Goal: Ask a question

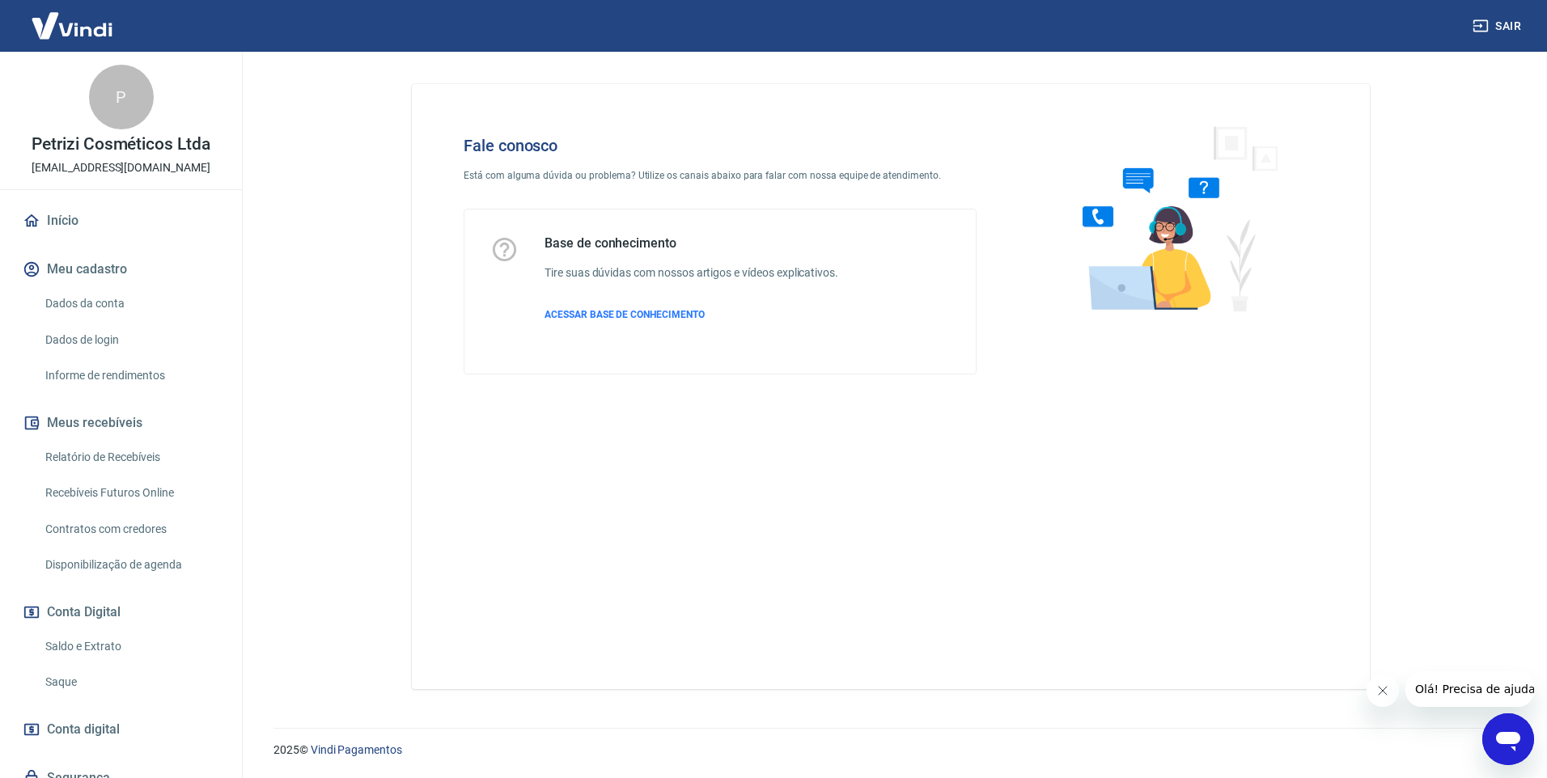
click at [1524, 738] on div "Abrir janela de mensagens" at bounding box center [1508, 739] width 49 height 49
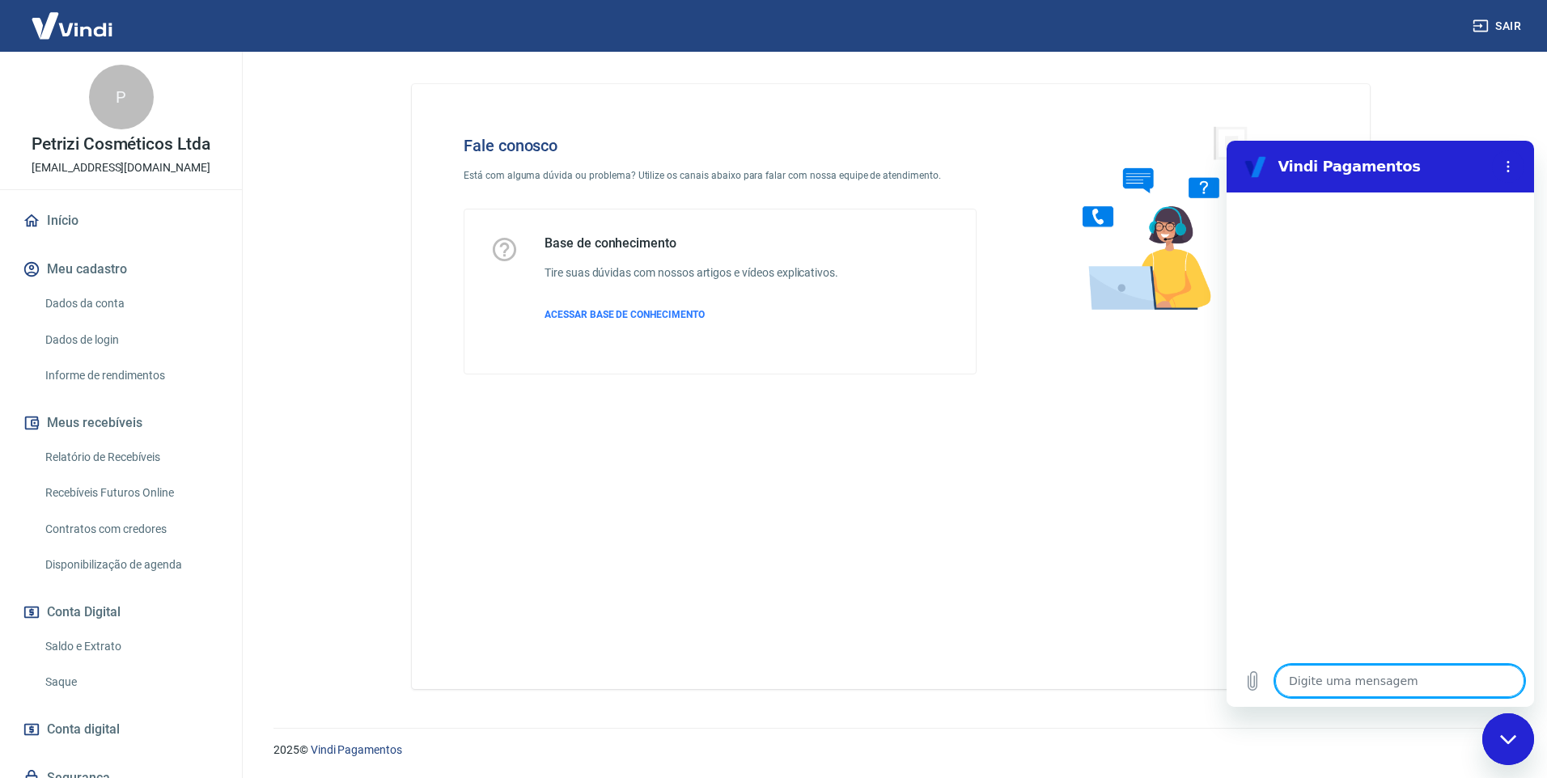
type textarea "F"
type textarea "x"
type textarea "Fl"
type textarea "x"
type textarea "Fla"
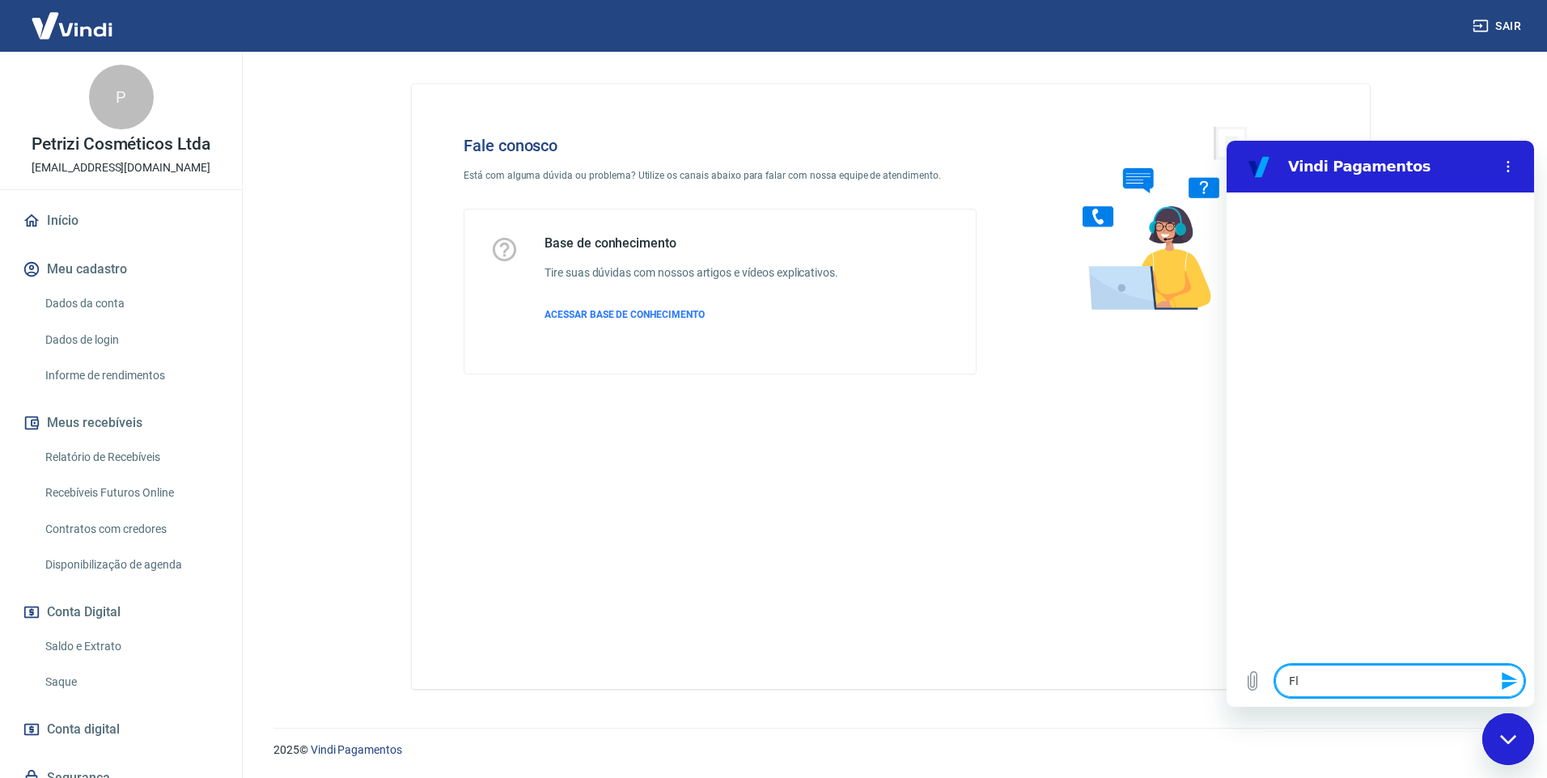
type textarea "x"
type textarea "Flar"
type textarea "x"
type textarea "Flar"
type textarea "x"
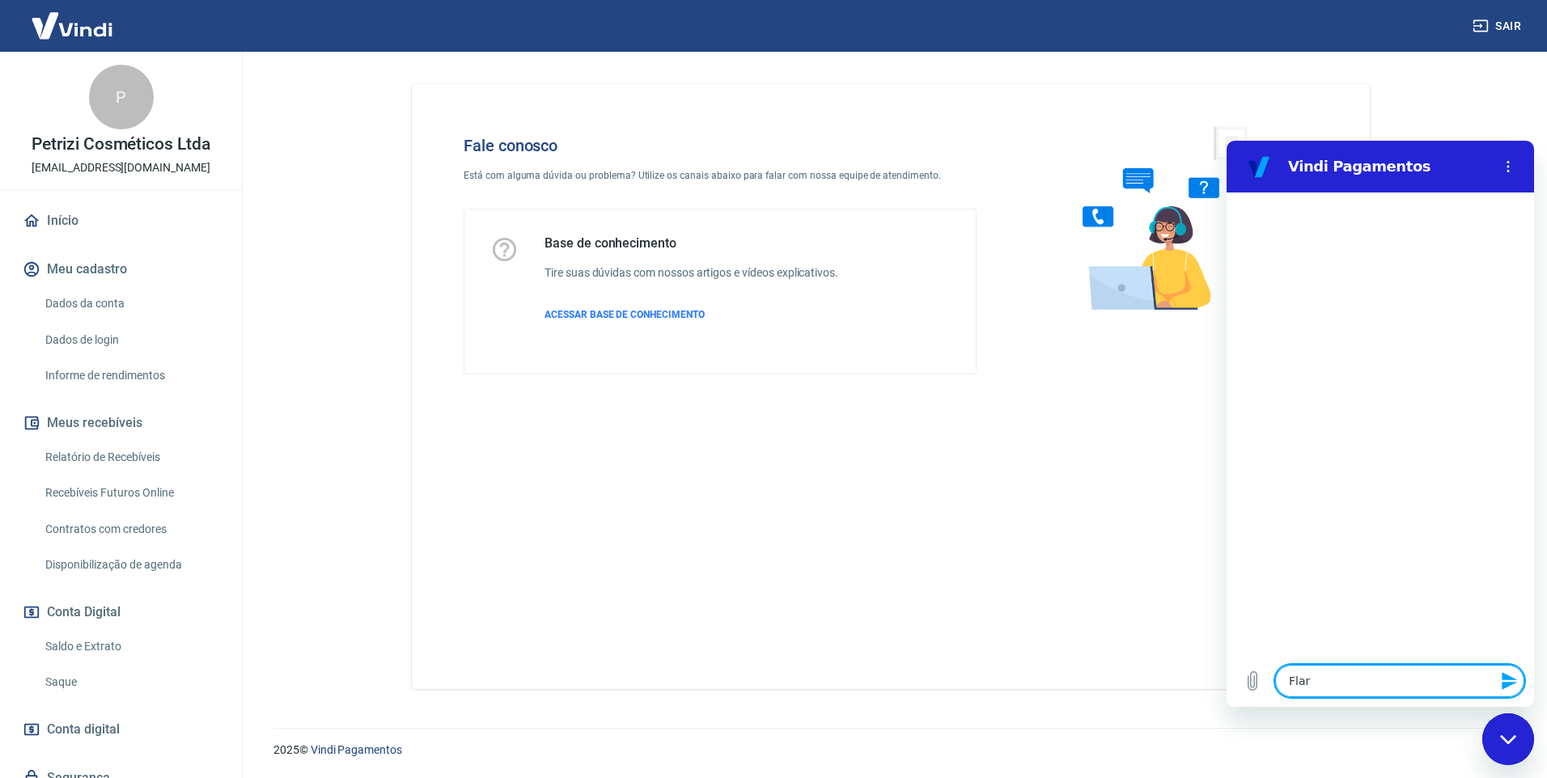
type textarea "Flar"
type textarea "x"
type textarea "Fla"
type textarea "x"
type textarea "Fl"
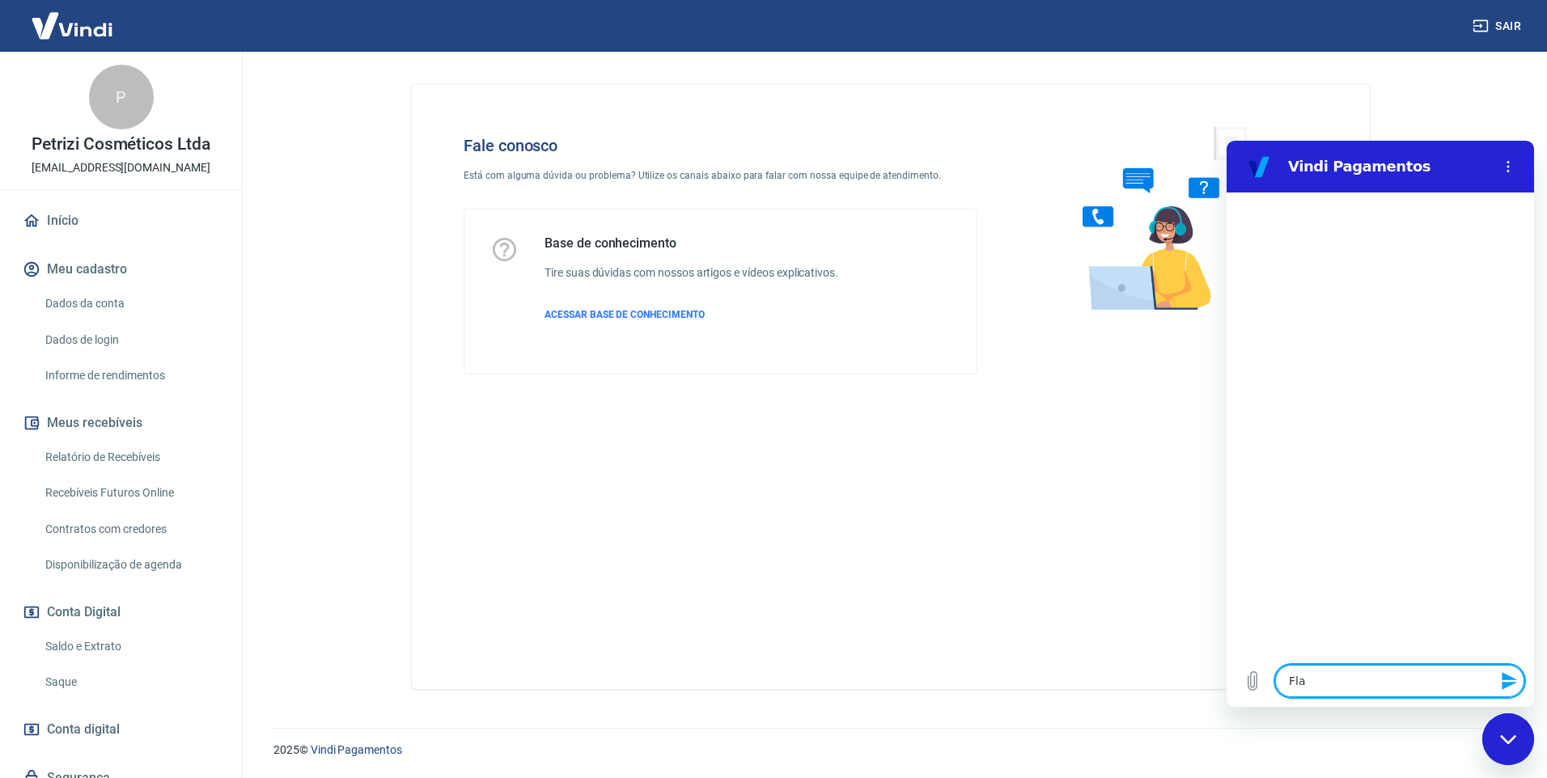
type textarea "x"
type textarea "F"
type textarea "x"
type textarea "Fa"
type textarea "x"
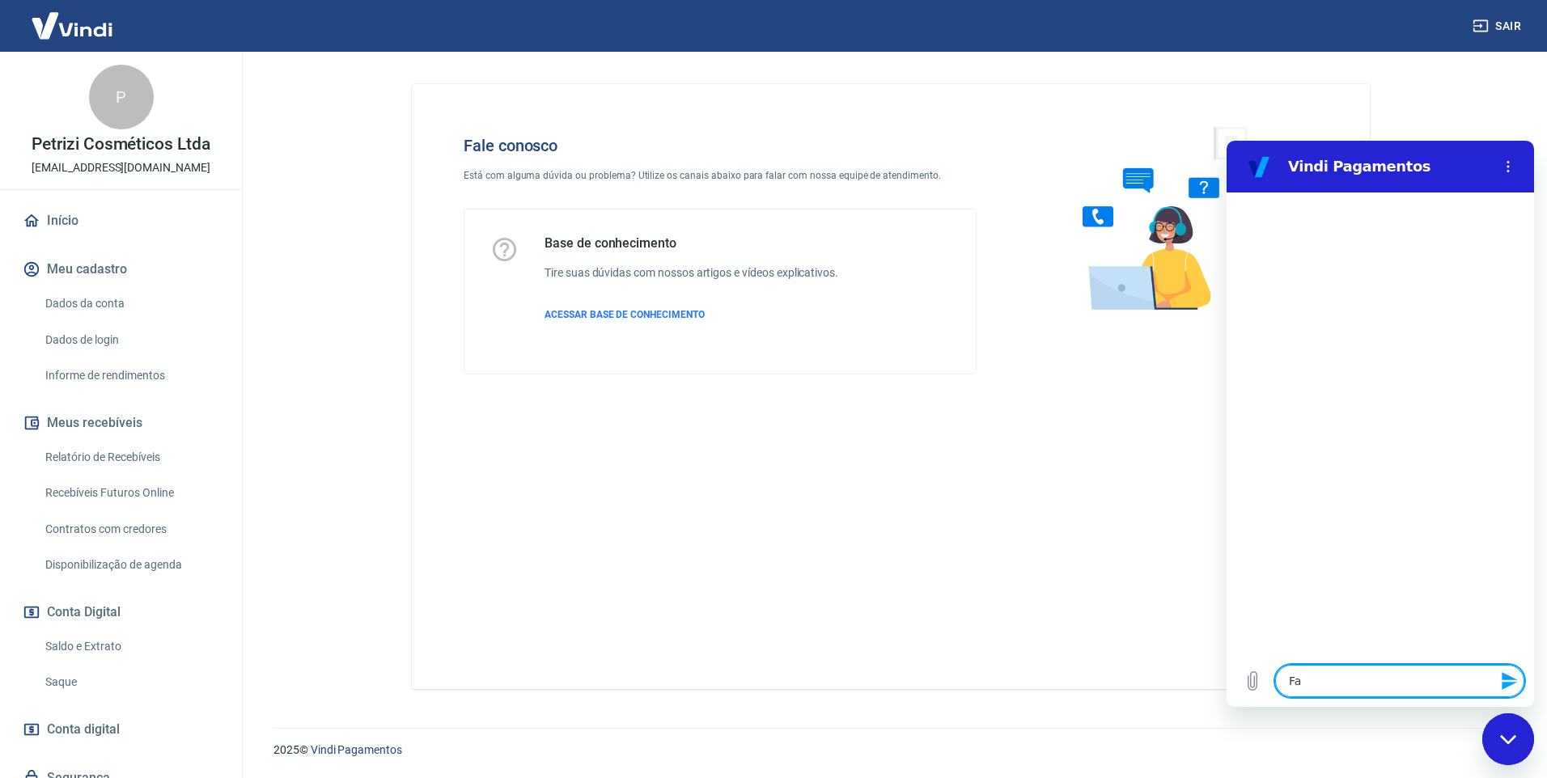
type textarea "Fal"
type textarea "x"
type textarea "Fala"
type textarea "x"
type textarea "Falar"
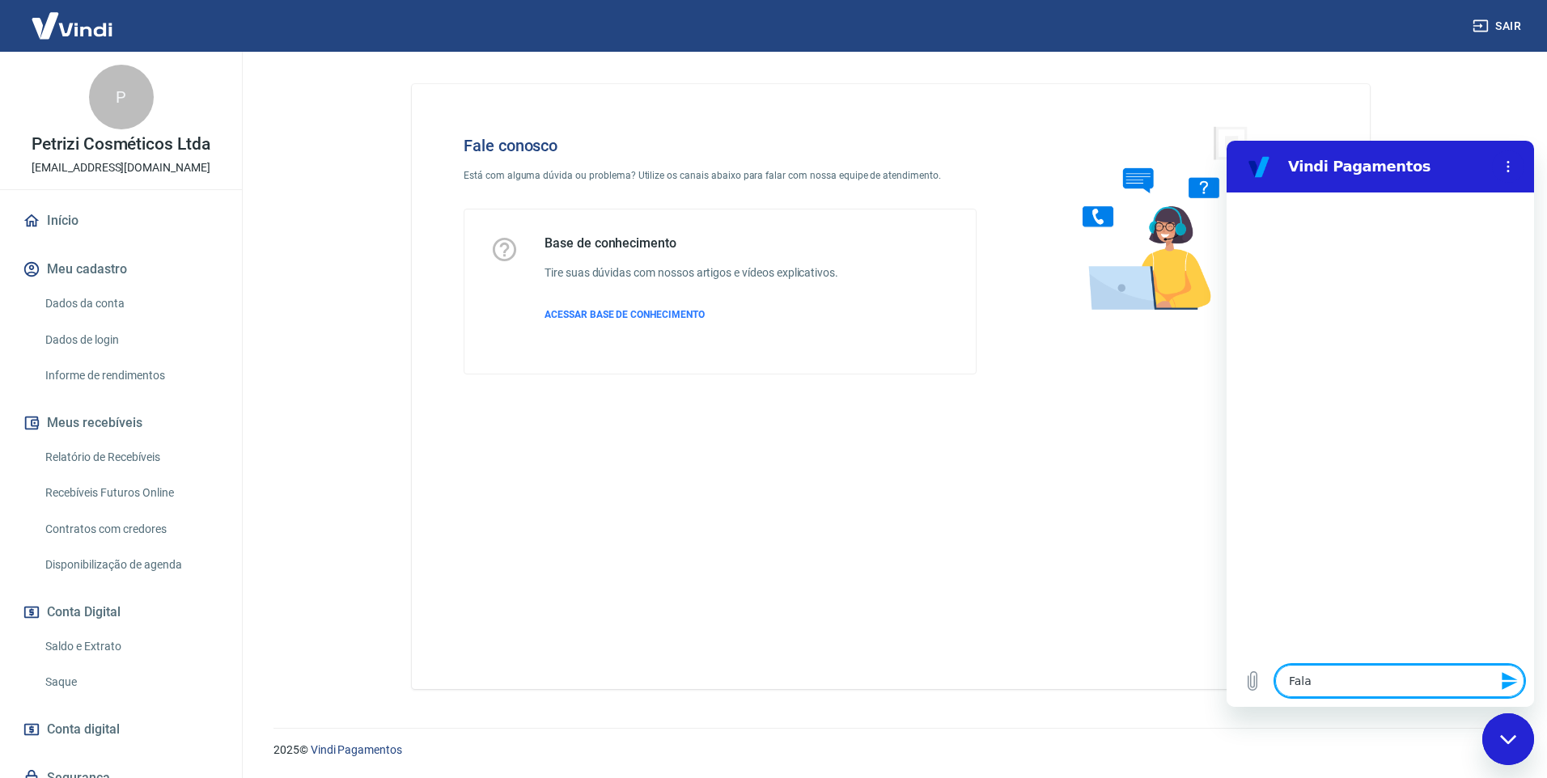
type textarea "x"
type textarea "Falar"
type textarea "x"
type textarea "Falar c"
type textarea "x"
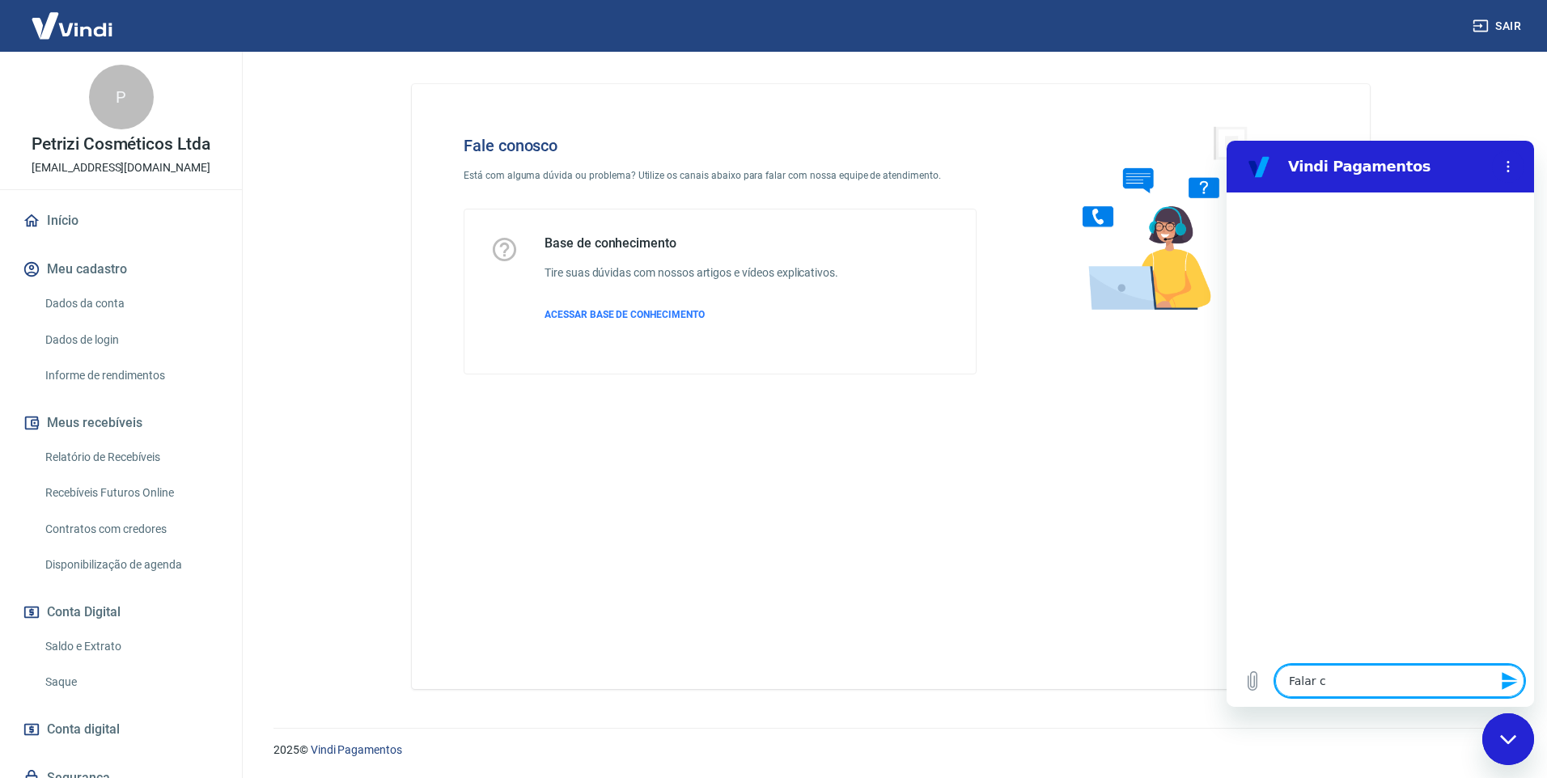
type textarea "Falar co"
type textarea "x"
type textarea "Falar com"
type textarea "x"
type textarea "Falar com"
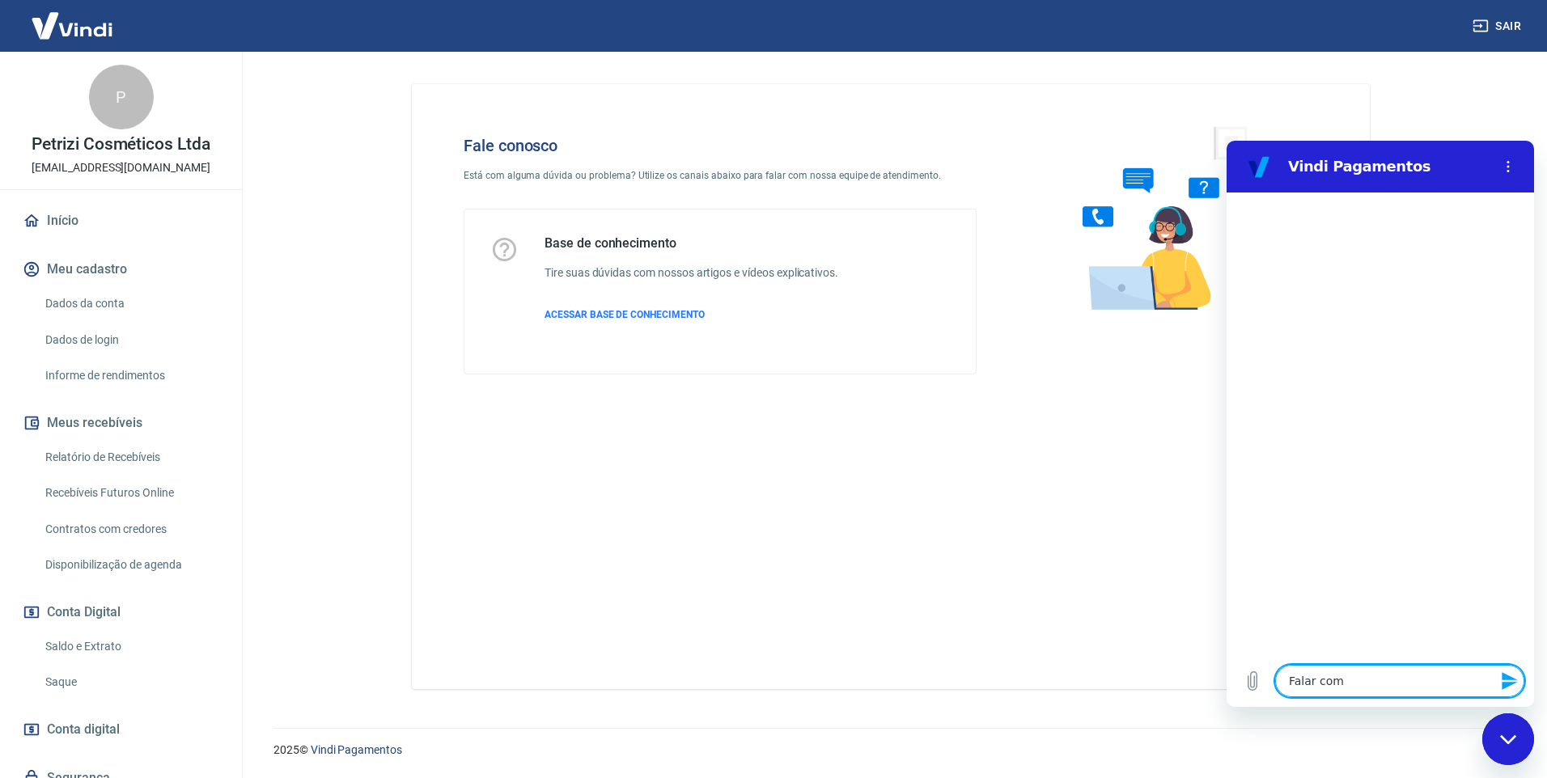
type textarea "x"
type textarea "Falar com a"
type textarea "x"
type textarea "Falar com at"
type textarea "x"
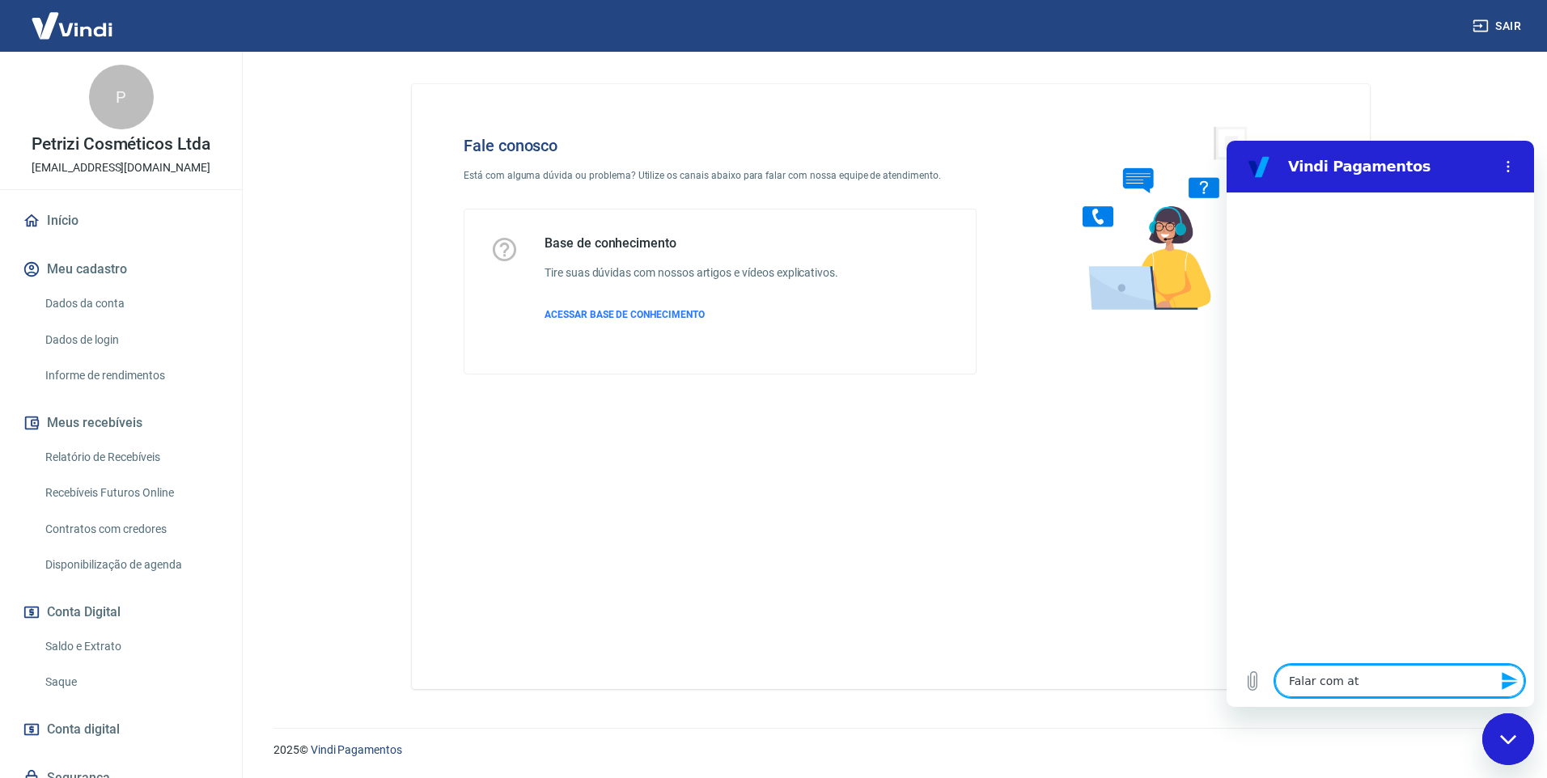
type textarea "Falar com ate"
type textarea "x"
type textarea "Falar com [GEOGRAPHIC_DATA]"
type textarea "x"
type textarea "Falar com atend"
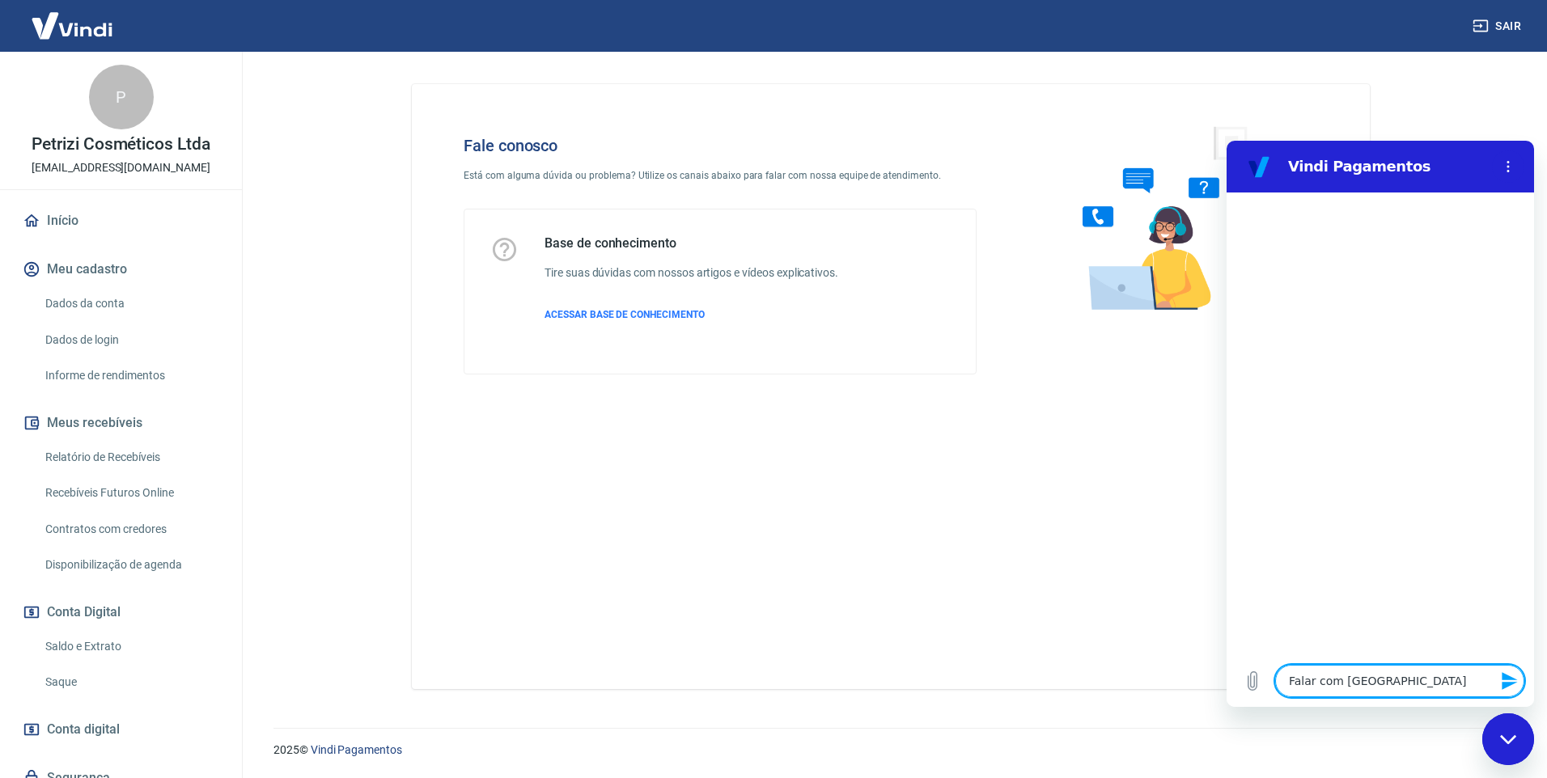
type textarea "x"
type textarea "Falar com atende"
type textarea "x"
type textarea "Falar com atenden"
type textarea "x"
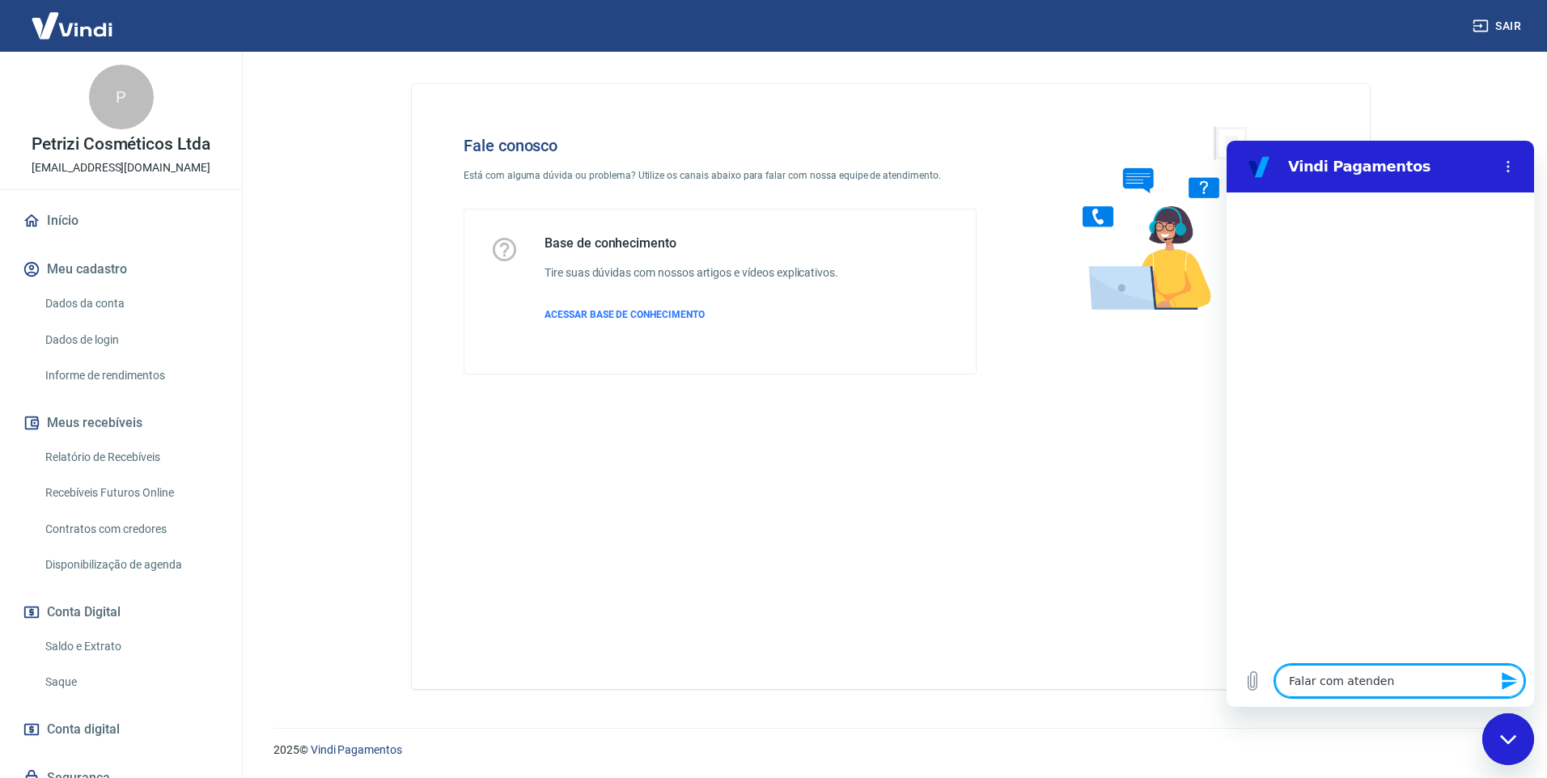
type textarea "Falar com atendent"
type textarea "x"
type textarea "Falar com atendente"
type textarea "x"
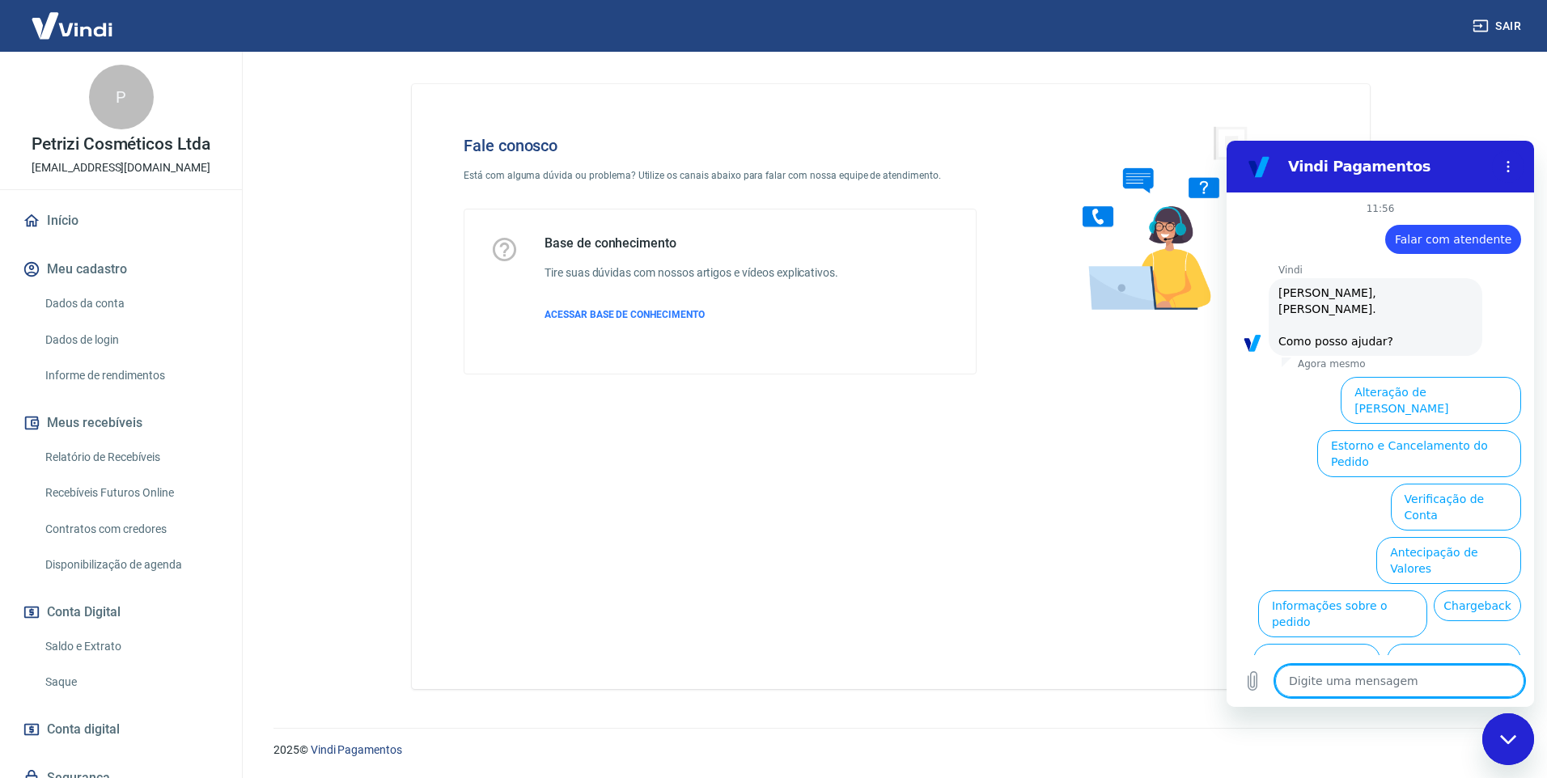
scroll to position [54, 0]
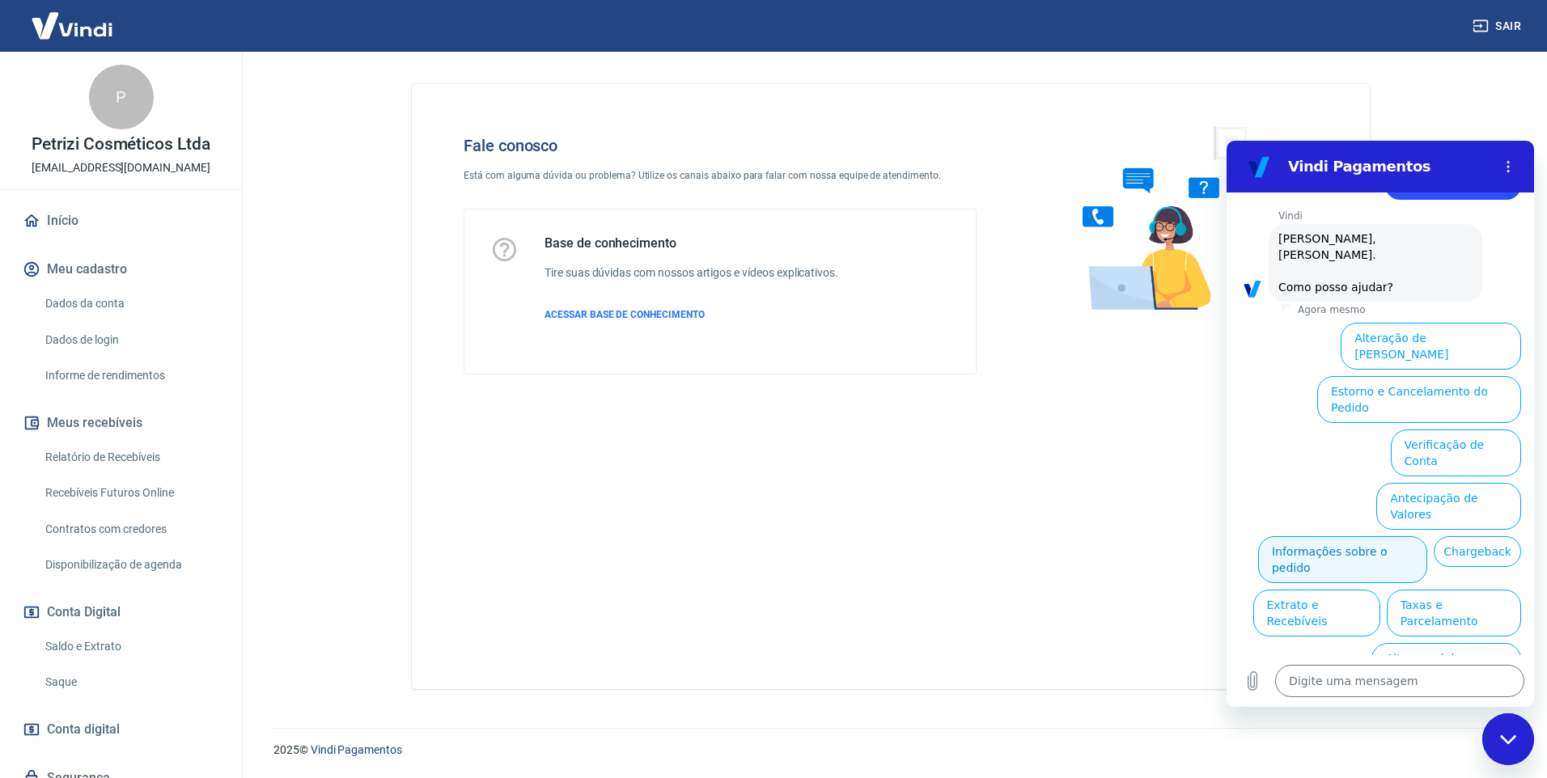
click at [1427, 536] on button "Informações sobre o pedido" at bounding box center [1342, 559] width 169 height 47
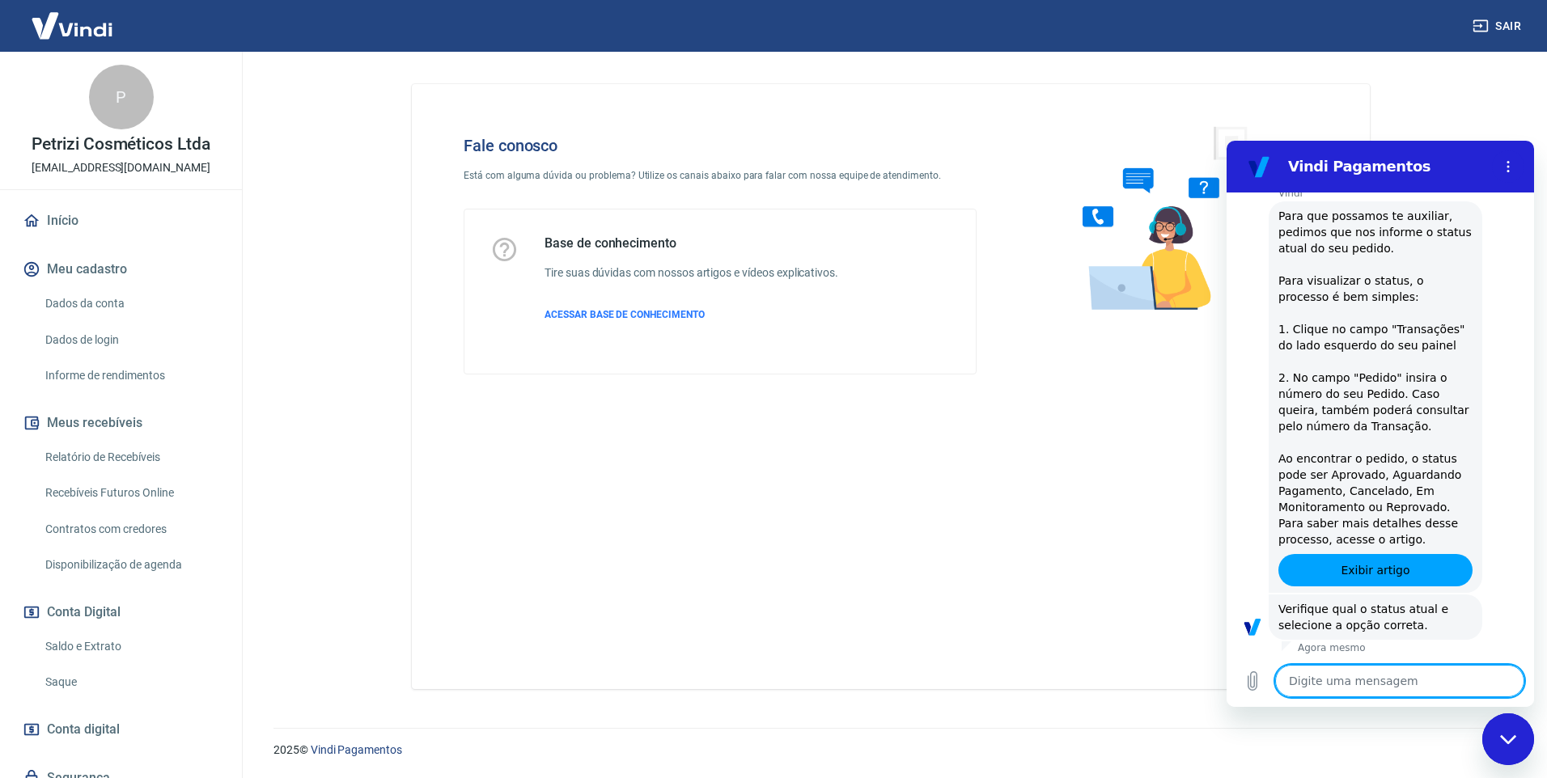
scroll to position [333, 0]
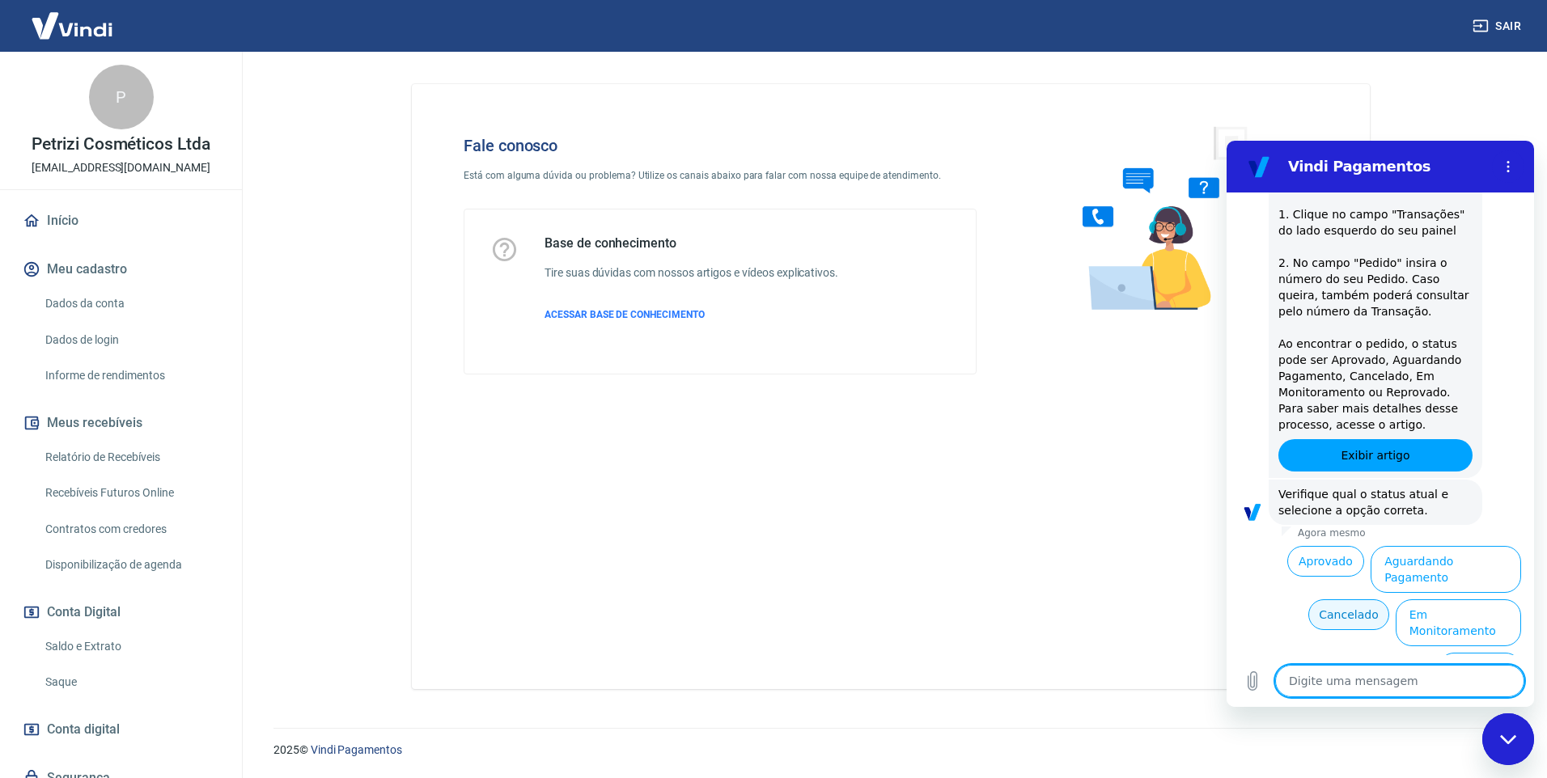
click at [1318, 600] on button "Cancelado" at bounding box center [1348, 615] width 80 height 31
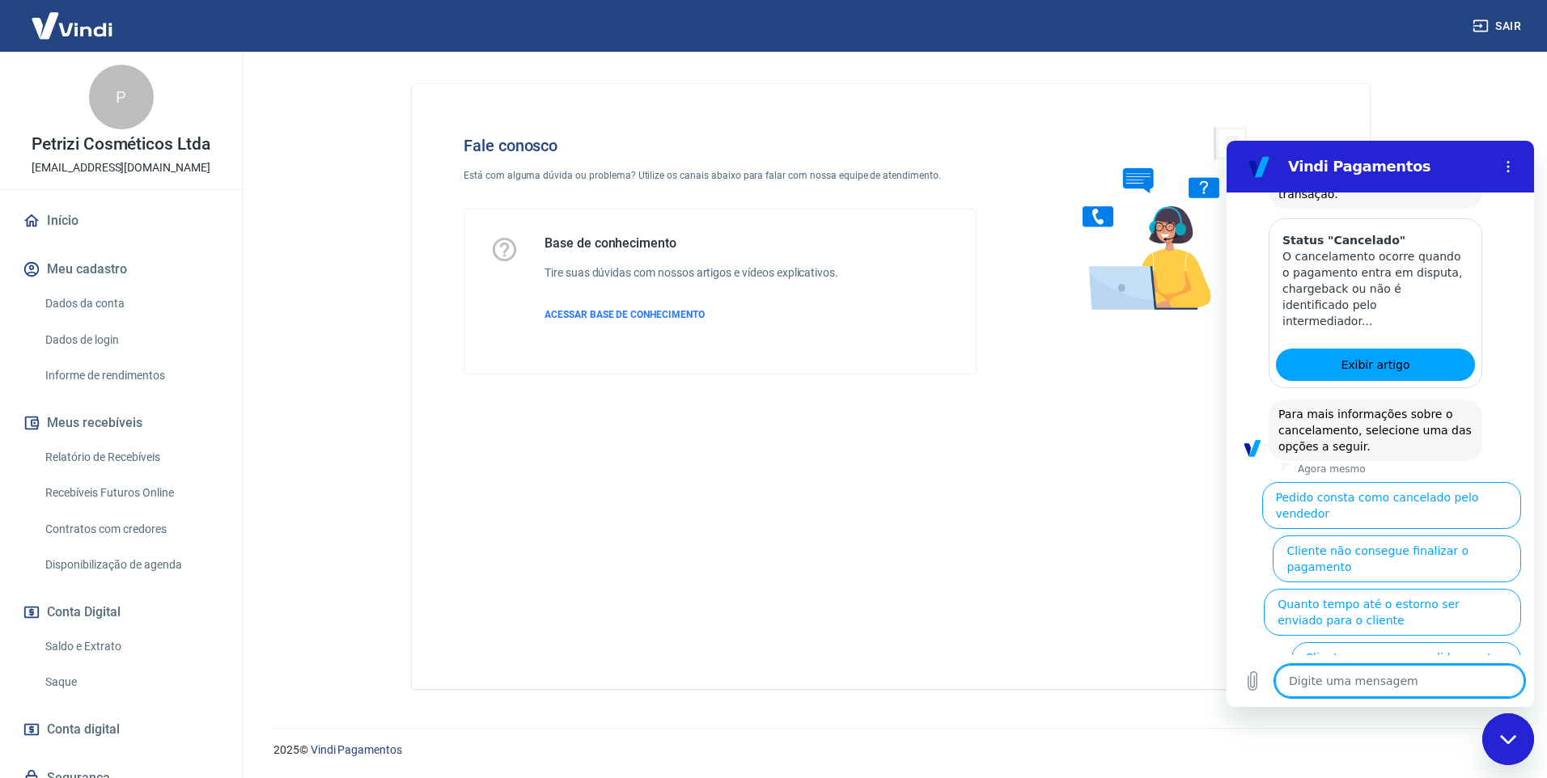
scroll to position [1075, 0]
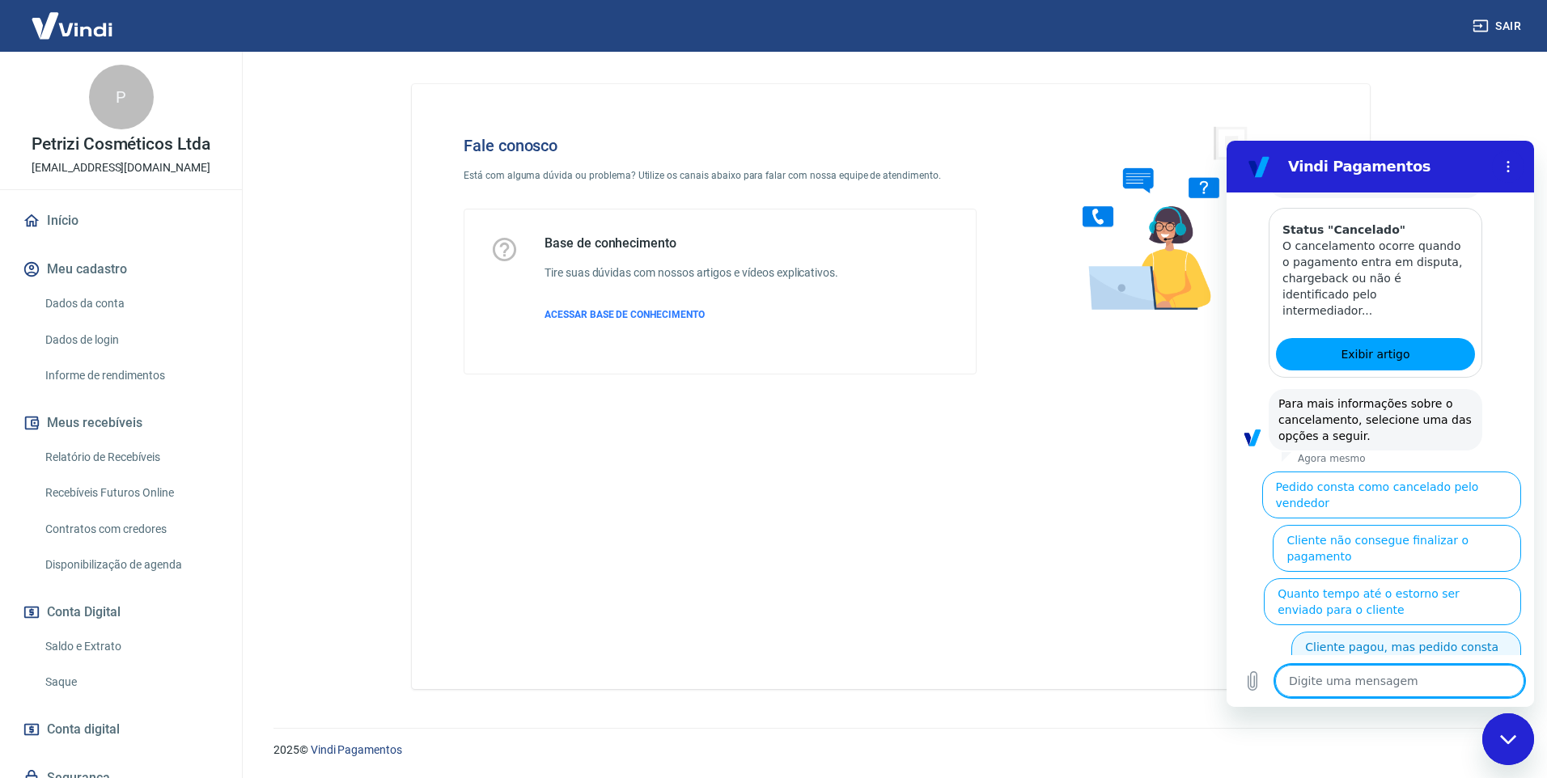
click at [1387, 632] on button "Cliente pagou, mas pedido consta como 'cancelado'" at bounding box center [1406, 655] width 230 height 47
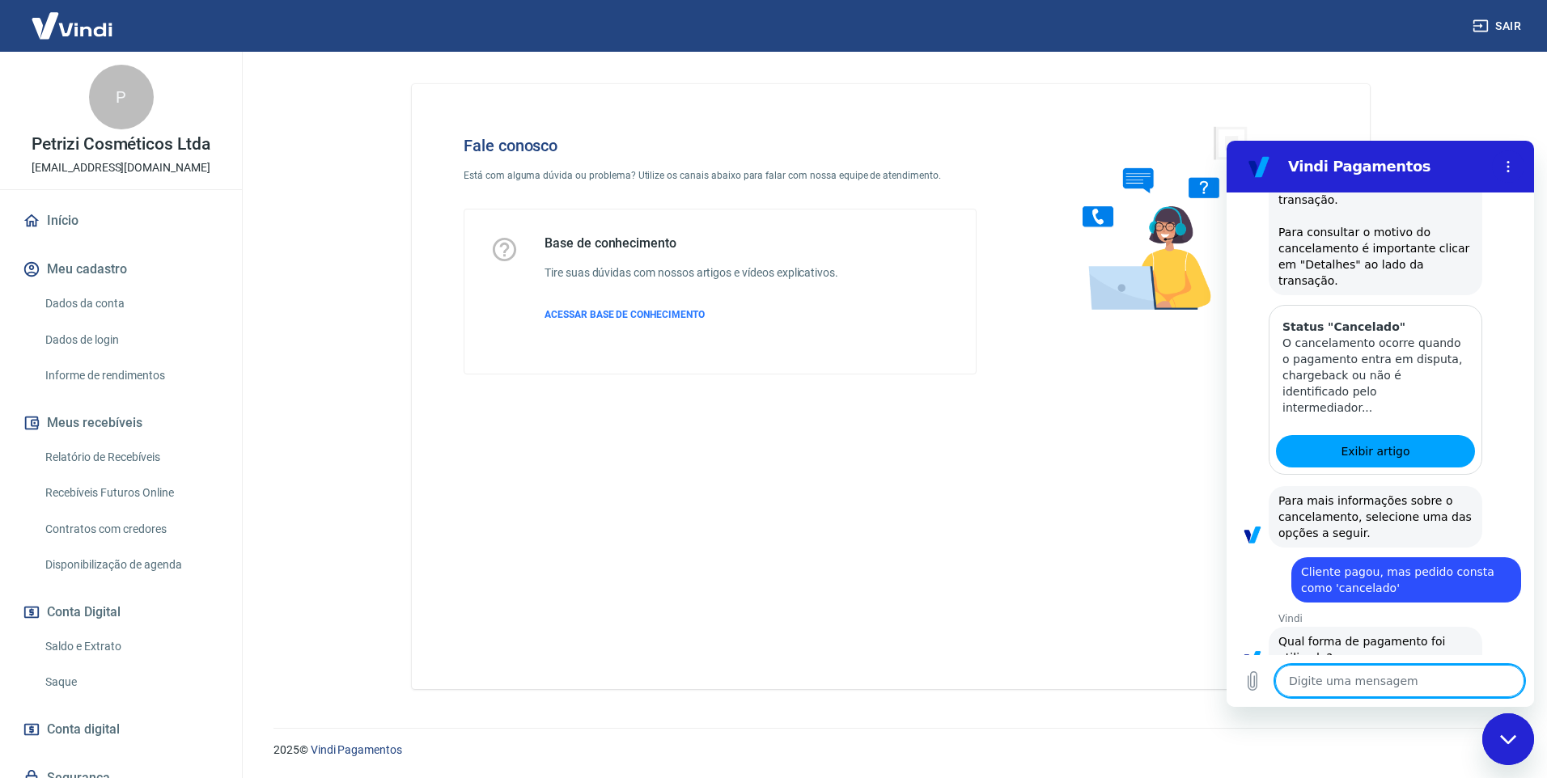
scroll to position [1093, 0]
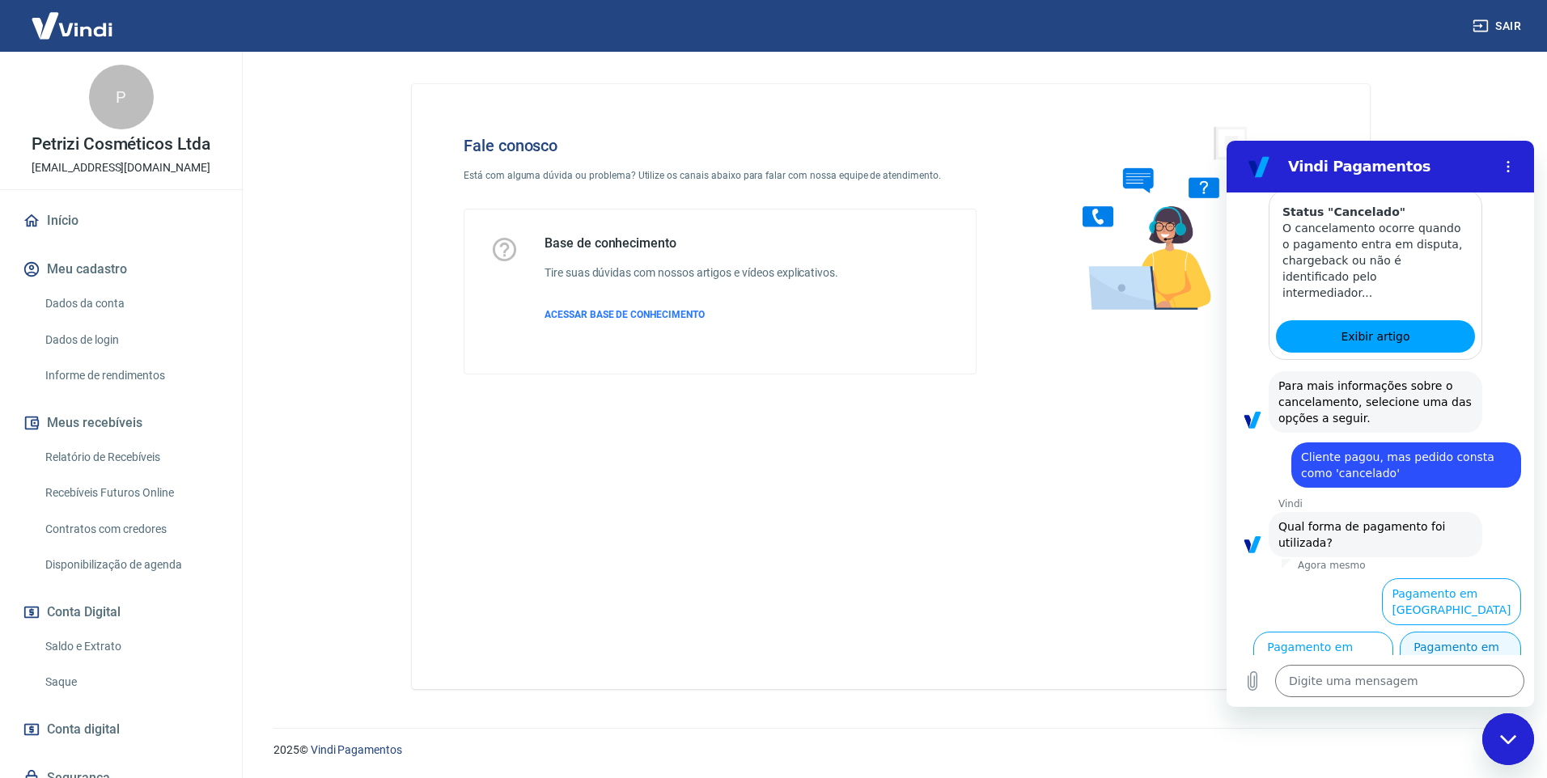
click at [1431, 632] on button "Pagamento em Pix" at bounding box center [1460, 655] width 121 height 47
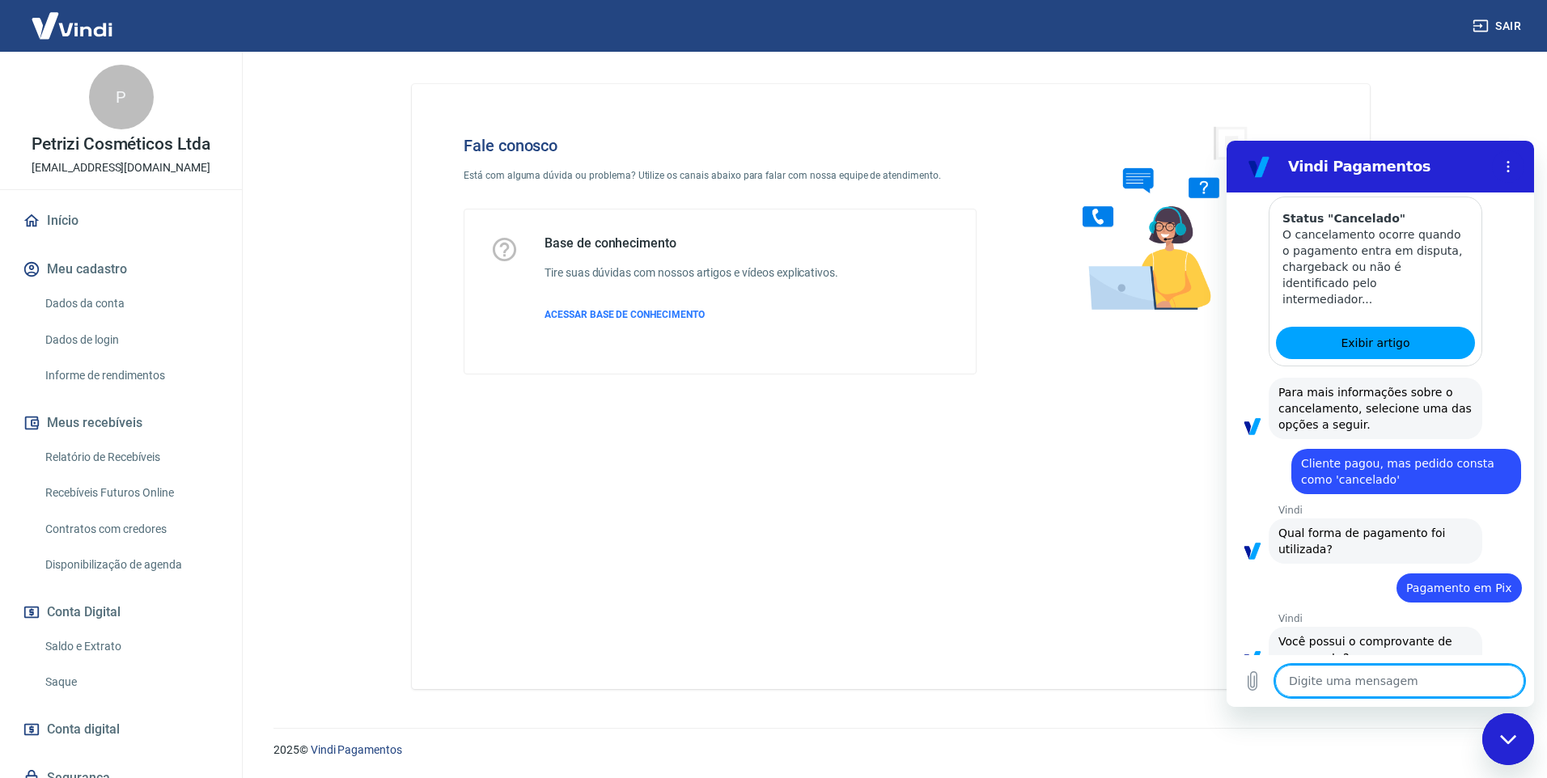
scroll to position [1127, 0]
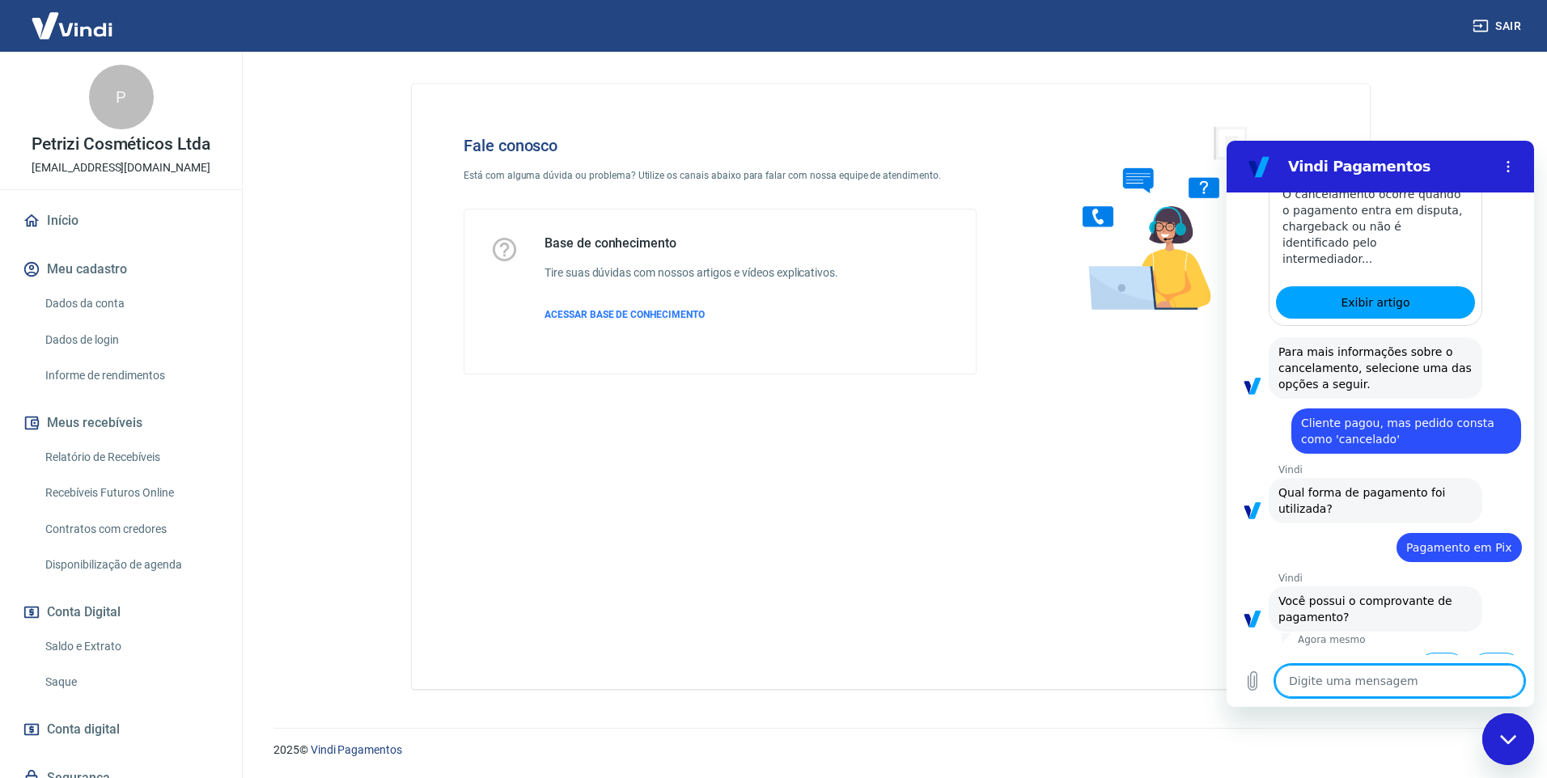
click at [1431, 653] on button "Sim" at bounding box center [1441, 668] width 47 height 31
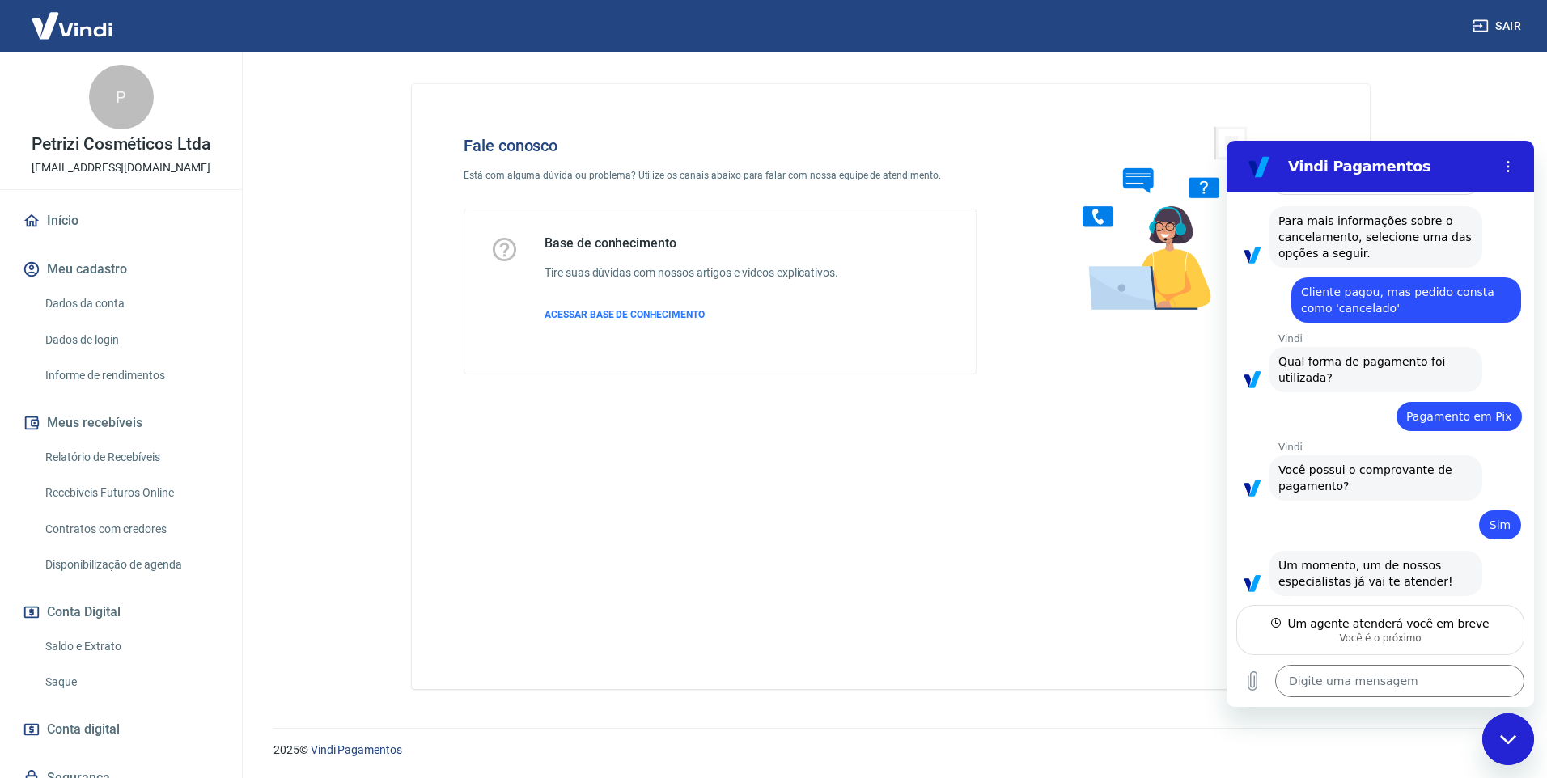
scroll to position [1242, 0]
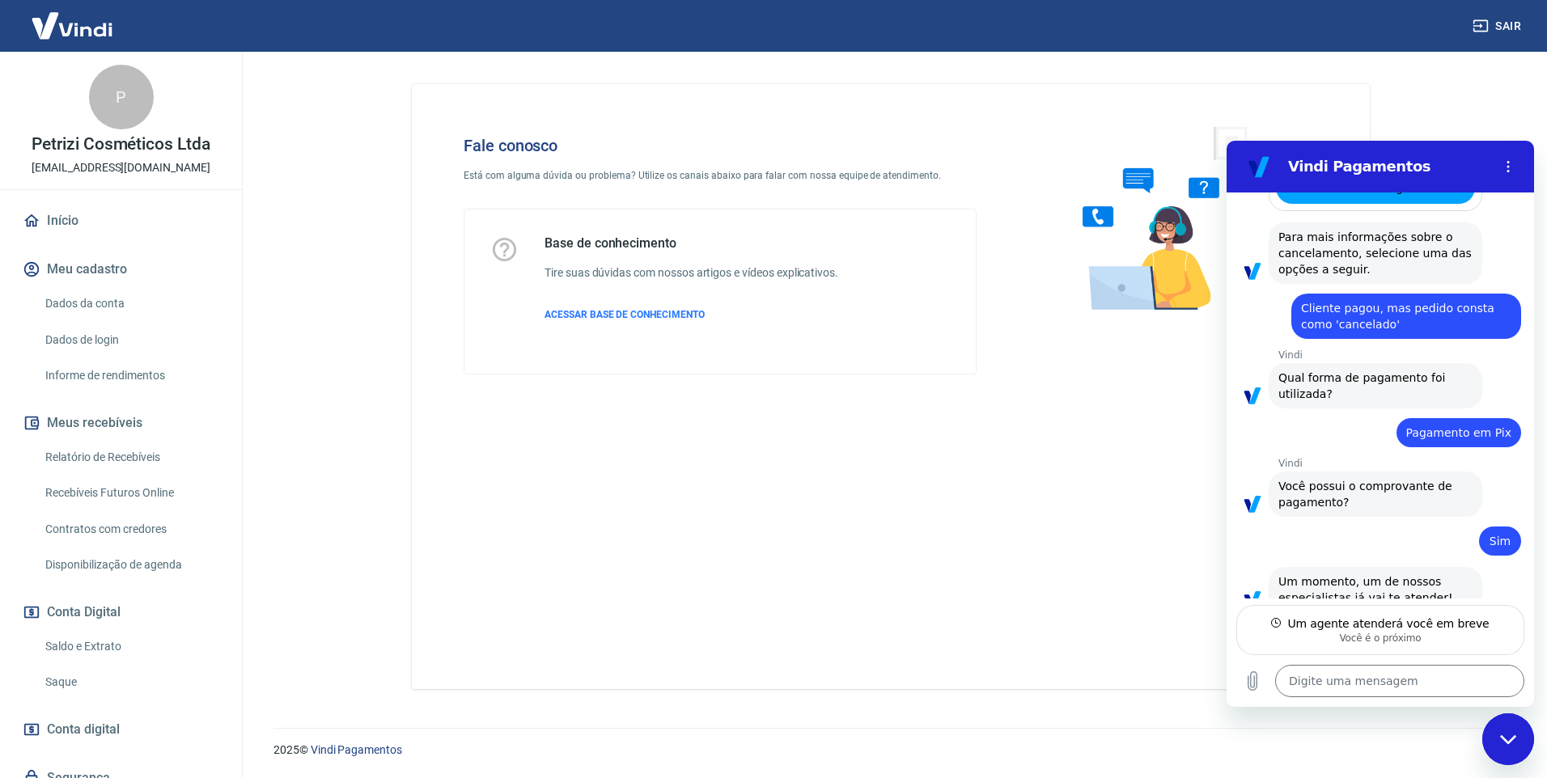
type textarea "x"
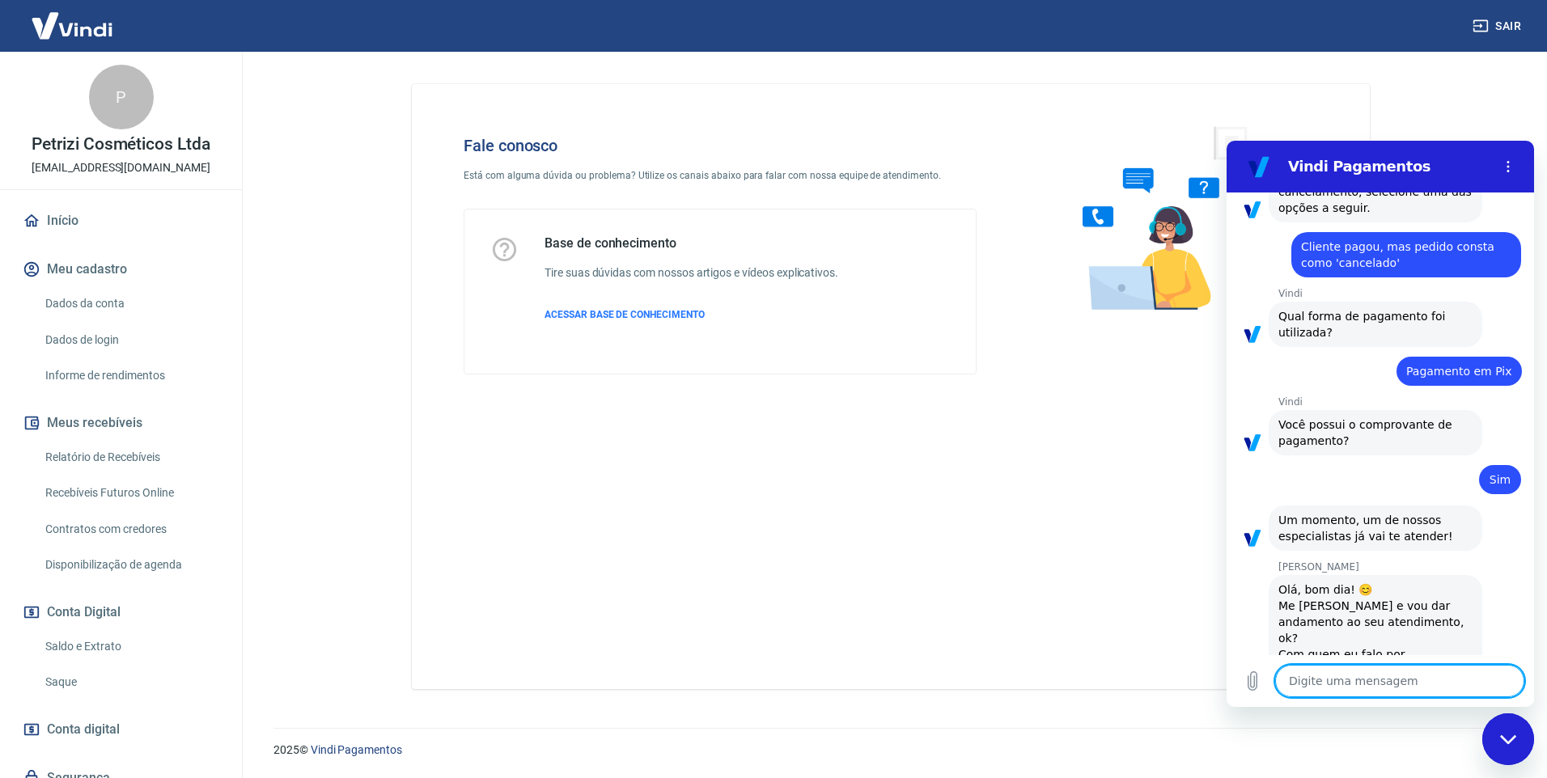
click at [1355, 680] on textarea at bounding box center [1399, 681] width 249 height 32
type textarea "B"
type textarea "x"
type textarea "Bo"
type textarea "x"
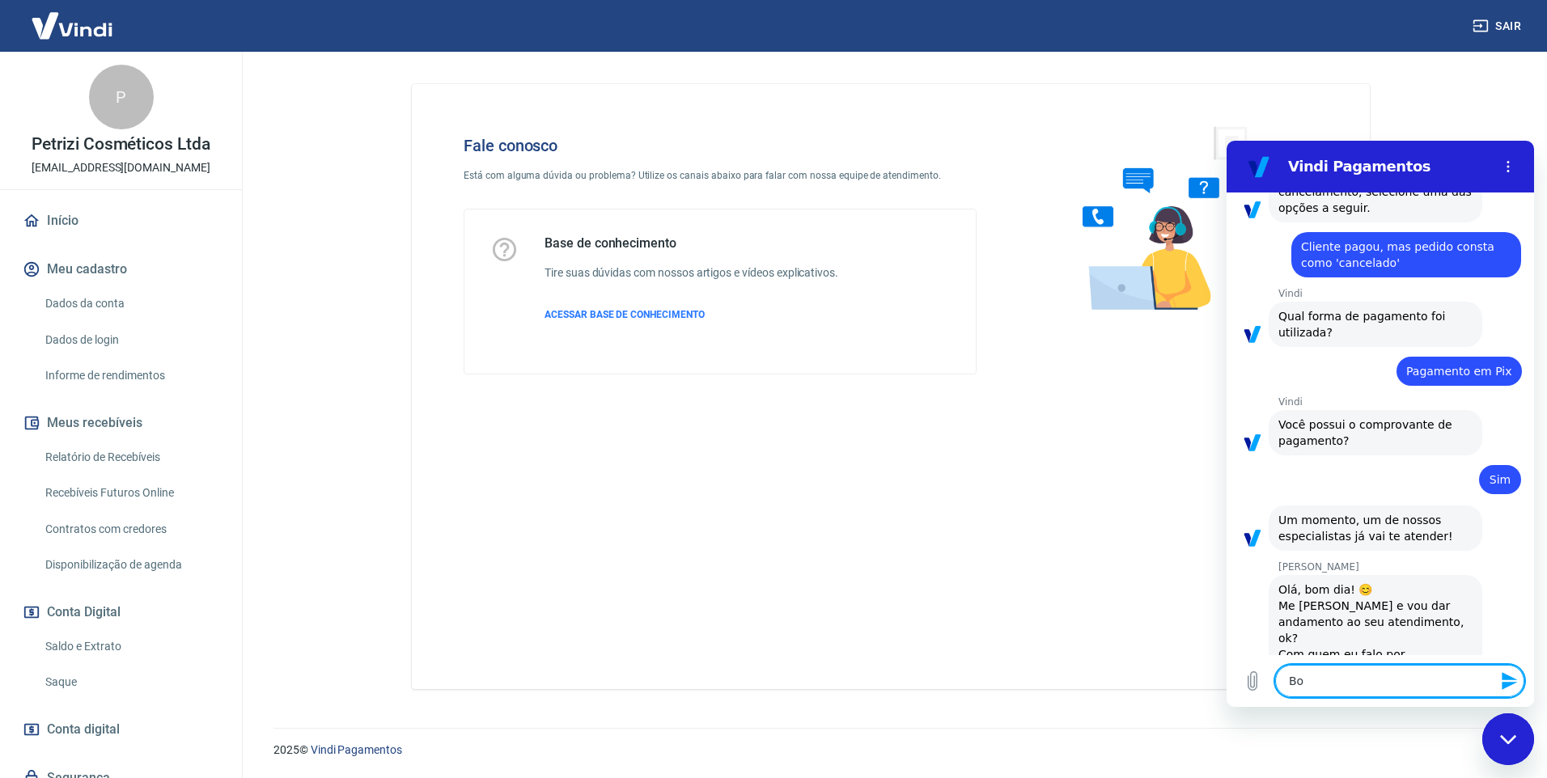
type textarea "Bom"
type textarea "x"
type textarea "Bom"
type textarea "x"
type textarea "Bom D"
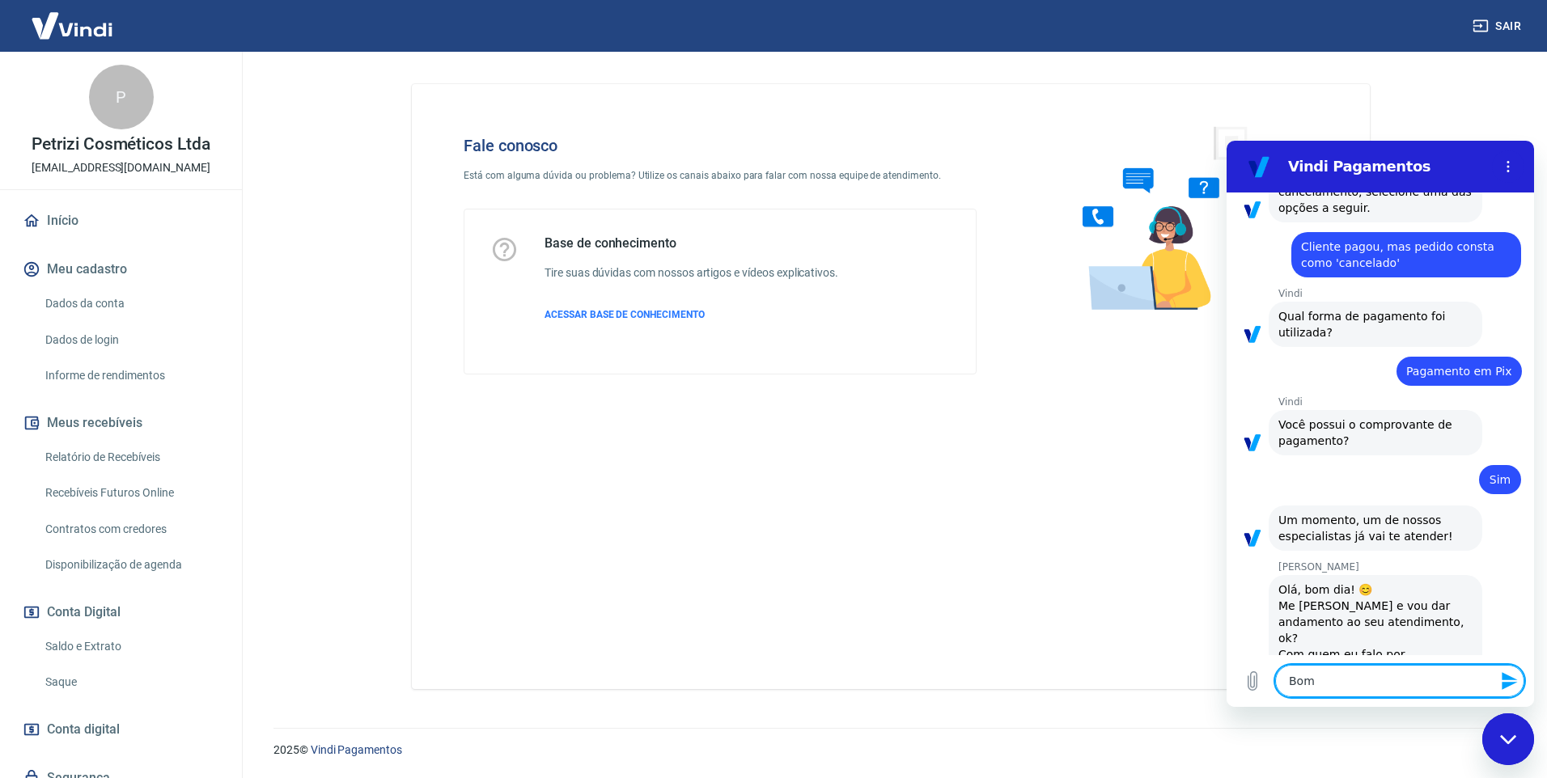
type textarea "x"
type textarea "Bom Di"
type textarea "x"
type textarea "Bom Dia"
type textarea "x"
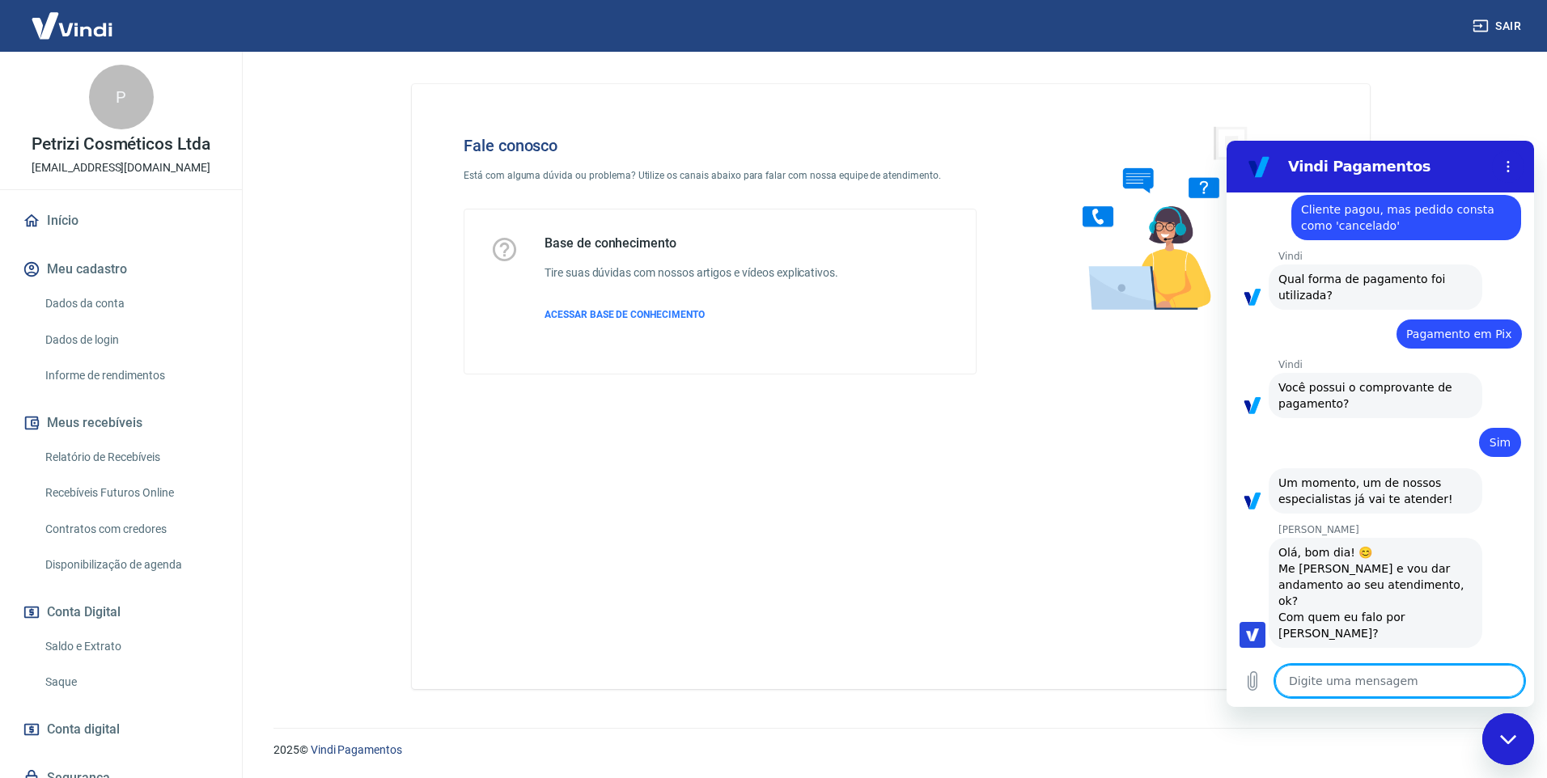
type textarea "x"
type textarea "F"
type textarea "x"
type textarea "Fa"
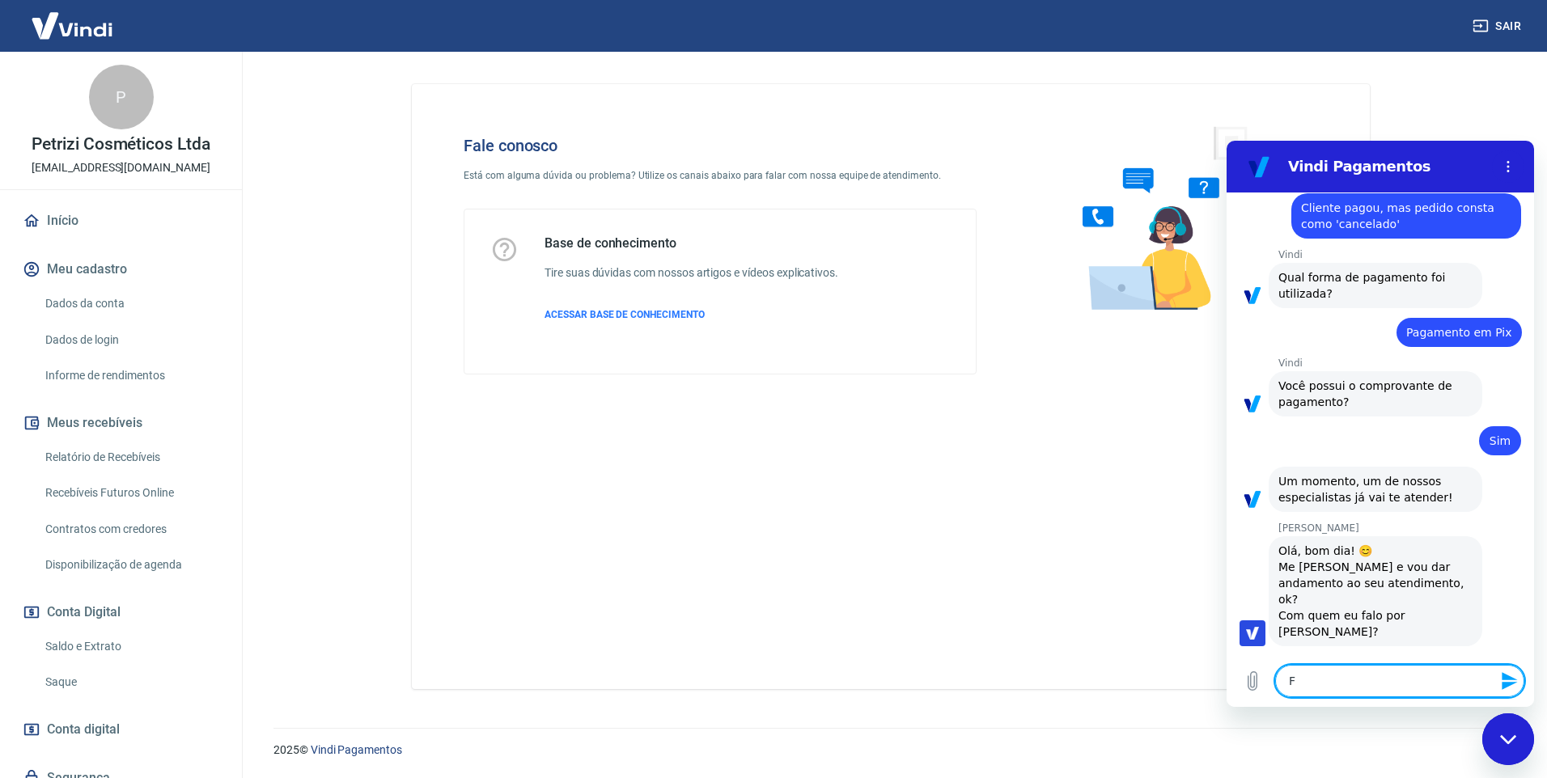
type textarea "x"
type textarea "F"
type textarea "x"
type textarea "Fl"
type textarea "x"
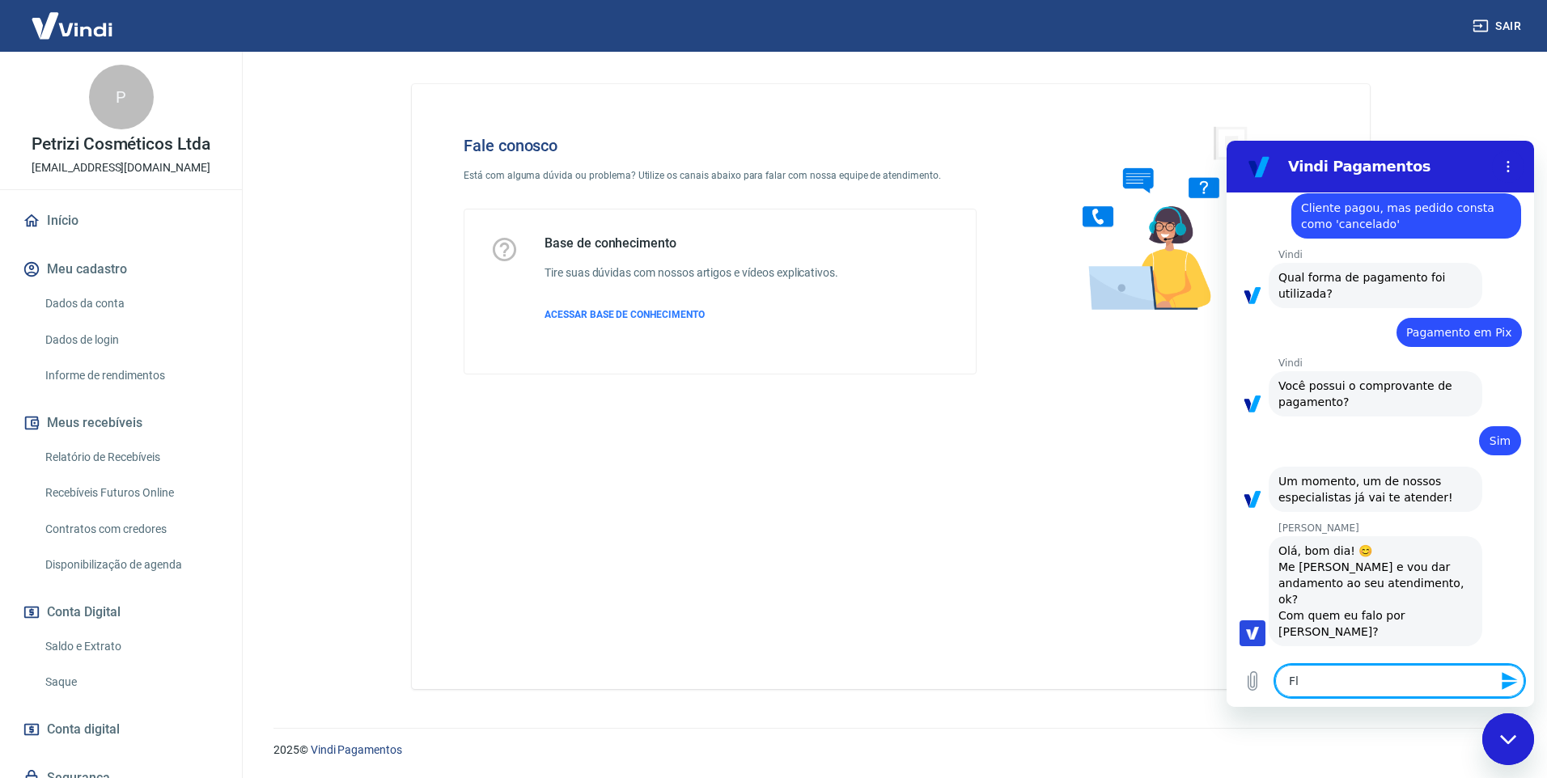
type textarea "Flá"
type textarea "x"
type textarea "Fláv"
type textarea "x"
type textarea "Flávi"
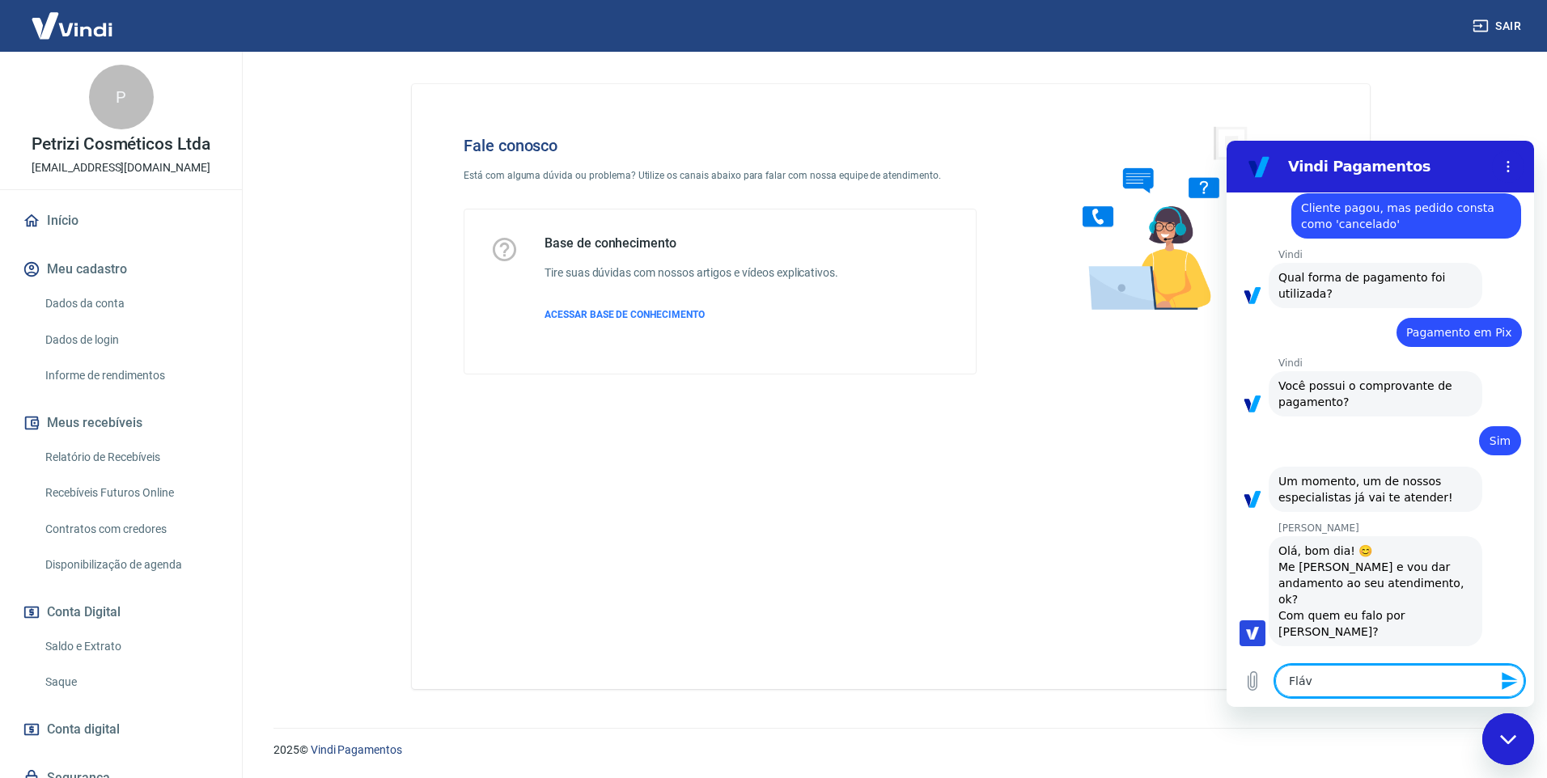
type textarea "x"
type textarea "[PERSON_NAME]"
type textarea "x"
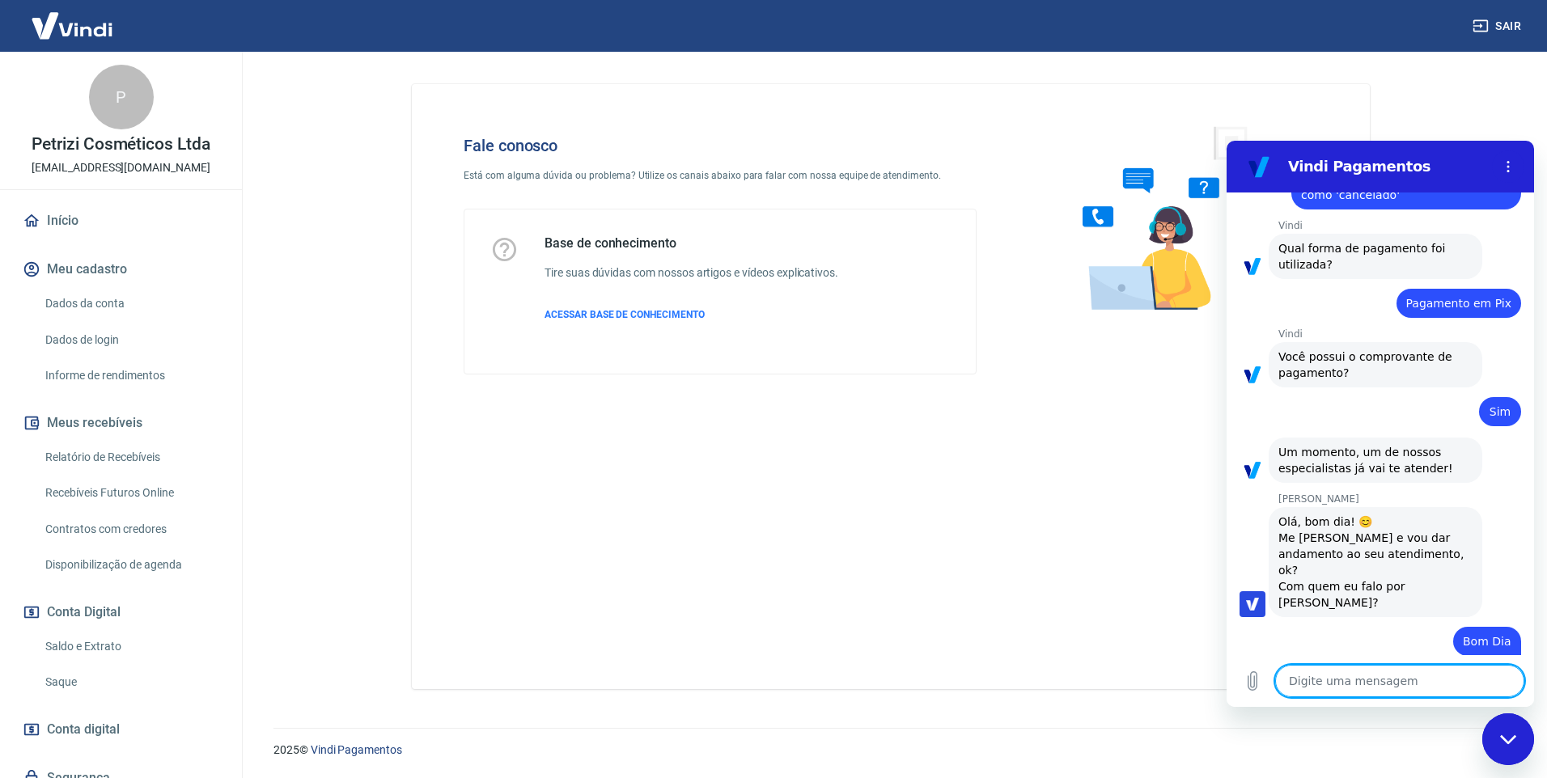
type textarea "x"
click at [1355, 683] on textarea at bounding box center [1399, 681] width 249 height 32
type textarea "T"
type textarea "x"
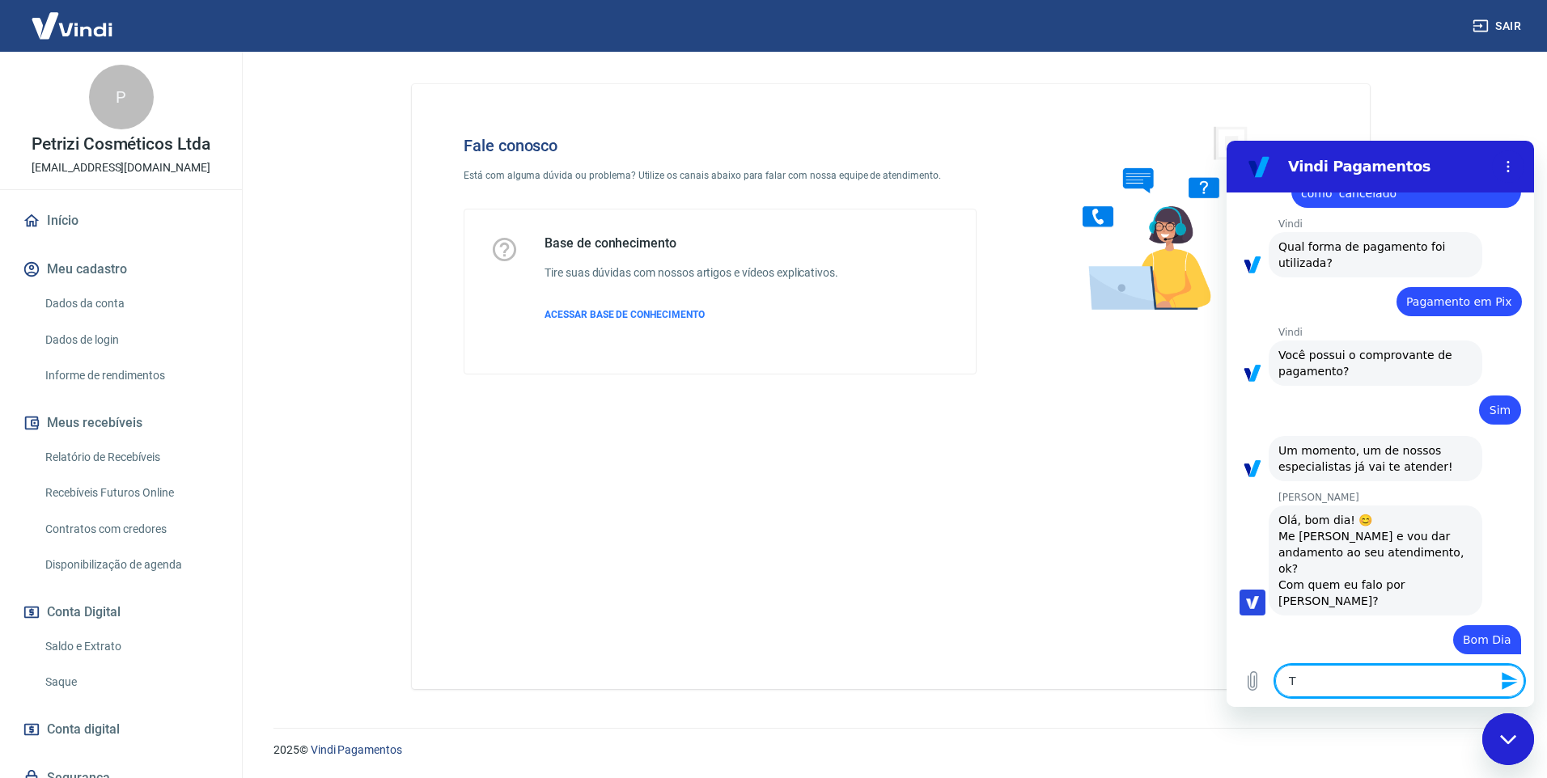
type textarea "Tr"
type textarea "x"
type textarea "Tra"
type textarea "x"
type textarea "Tran"
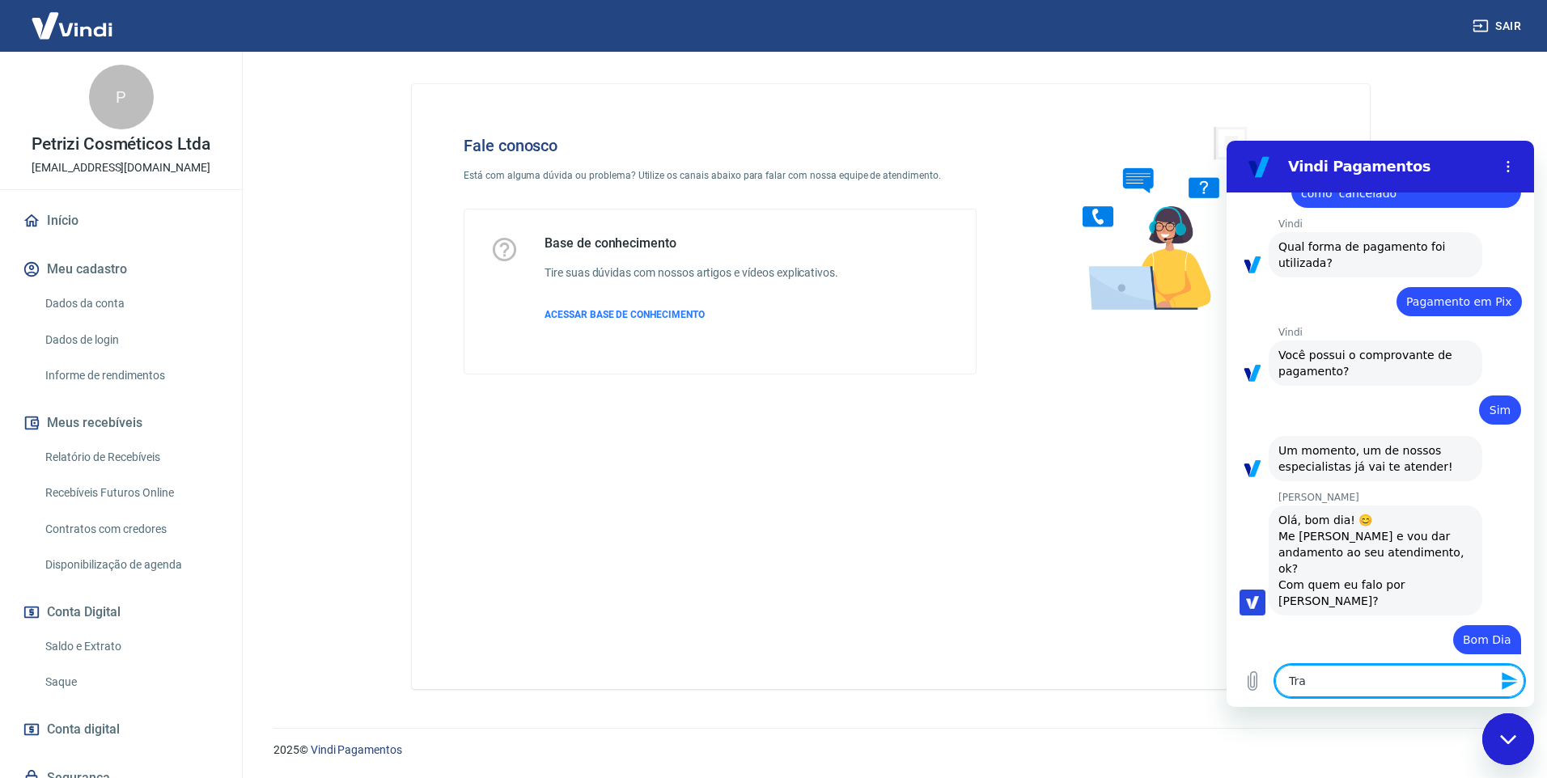
type textarea "x"
type textarea "Trans"
type textarea "x"
type textarea "Transa"
type textarea "x"
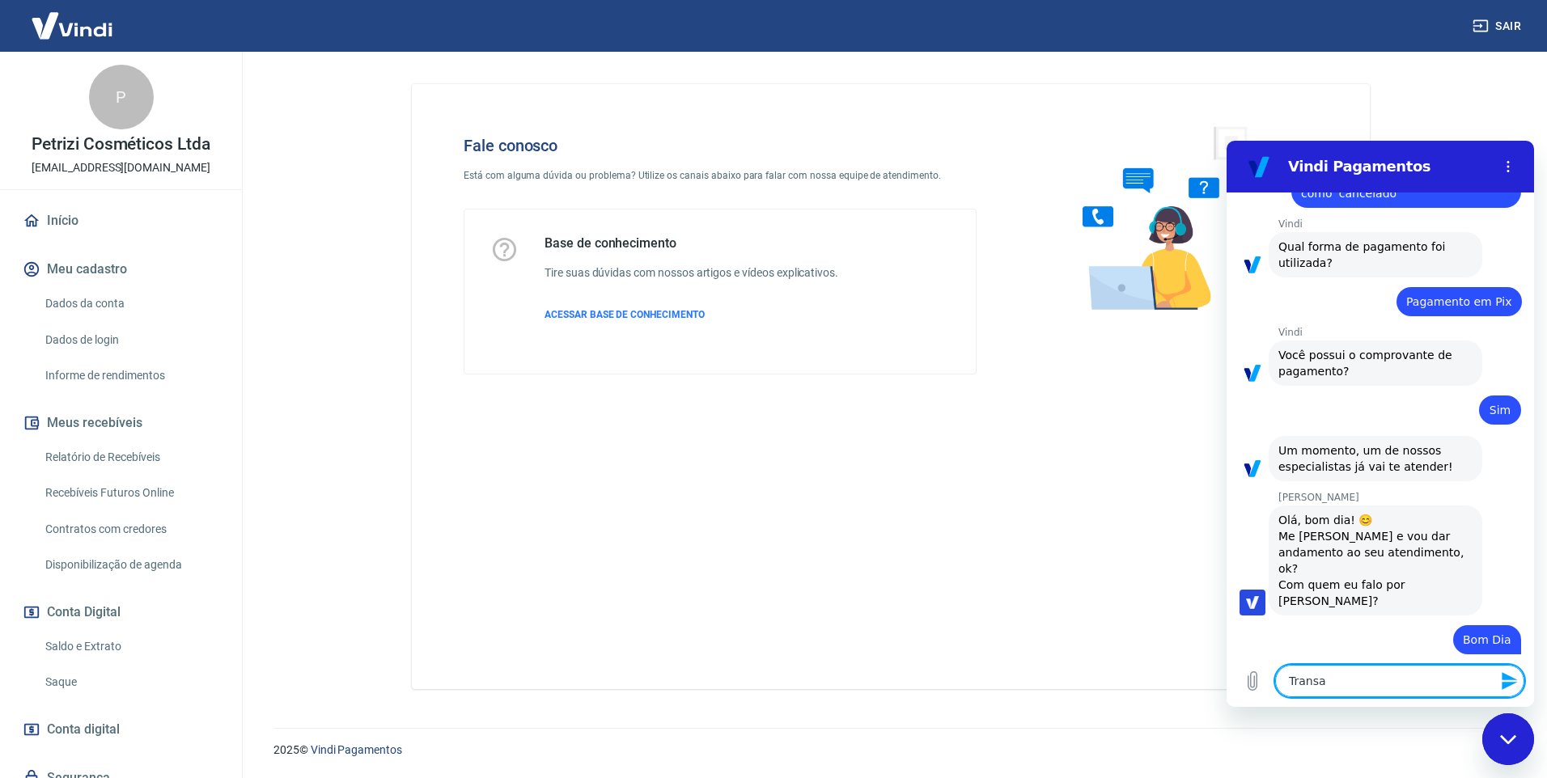
type textarea "Transaç"
type textarea "x"
type textarea "Transaçã"
type textarea "x"
type textarea "Transação"
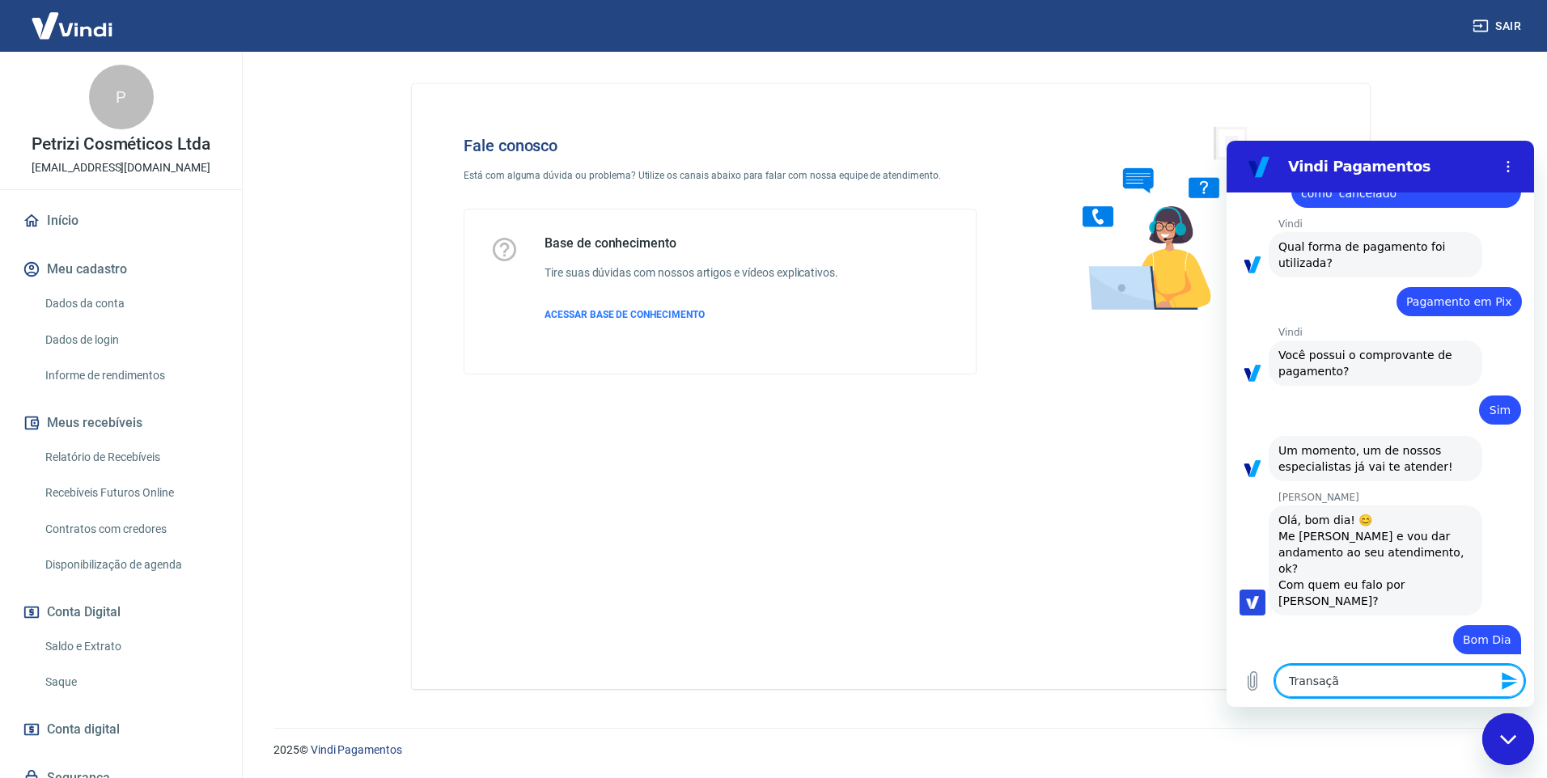
type textarea "x"
type textarea "Transação"
type textarea "x"
paste textarea "227844829"
type textarea "Transação 227844829"
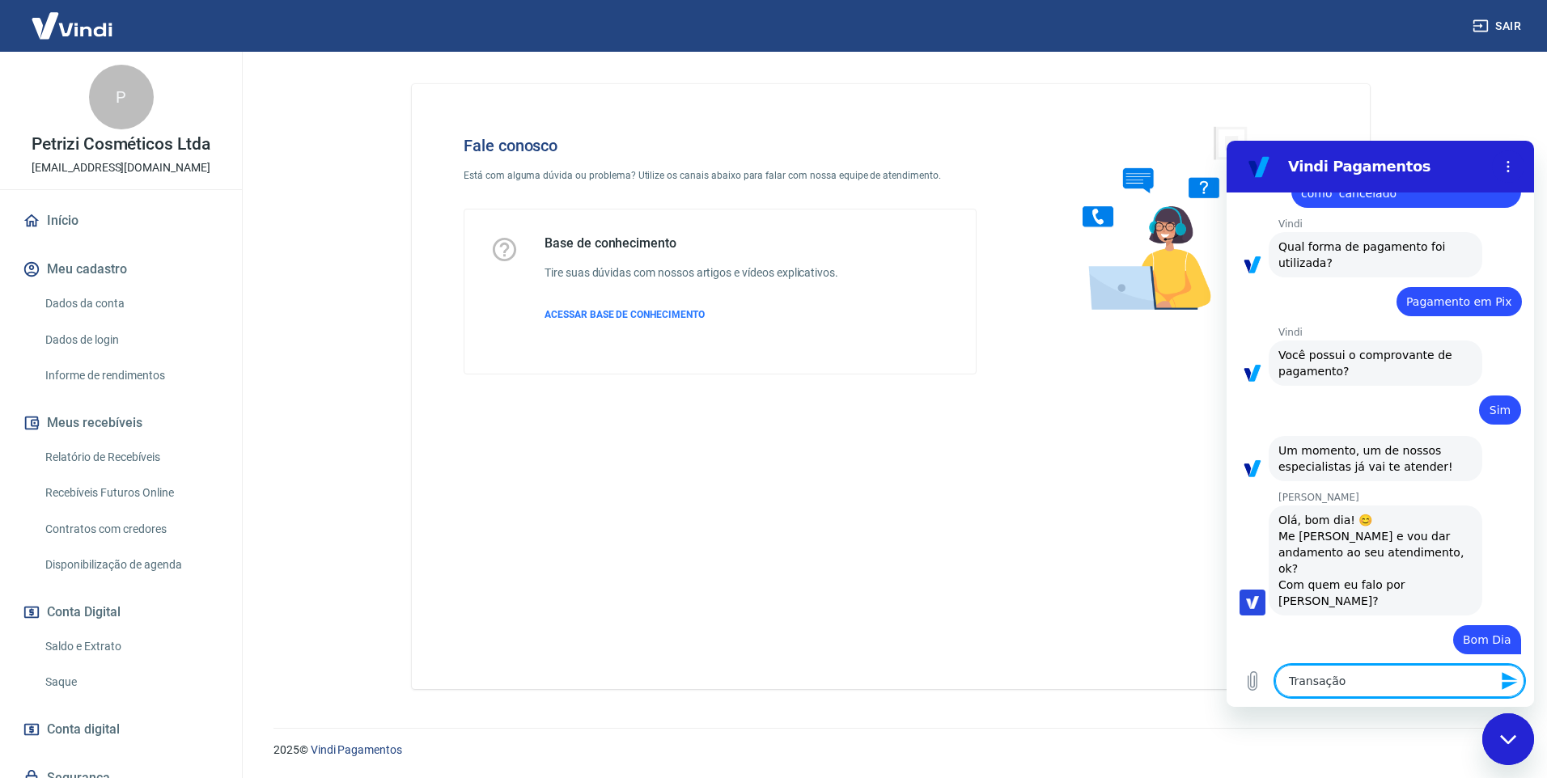
type textarea "x"
type textarea "Transação 227844829"
type textarea "x"
type textarea "Transação 227844829 -"
type textarea "x"
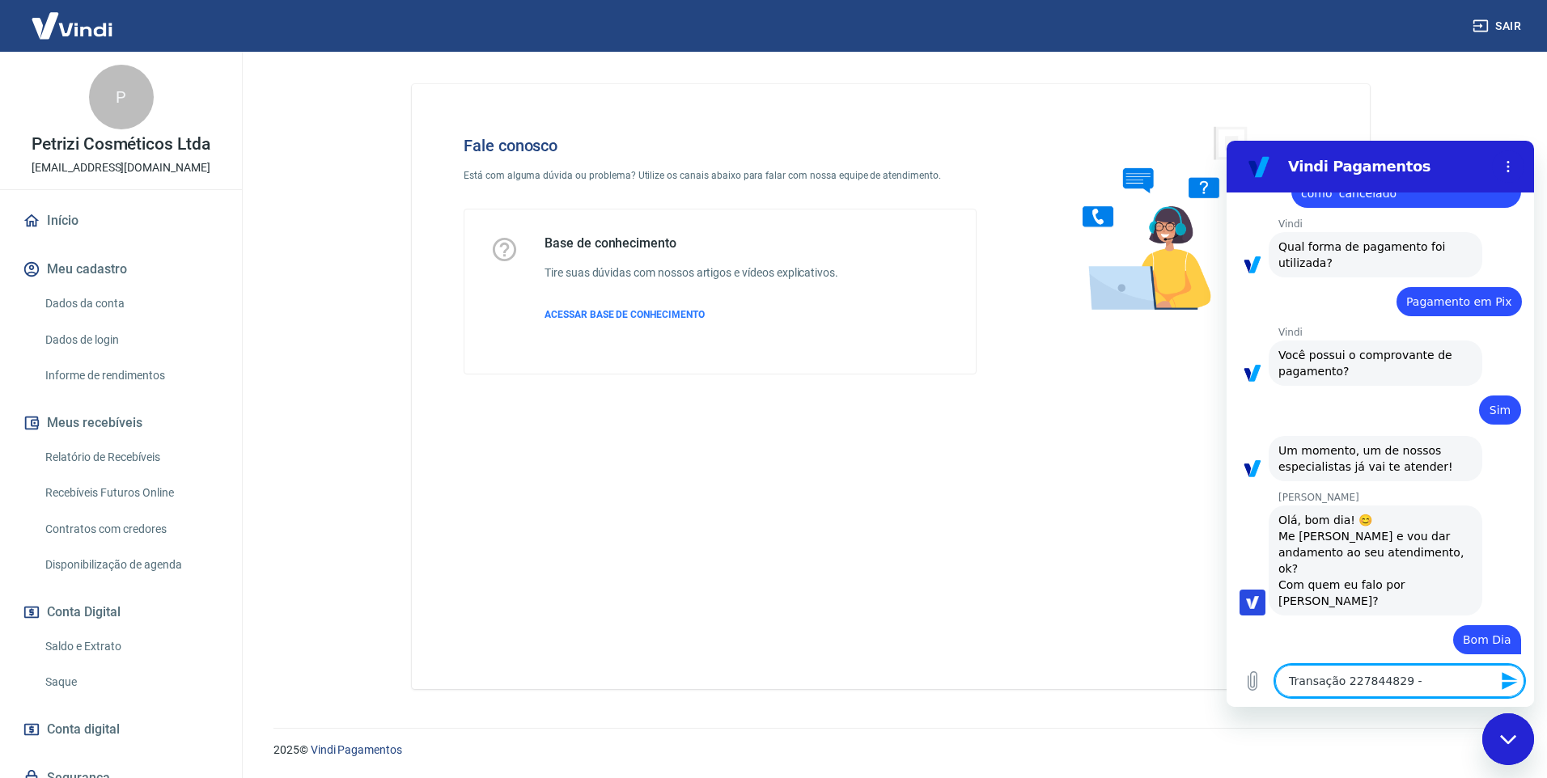
type textarea "Transação 227844829 -"
type textarea "x"
type textarea "Transação 227844829 - C"
type textarea "x"
type textarea "Transação 227844829 - Cl"
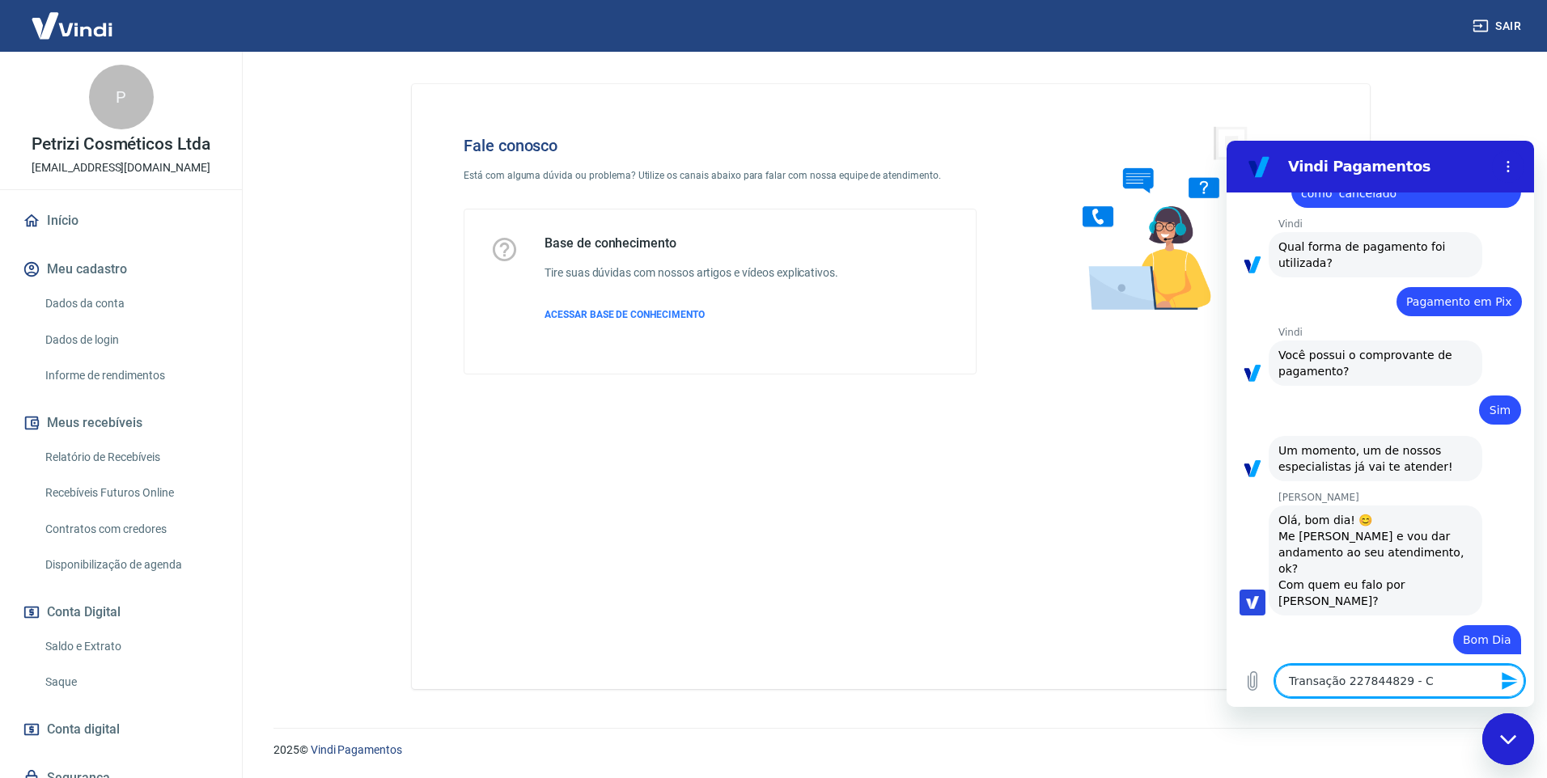
type textarea "x"
type textarea "Transação 227844829 - Cli"
type textarea "x"
type textarea "Transação 227844829 - Clie"
type textarea "x"
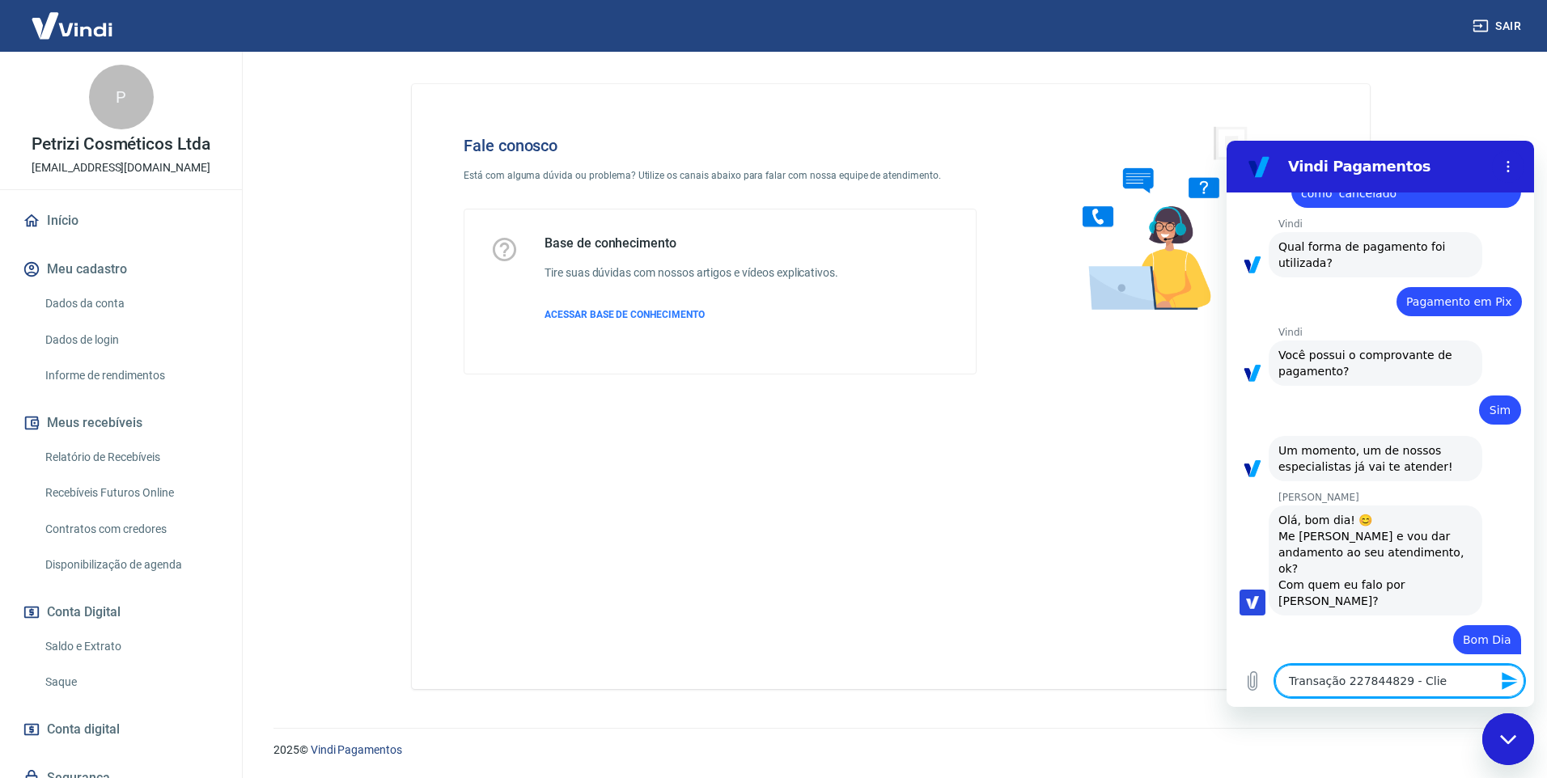
type textarea "Transação 227844829 - Clien"
type textarea "x"
type textarea "Transação 227844829 - Client"
type textarea "x"
type textarea "Transação 227844829 - Cliente"
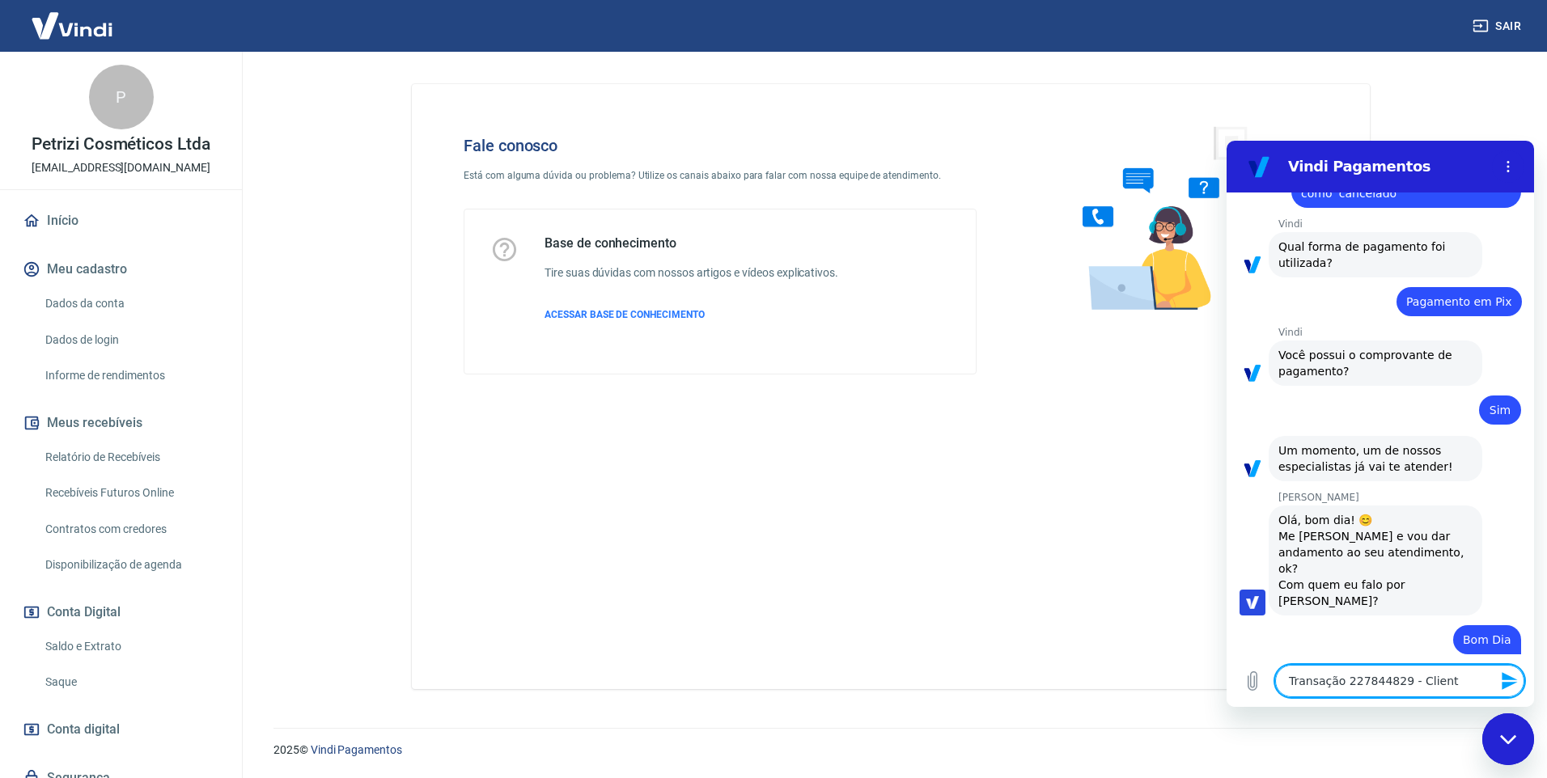
type textarea "x"
type textarea "Transação 227844829 - Cliente"
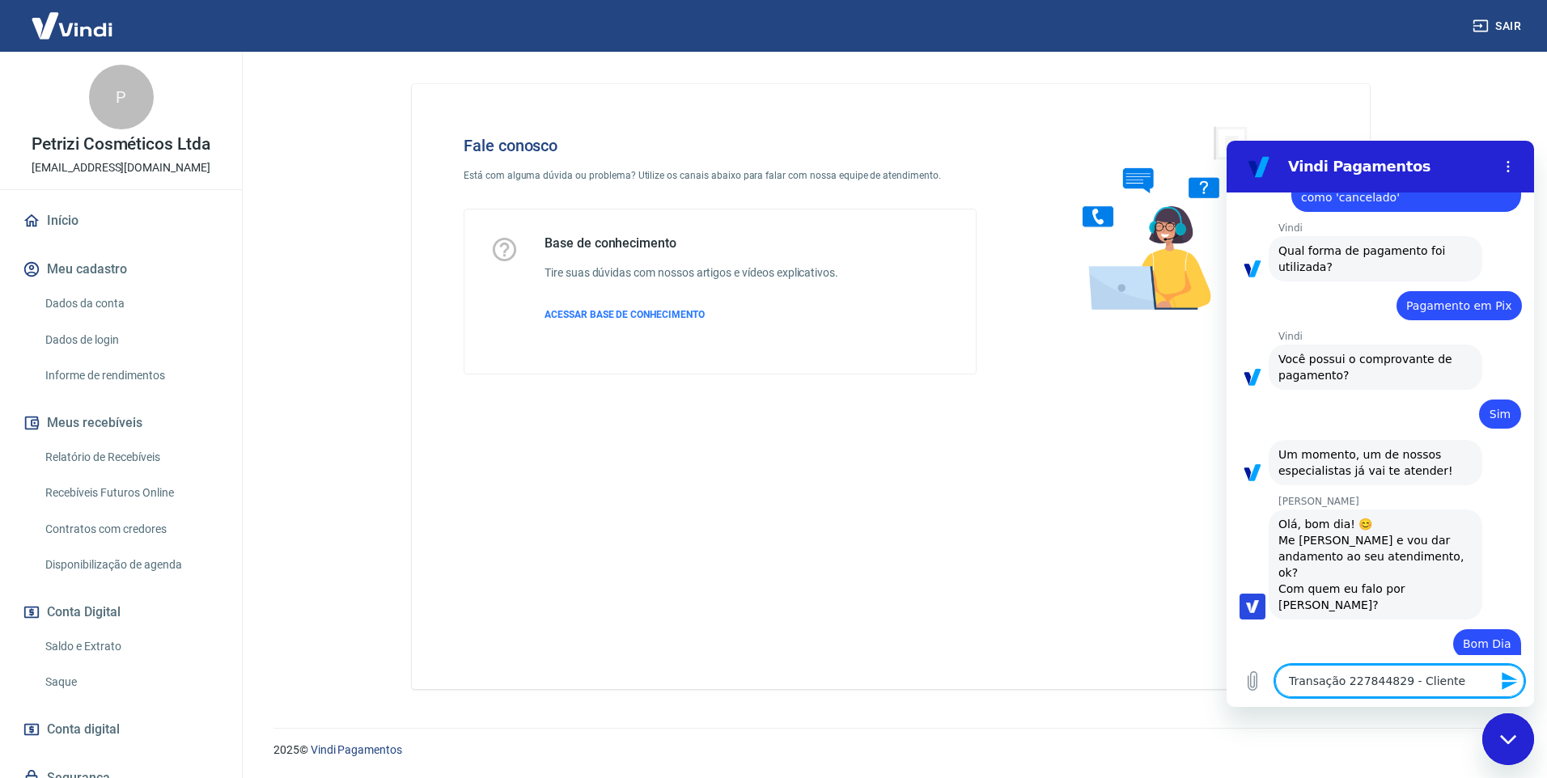
type textarea "x"
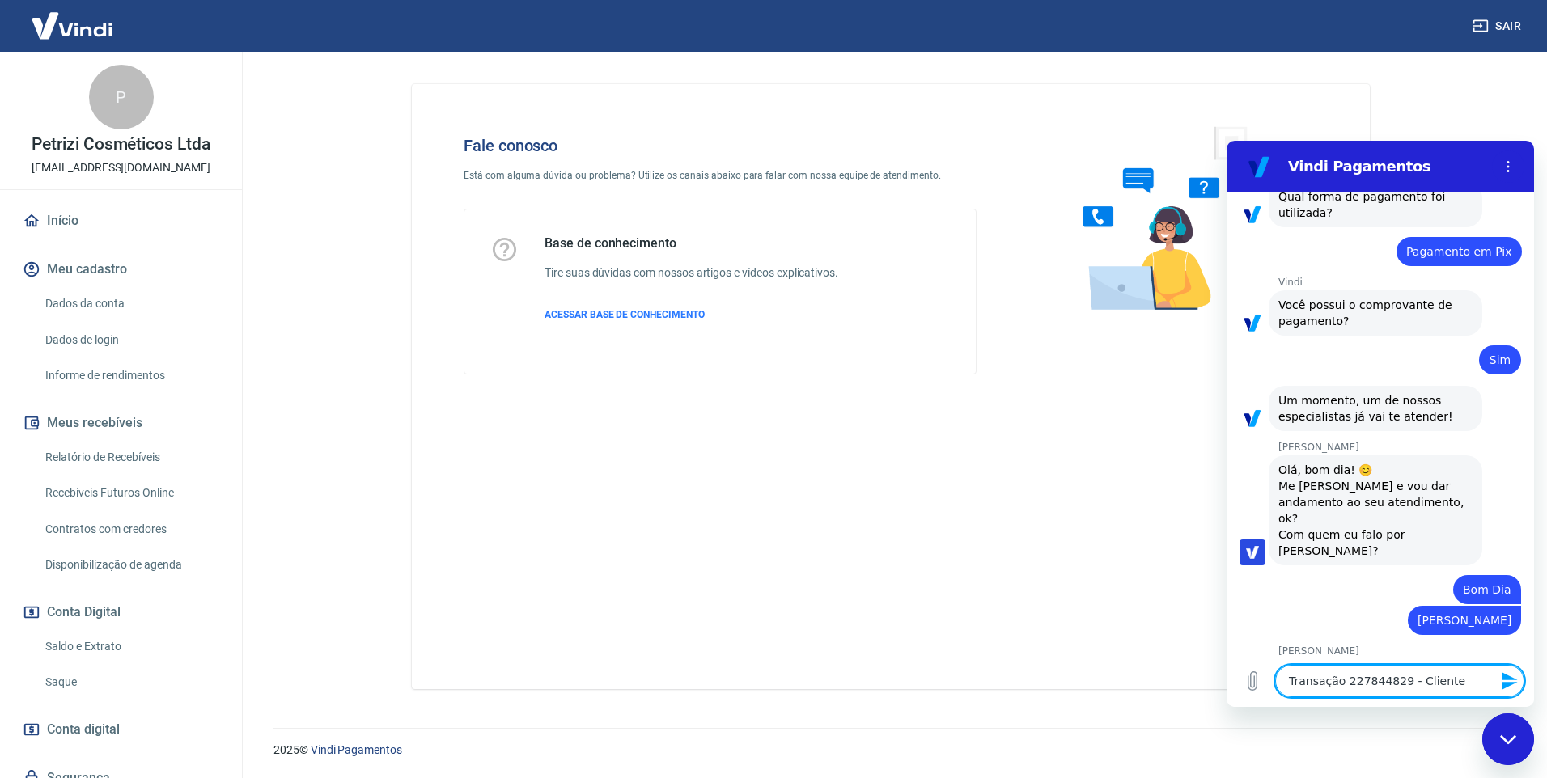
type textarea "Transação 227844829 - Cliente"
type textarea "x"
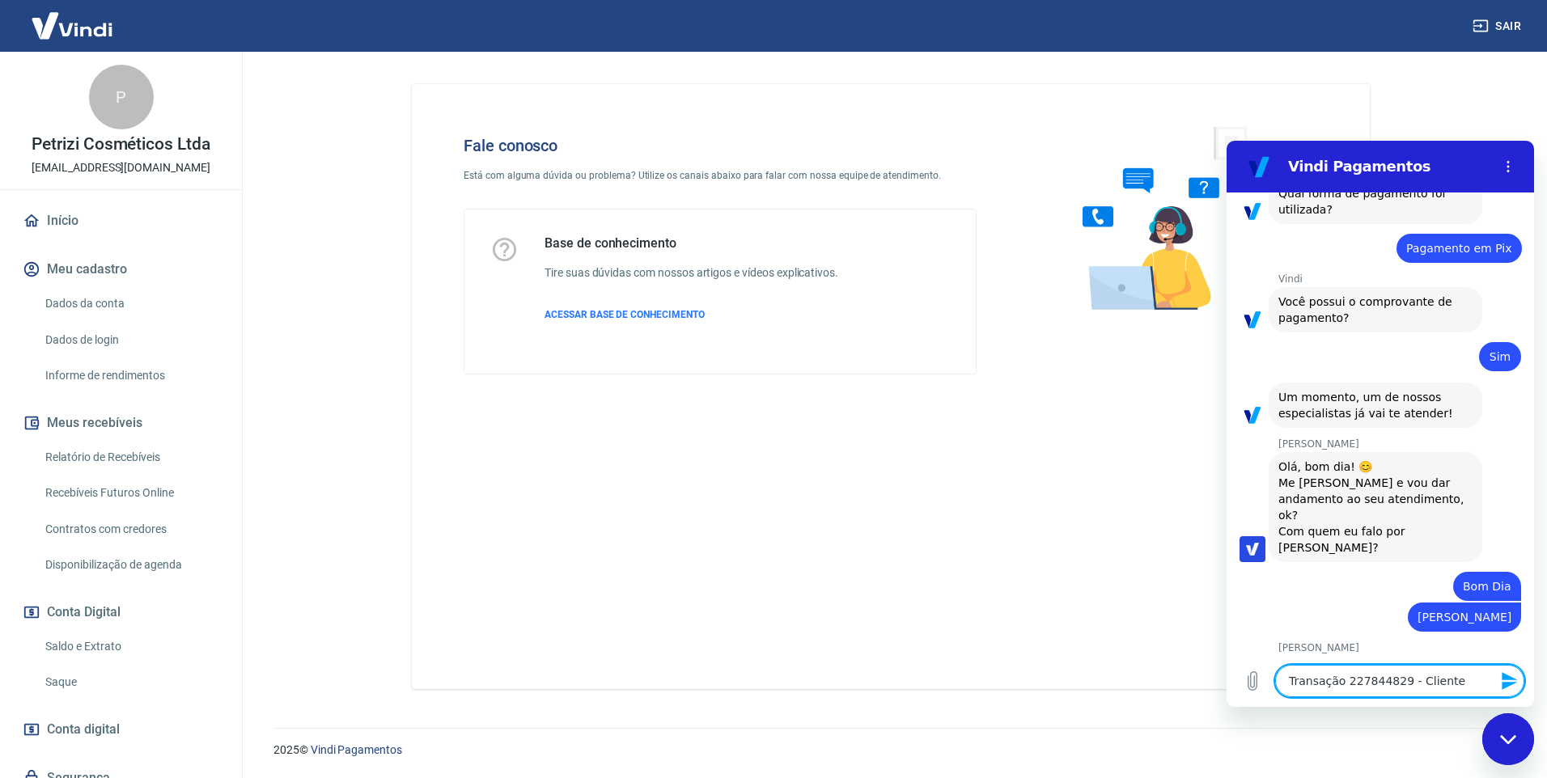
type textarea "Transação 227844829 - Client"
type textarea "x"
type textarea "Transação 227844829 - Clien"
type textarea "x"
type textarea "Transação 227844829 - Clie"
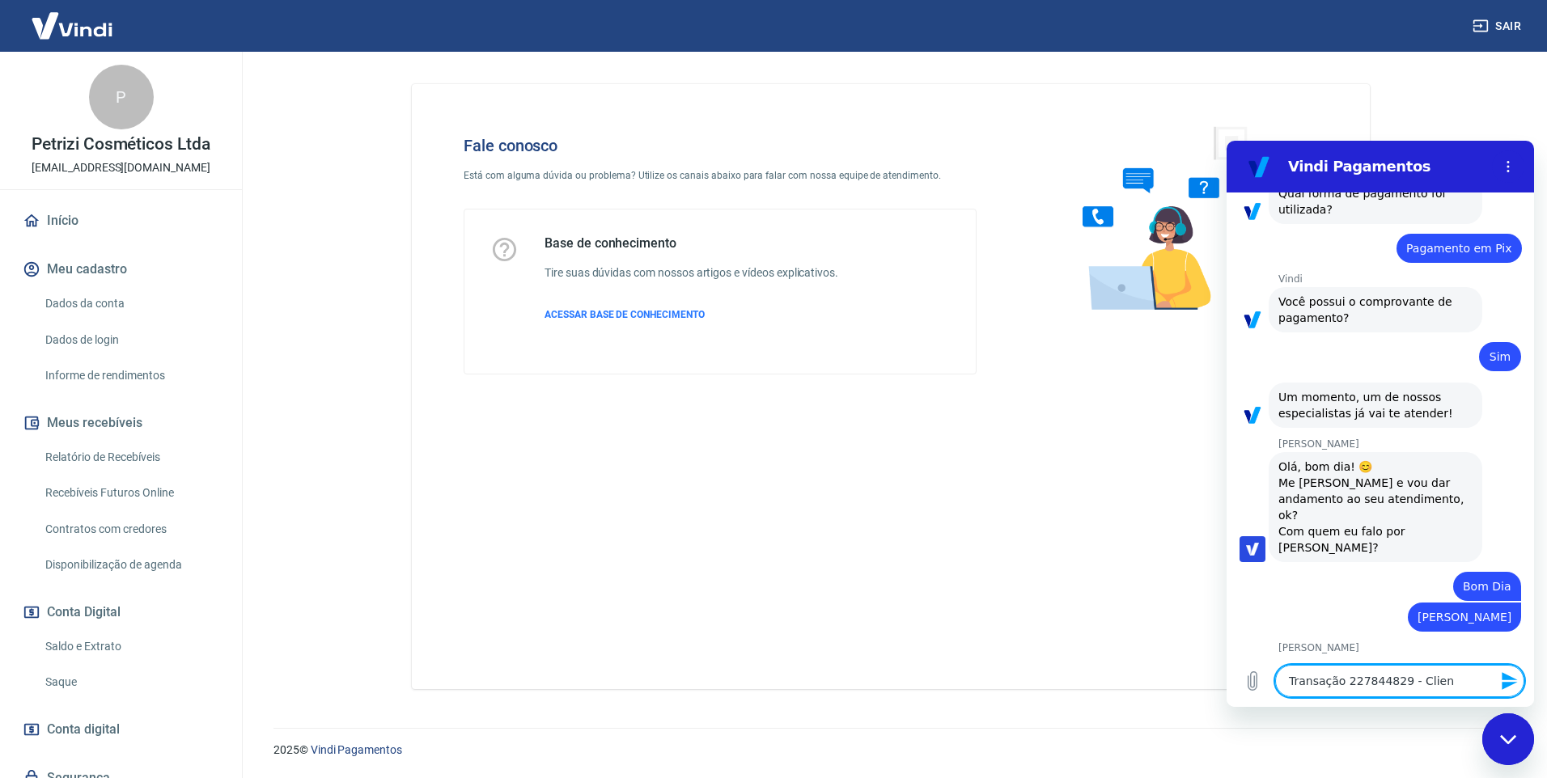
type textarea "x"
type textarea "Transação 227844829 - Cli"
type textarea "x"
type textarea "Transação 227844829 - Cl"
type textarea "x"
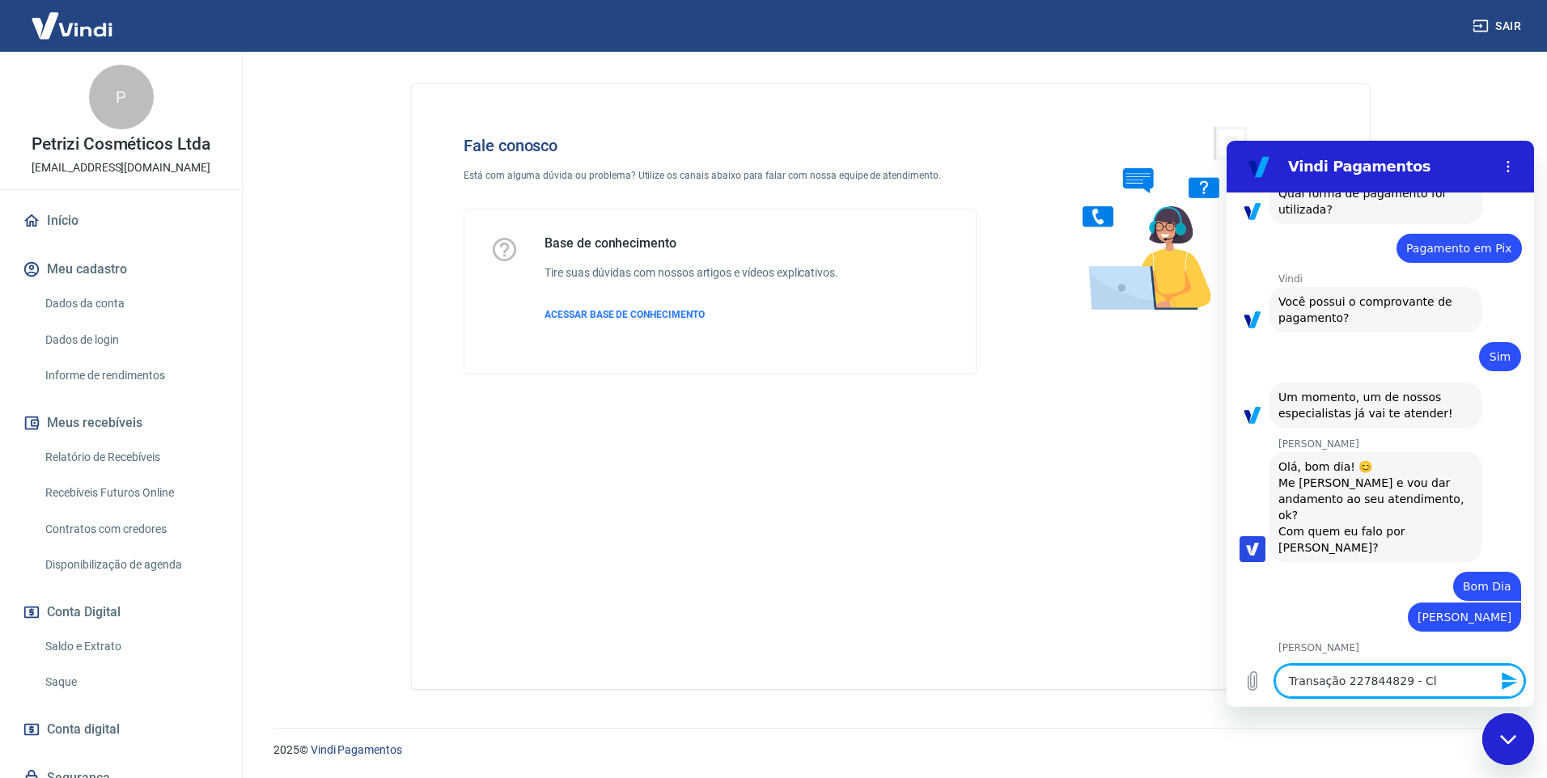
type textarea "Transação 227844829 - C"
type textarea "x"
type textarea "Transação 227844829 -"
type textarea "x"
type textarea "Transação 227844829 - P"
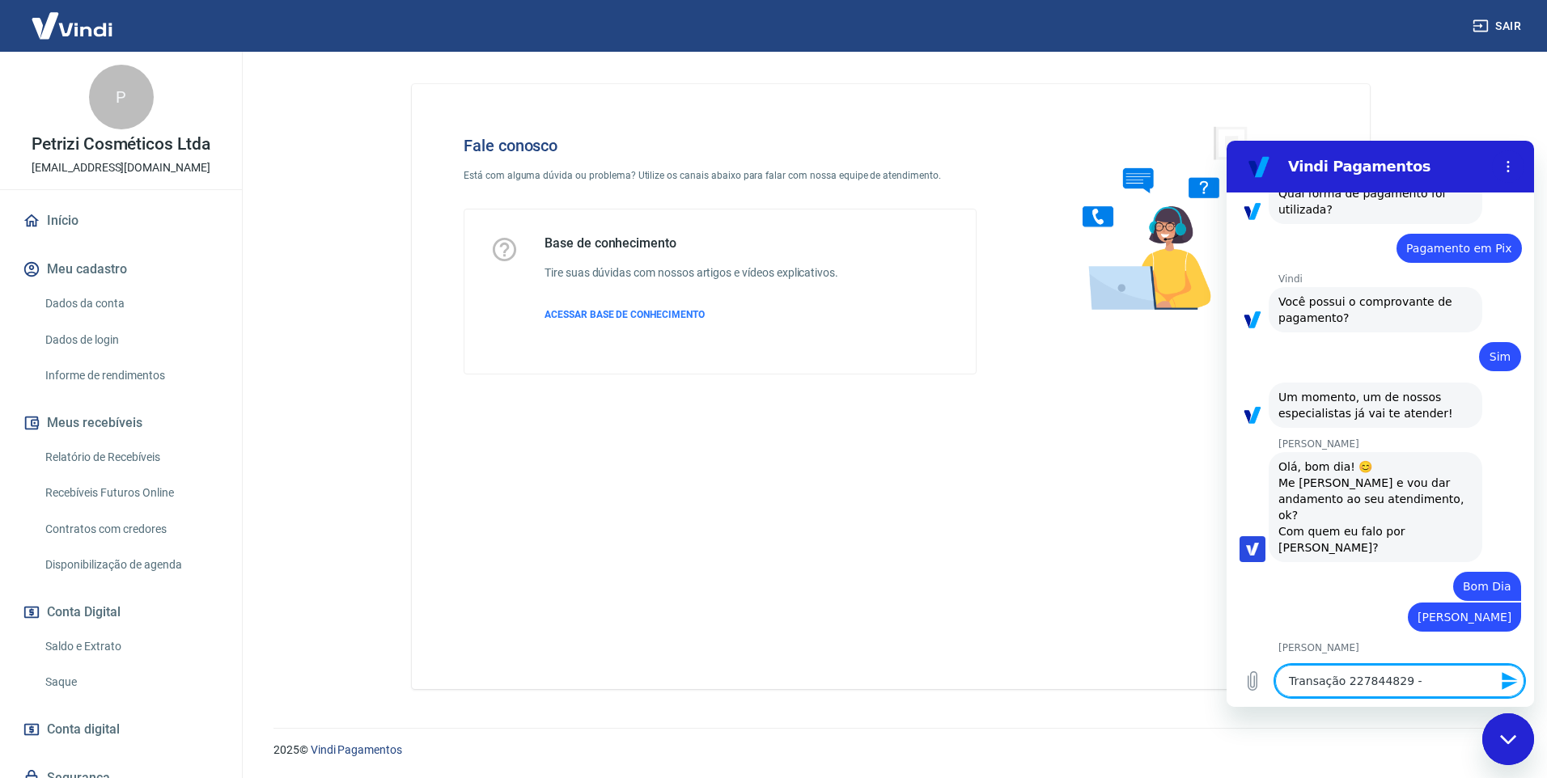
type textarea "x"
type textarea "Transação 227844829 - Pe"
type textarea "x"
type textarea "Transação 227844829 - Ped"
type textarea "x"
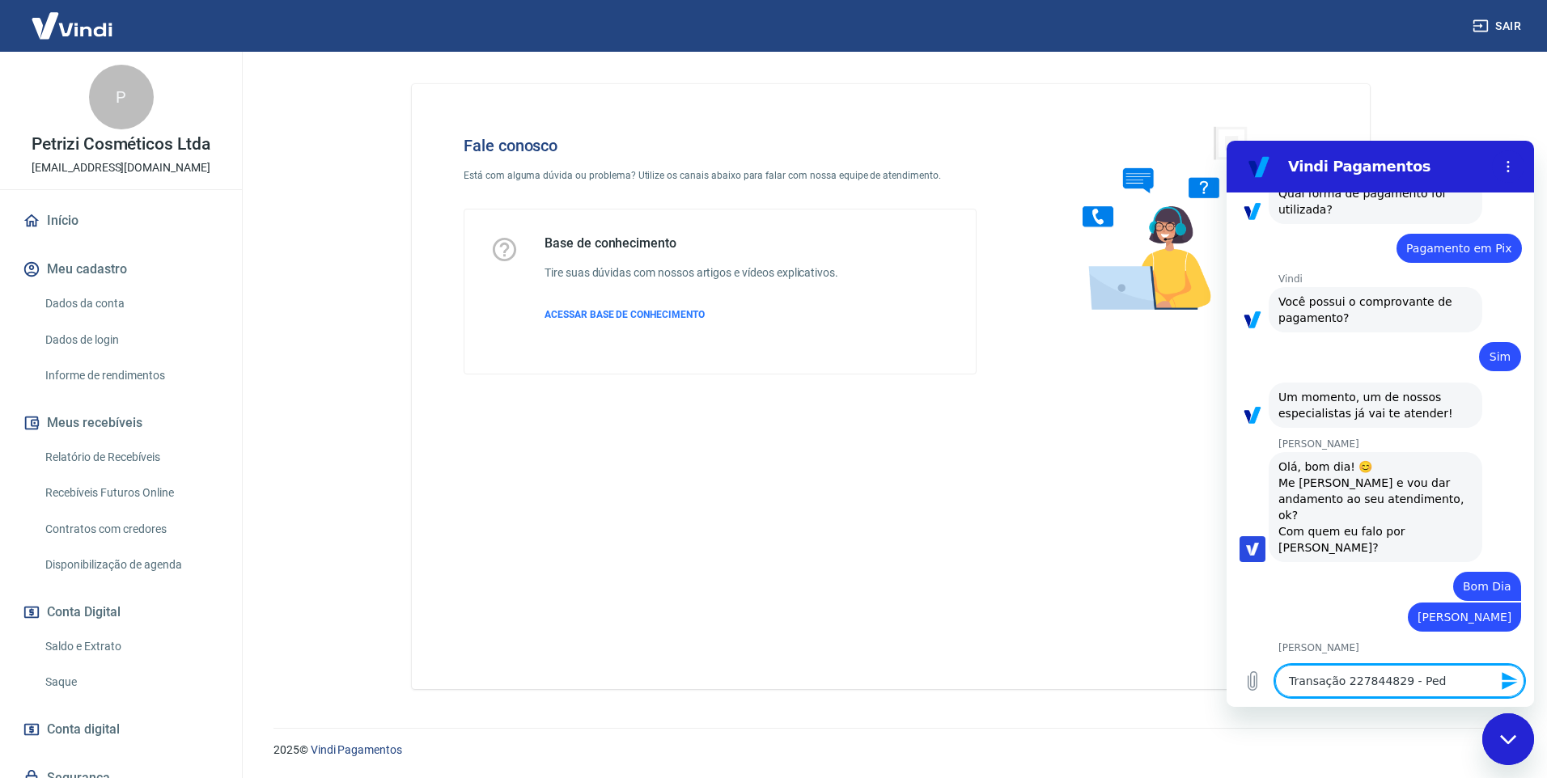
type textarea "Transação 227844829 - Pedi"
type textarea "x"
type textarea "Transação 227844829 - Pedid"
type textarea "x"
type textarea "Transação 227844829 - Pedido"
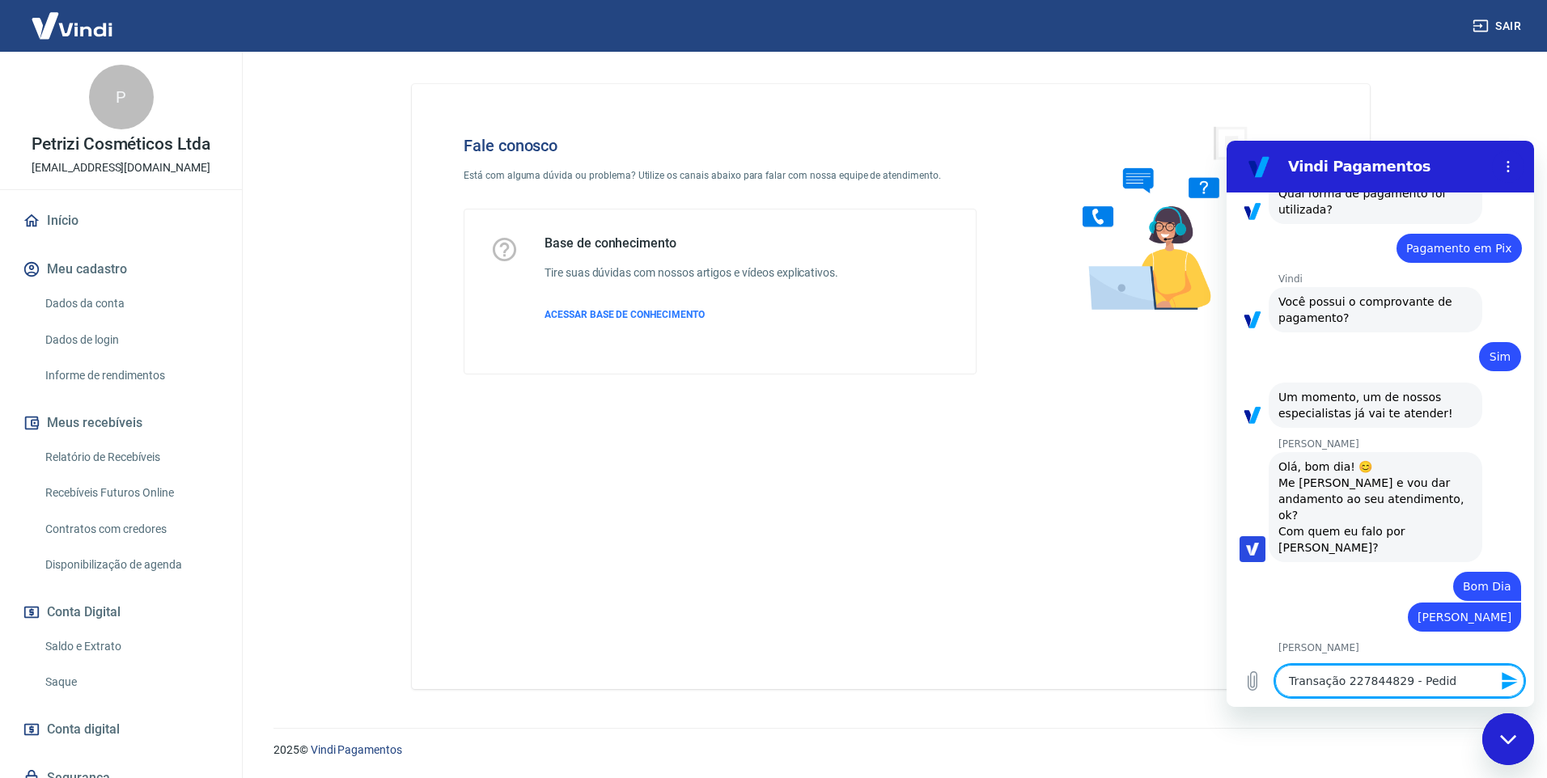
type textarea "x"
type textarea "Transação 227844829 - Pedido"
type textarea "x"
type textarea "Transação 227844829 - Pedido c"
type textarea "x"
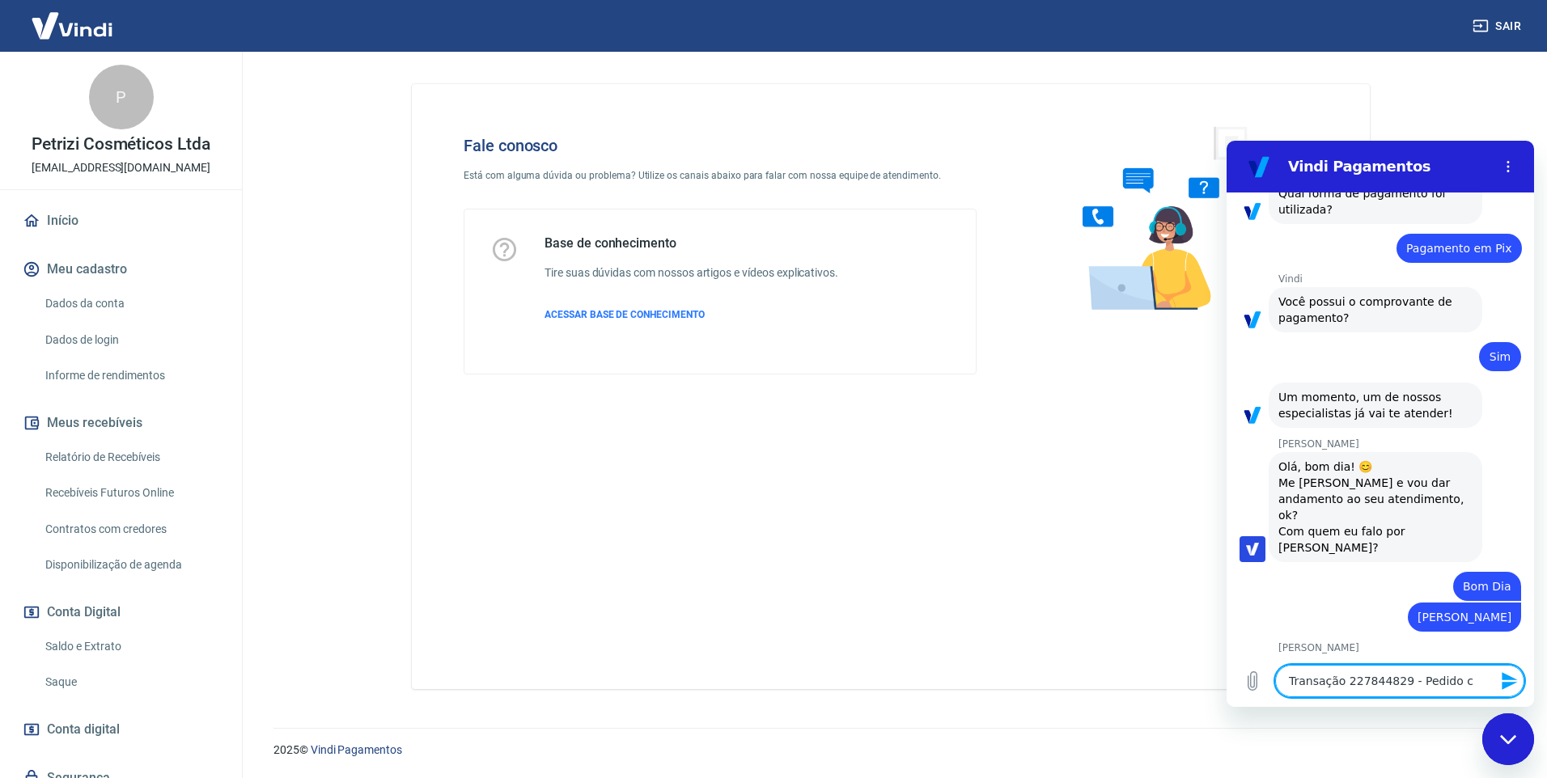
type textarea "Transação 227844829 - Pedido co"
type textarea "x"
type textarea "Transação 227844829 - Pedido con"
type textarea "x"
type textarea "Transação 227844829 - Pedido cons"
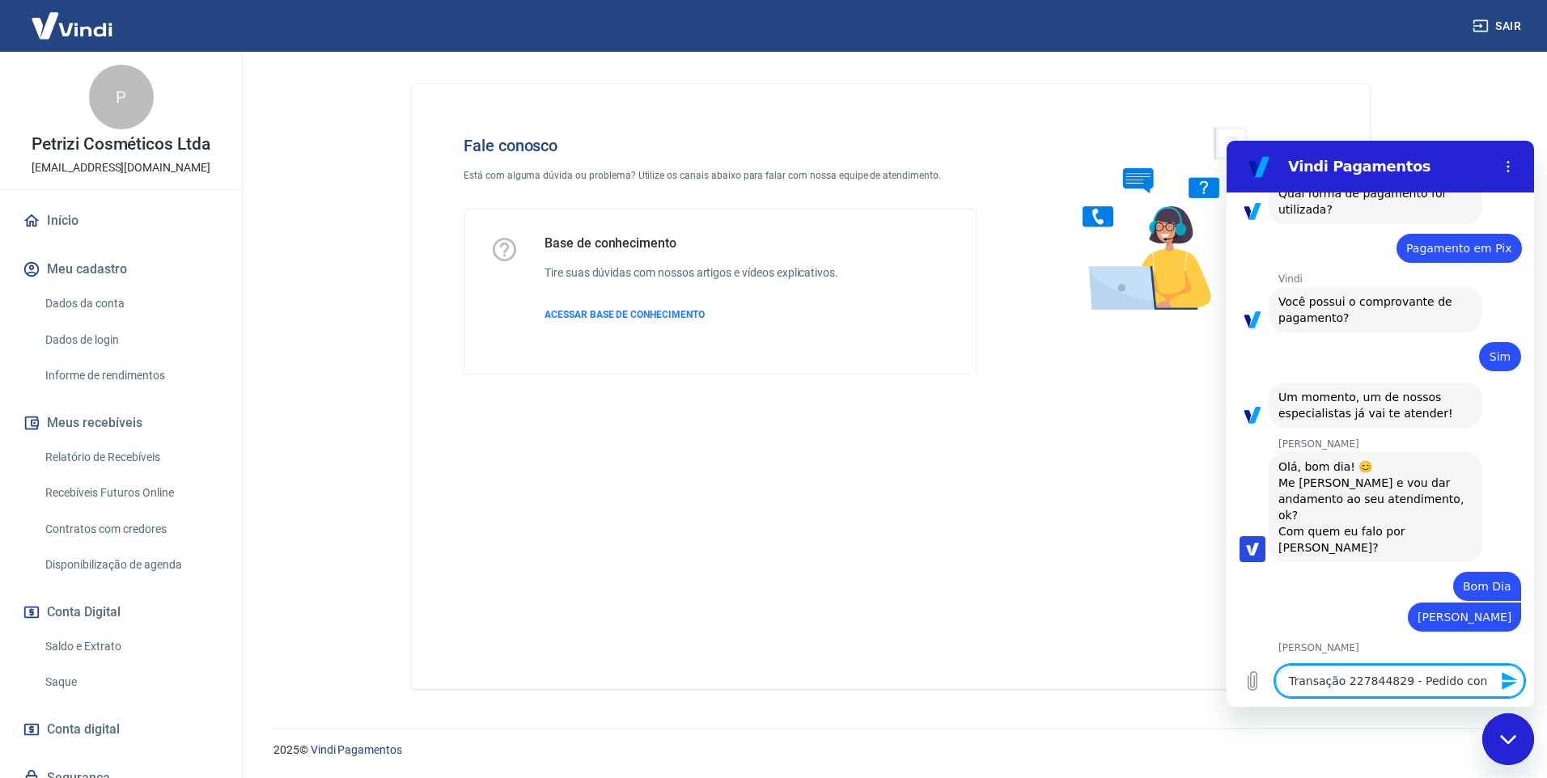
type textarea "x"
type textarea "Transação 227844829 - Pedido const"
type textarea "x"
type textarea "Transação 227844829 - Pedido consta"
type textarea "x"
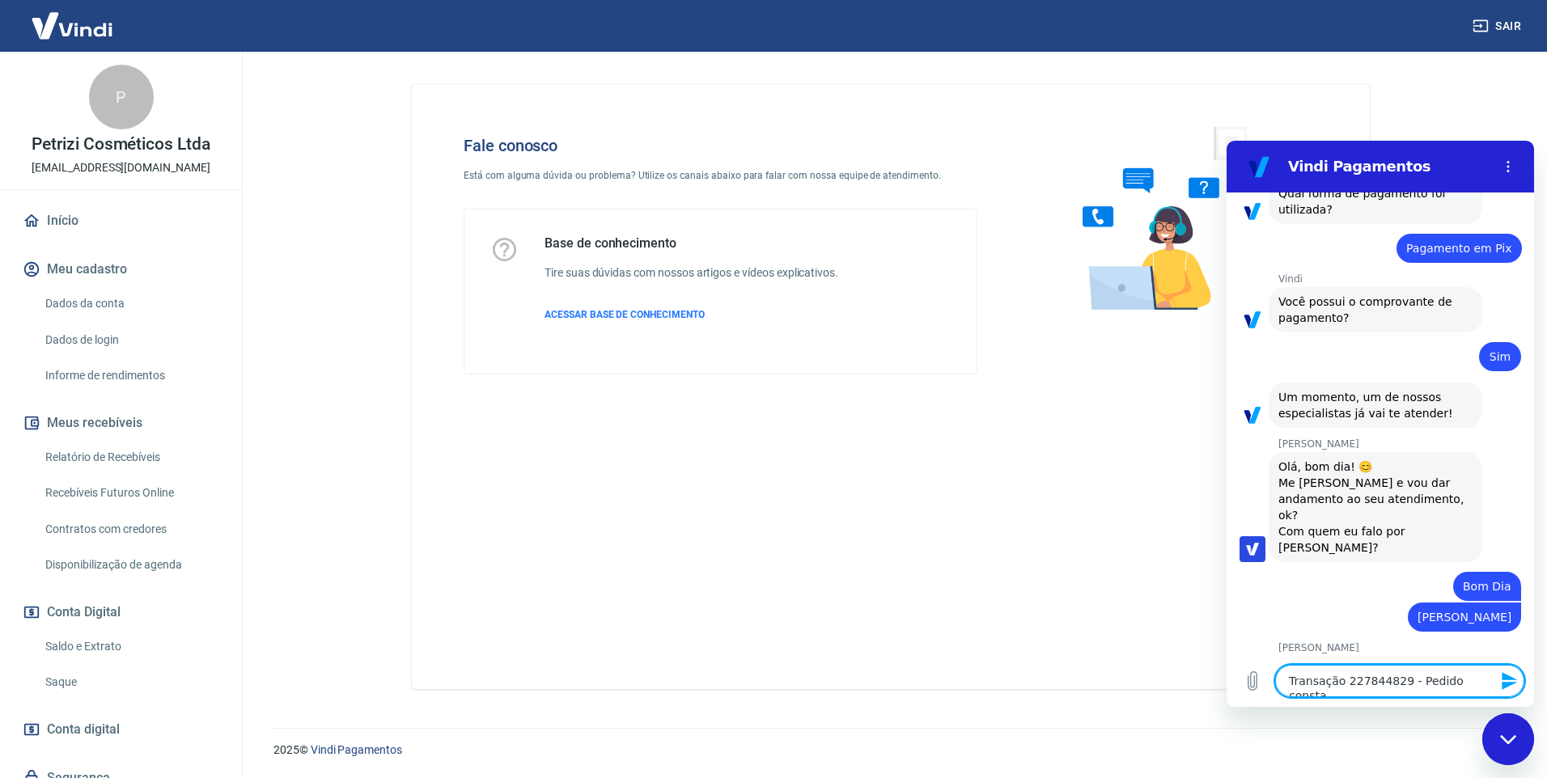
type textarea "Transação 227844829 - Pedido consta"
type textarea "x"
type textarea "Transação 227844829 - Pedido consta a"
type textarea "x"
type textarea "Transação 227844829 - Pedido consta aq"
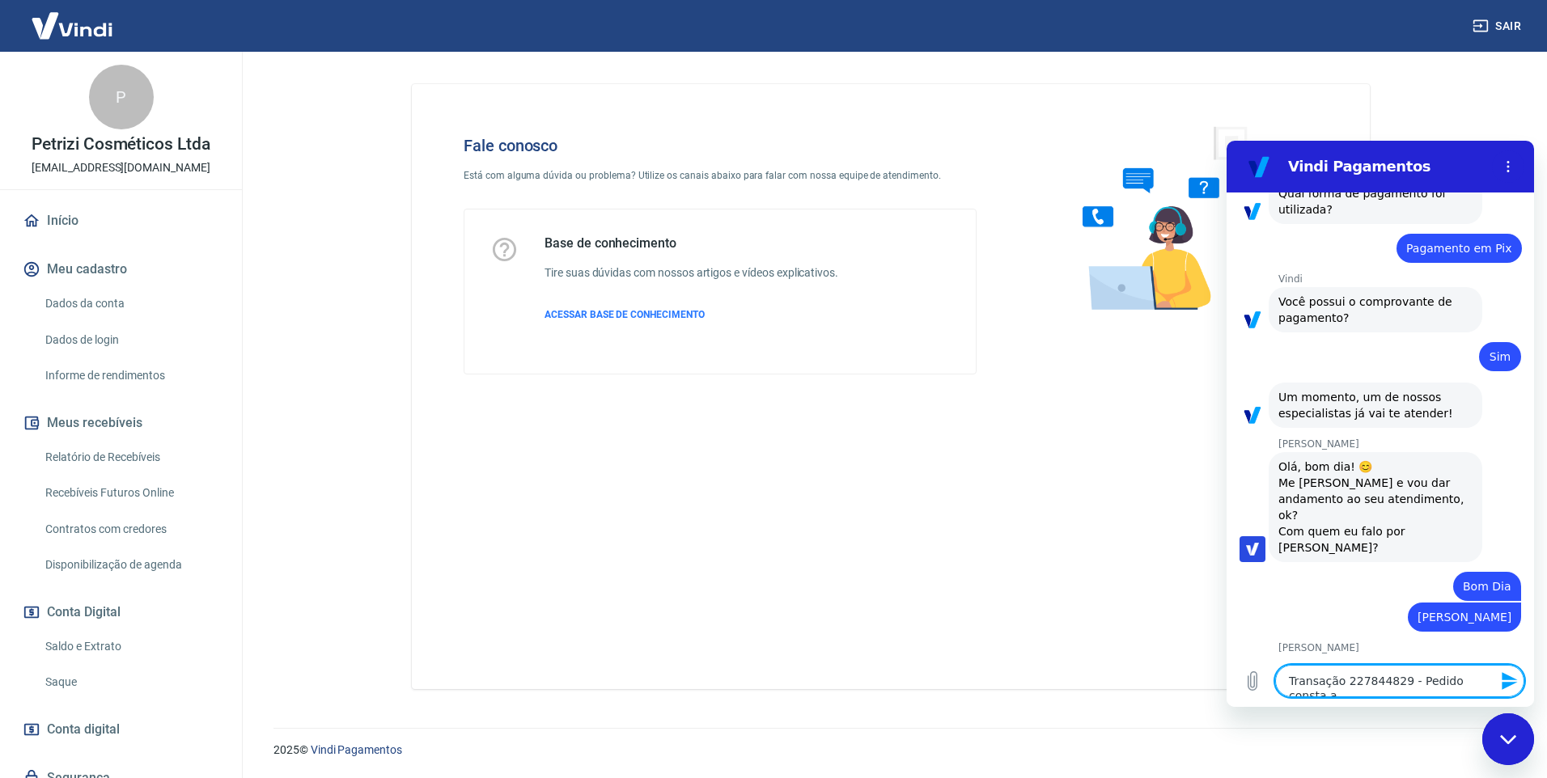
type textarea "x"
type textarea "Transação 227844829 - Pedido consta aqu"
type textarea "x"
type textarea "Transação 227844829 - Pedido consta aqui"
type textarea "x"
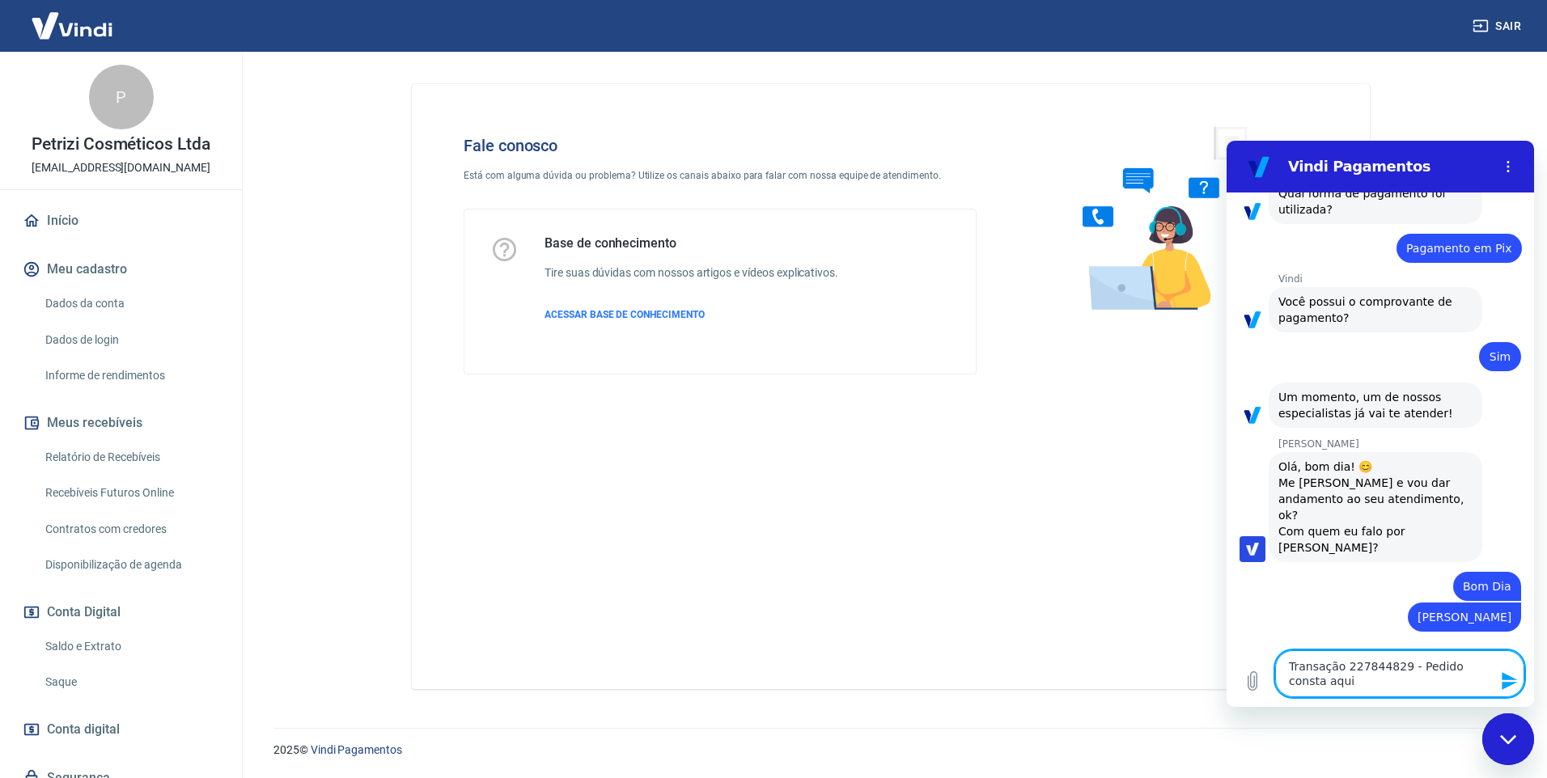
type textarea "Transação 227844829 - Pedido consta aqui"
type textarea "x"
type textarea "Transação 227844829 - Pedido consta aqui c"
type textarea "x"
type textarea "Transação 227844829 - Pedido consta aqui co"
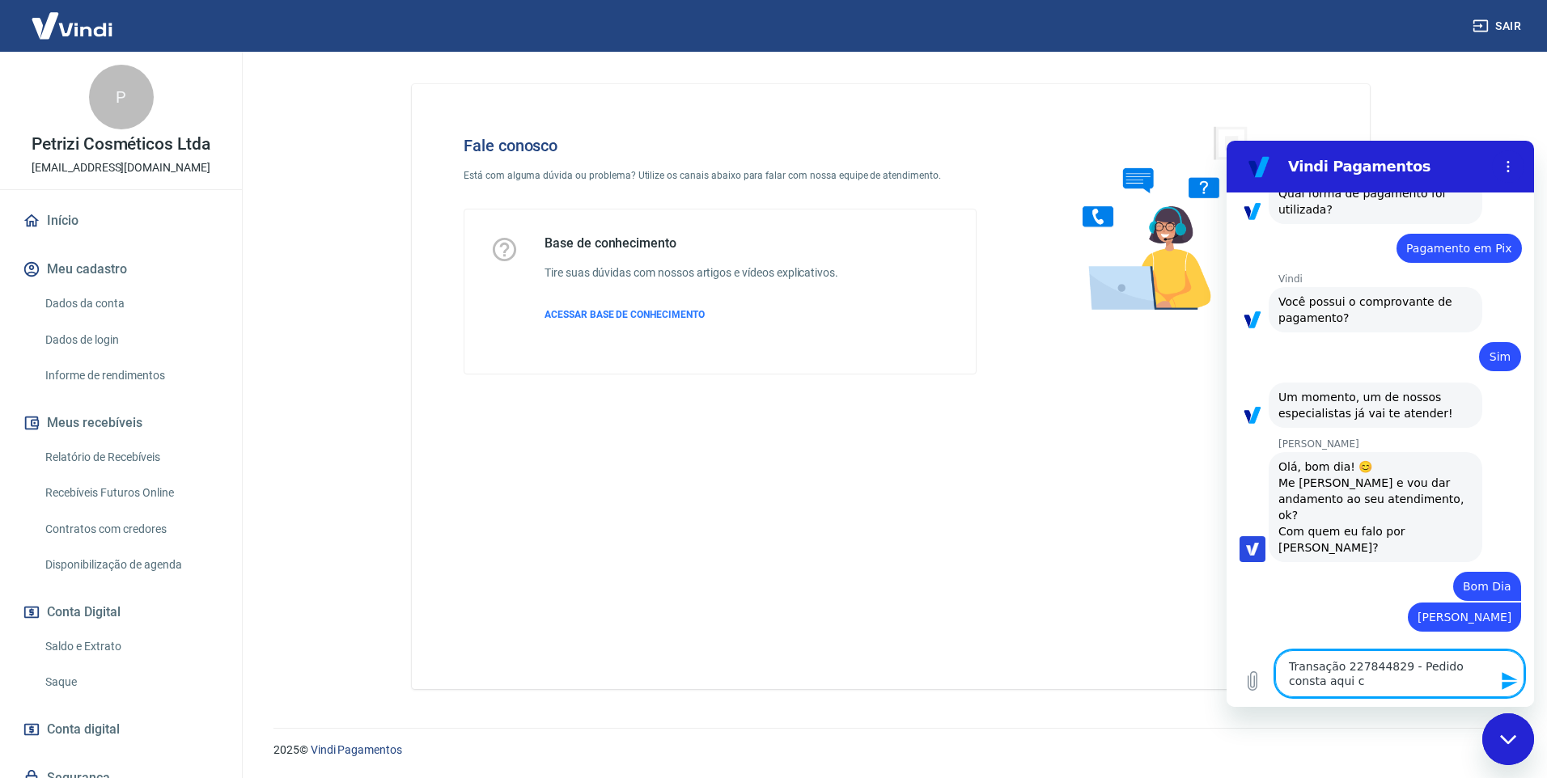
type textarea "x"
type textarea "Transação 227844829 - Pedido consta aqui com"
type textarea "x"
type textarea "Transação 227844829 - Pedido consta aqui como"
type textarea "x"
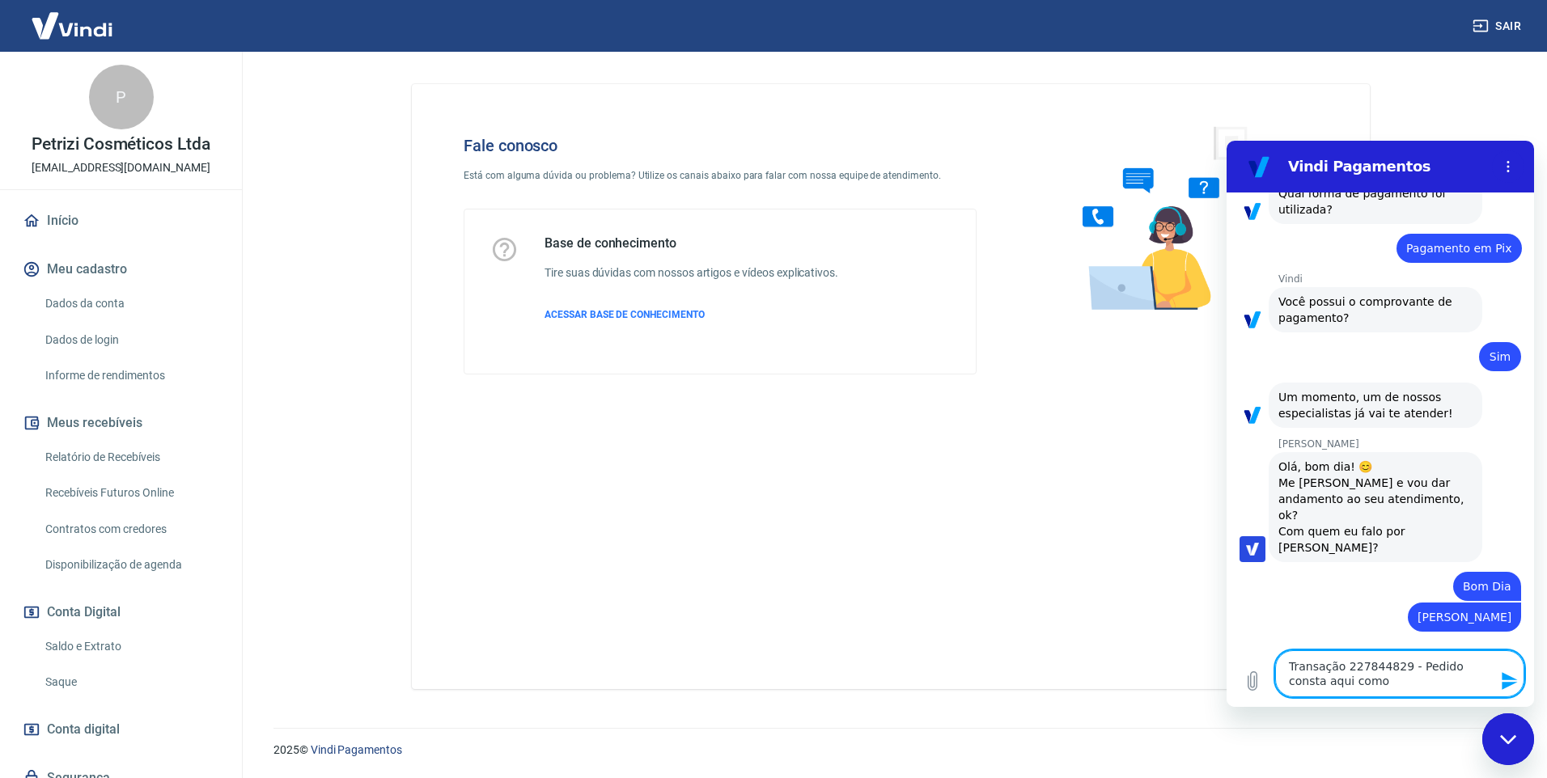
type textarea "Transação 227844829 - Pedido consta aqui como"
type textarea "x"
type textarea "Transação 227844829 - Pedido consta aqui como c"
type textarea "x"
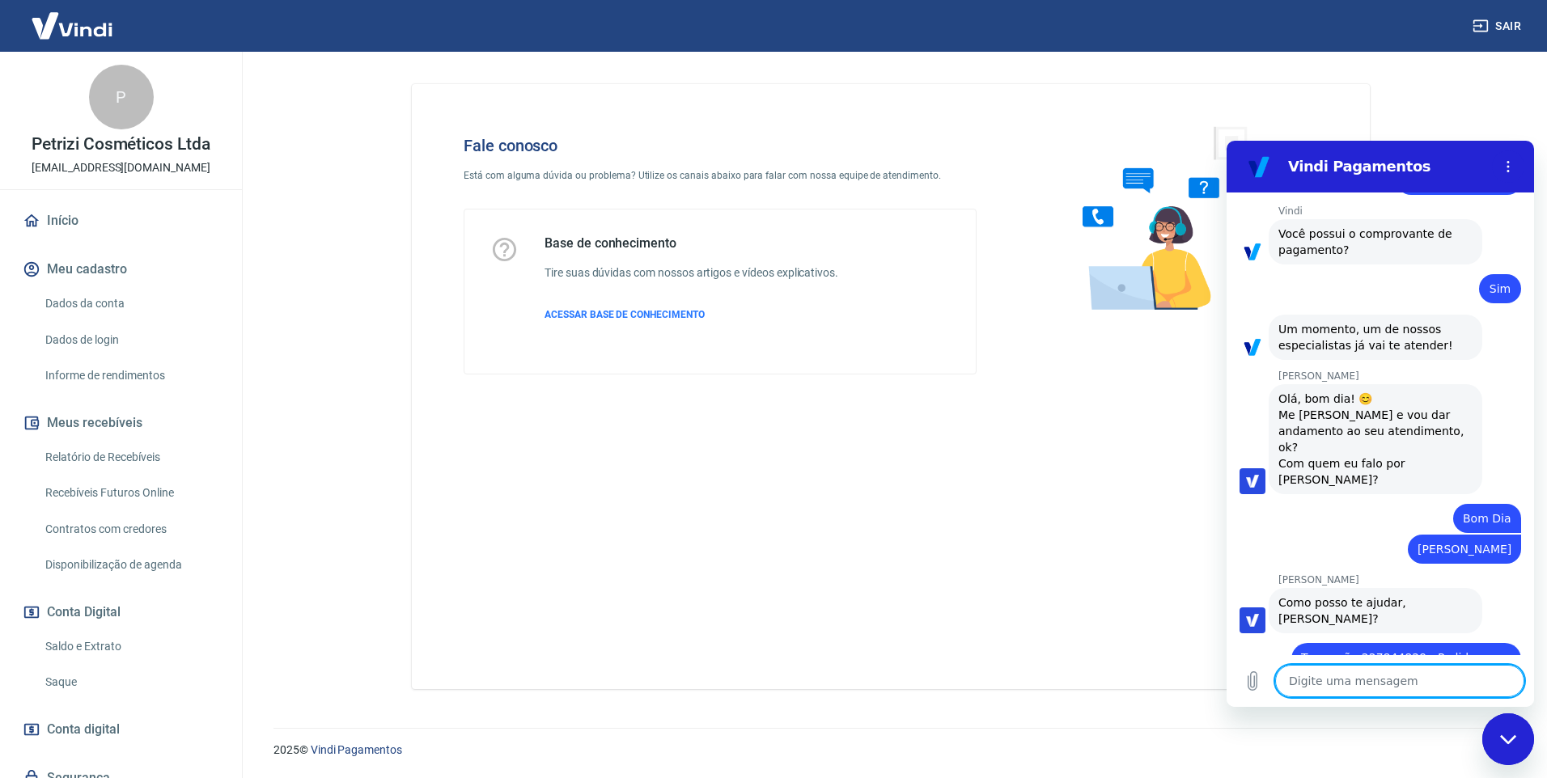
scroll to position [1498, 0]
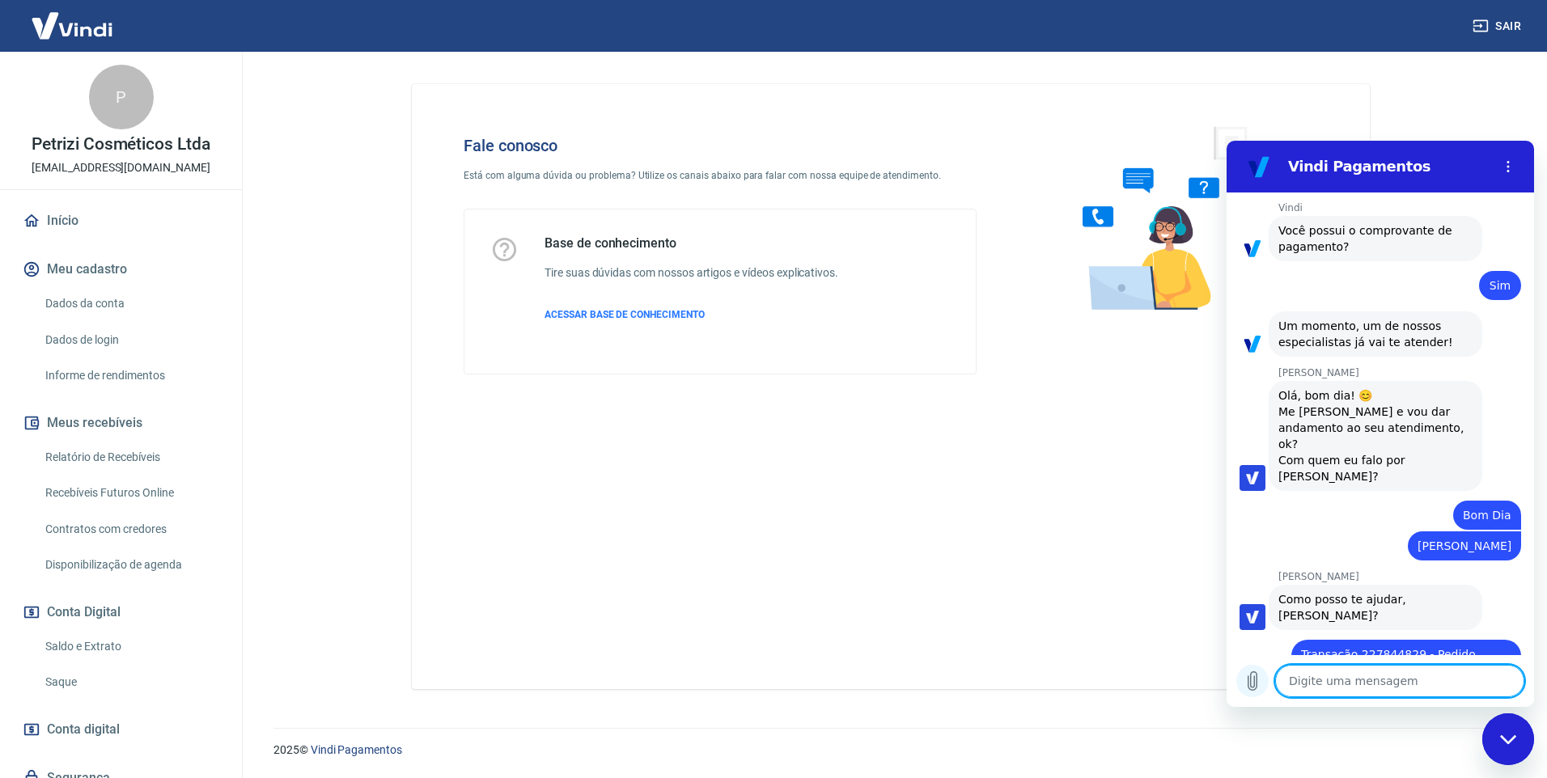
click at [1242, 682] on button "Carregar arquivo" at bounding box center [1252, 681] width 32 height 32
click at [1255, 684] on icon "Carregar arquivo" at bounding box center [1253, 681] width 9 height 19
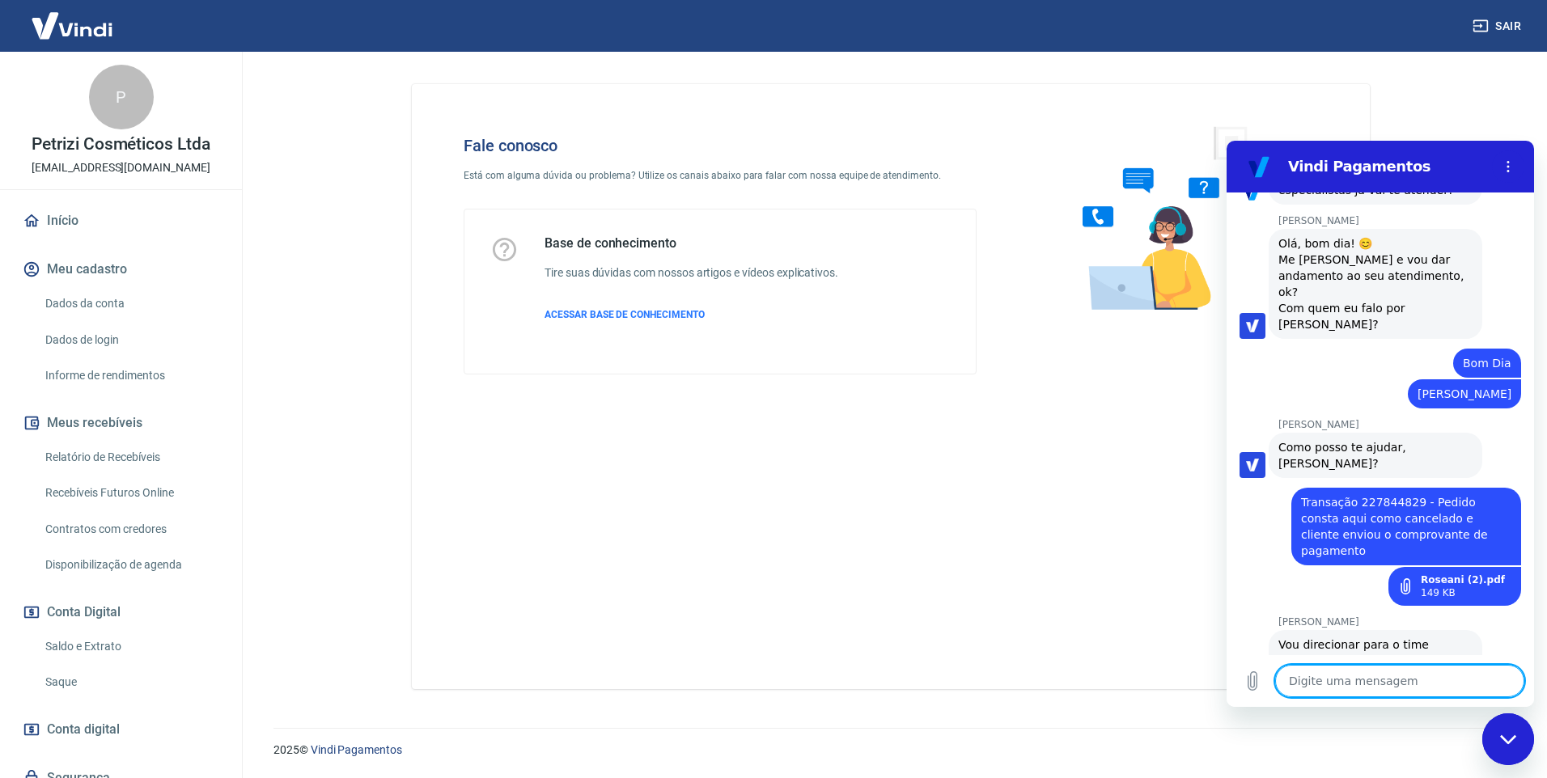
scroll to position [1656, 0]
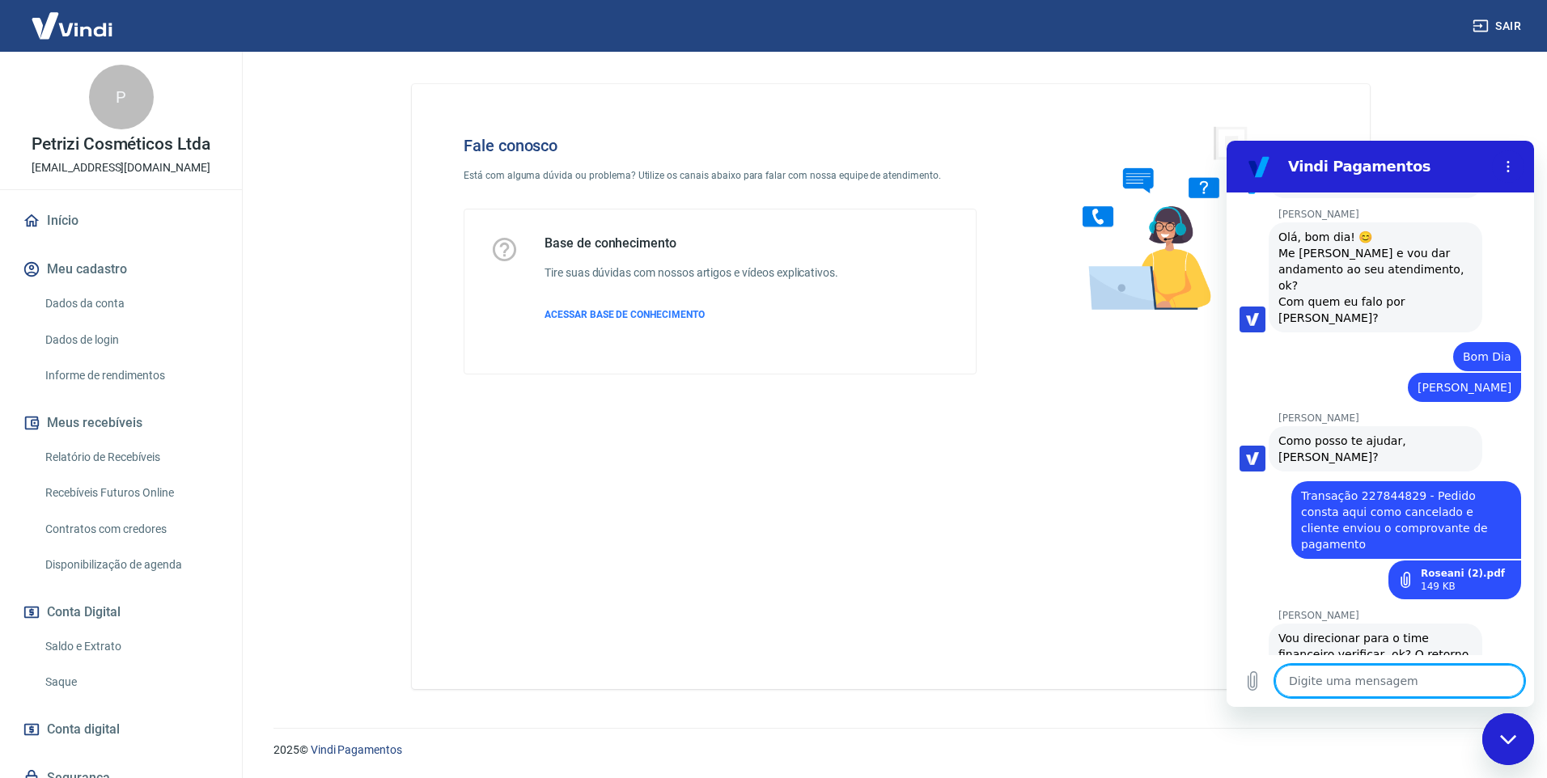
click at [1340, 681] on textarea at bounding box center [1399, 681] width 249 height 32
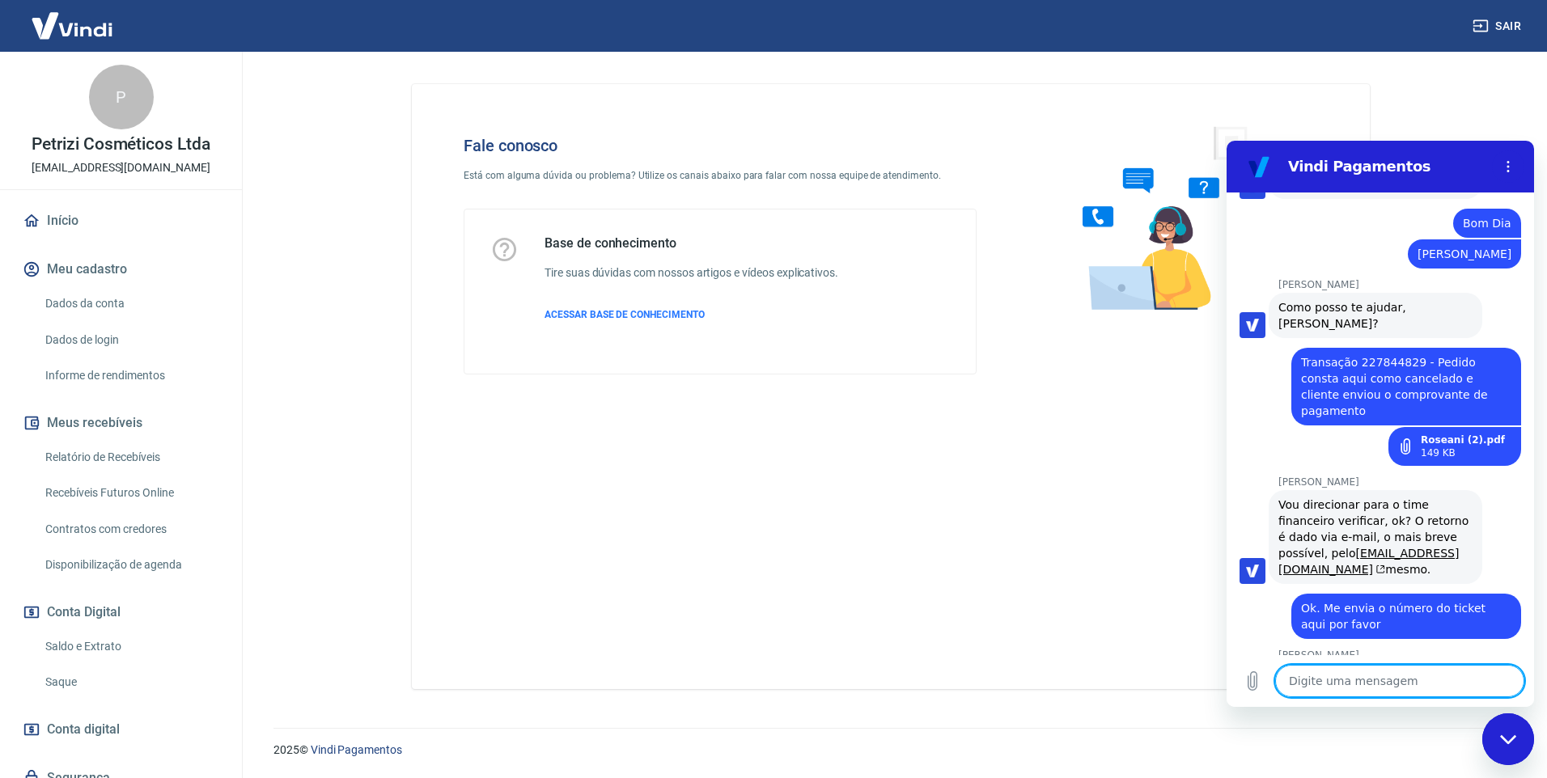
scroll to position [1859, 0]
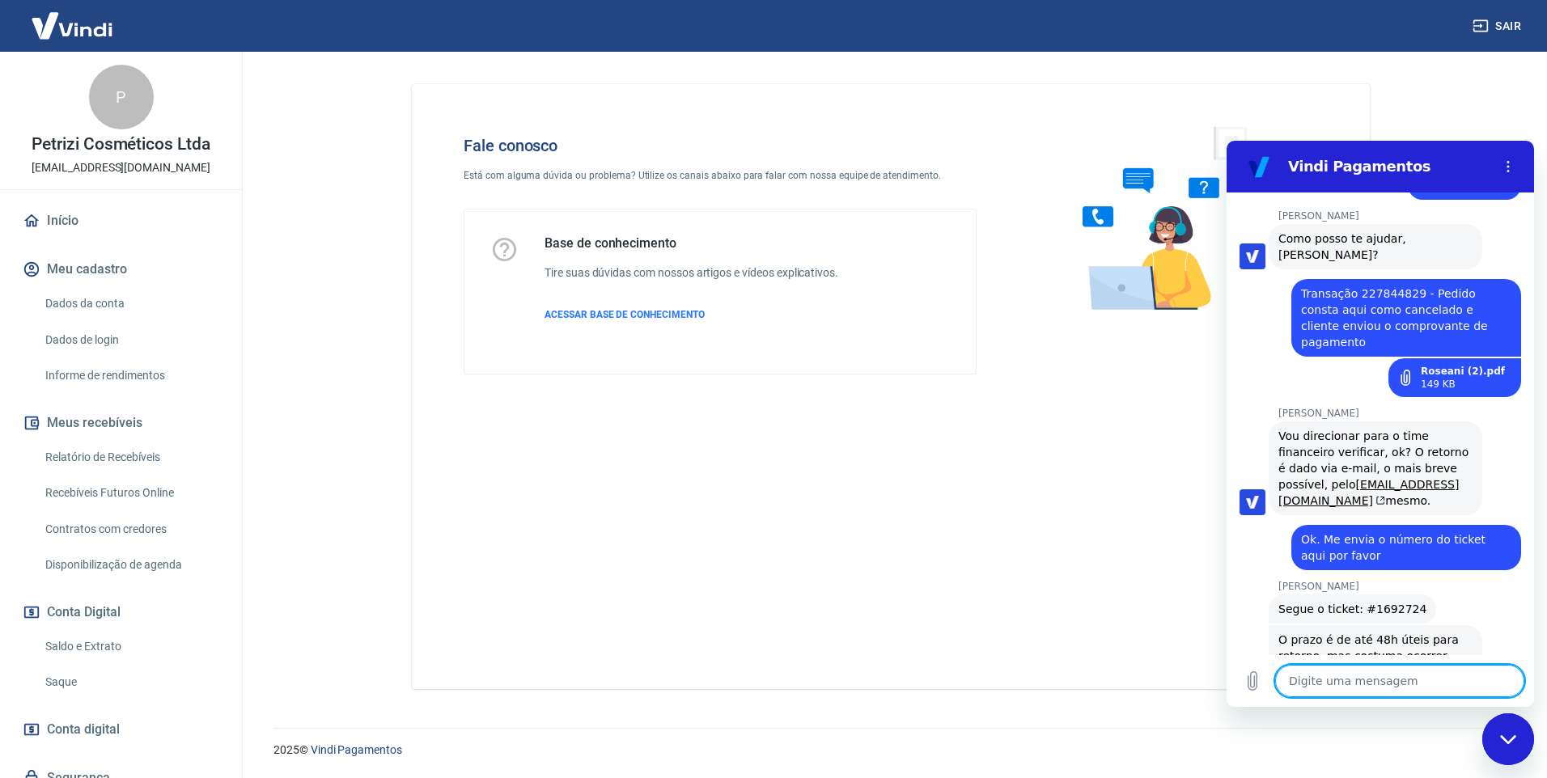
click at [1351, 680] on textarea at bounding box center [1399, 681] width 249 height 32
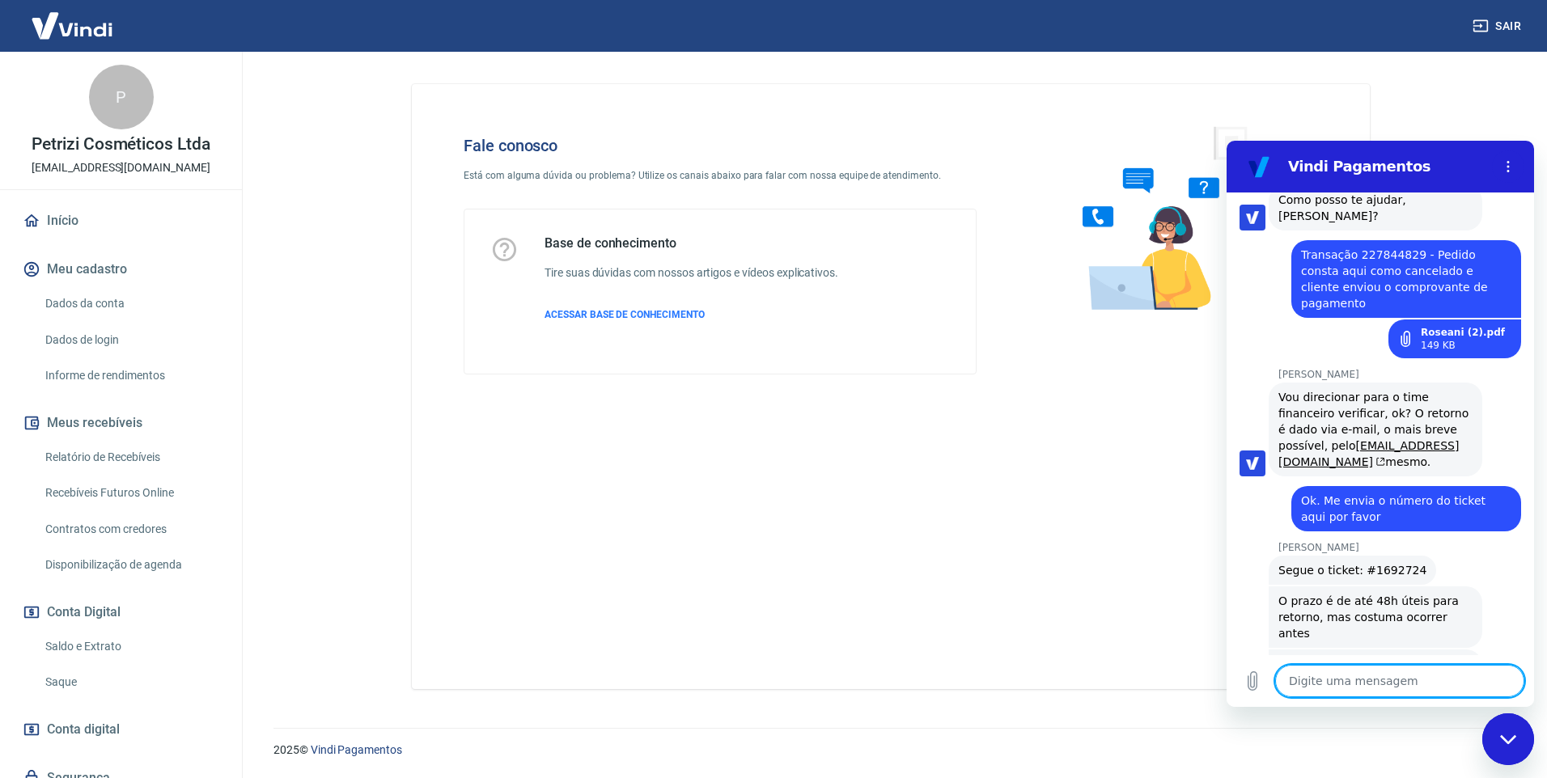
scroll to position [1983, 0]
